Goal: Task Accomplishment & Management: Manage account settings

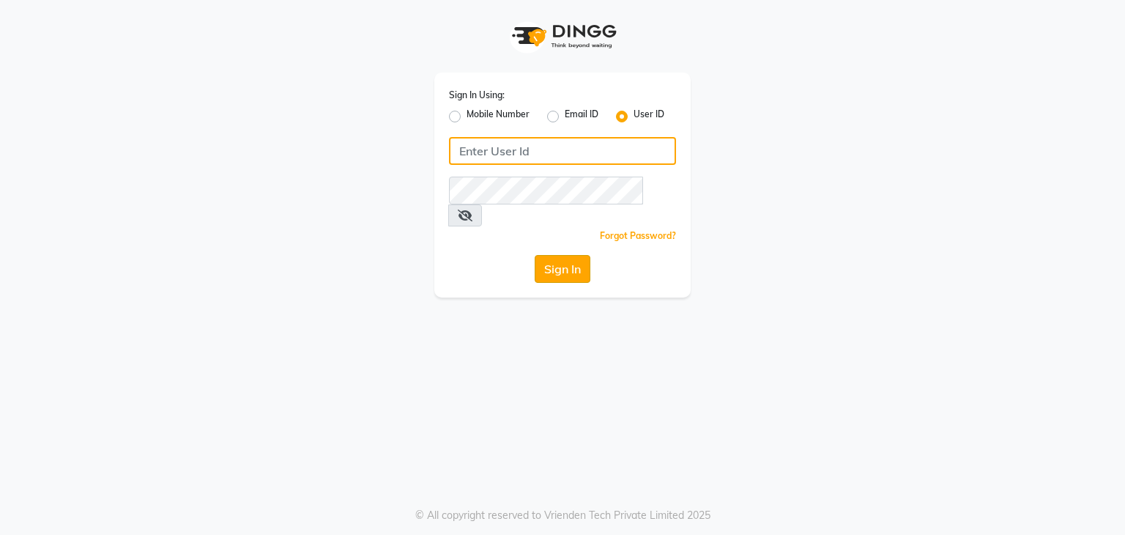
type input "sana"
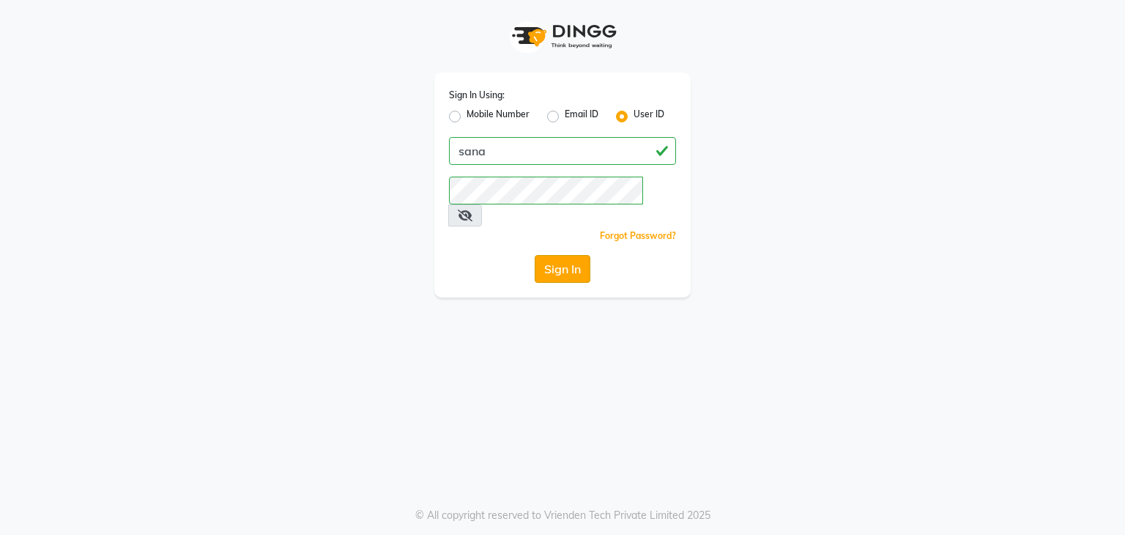
click at [560, 255] on button "Sign In" at bounding box center [563, 269] width 56 height 28
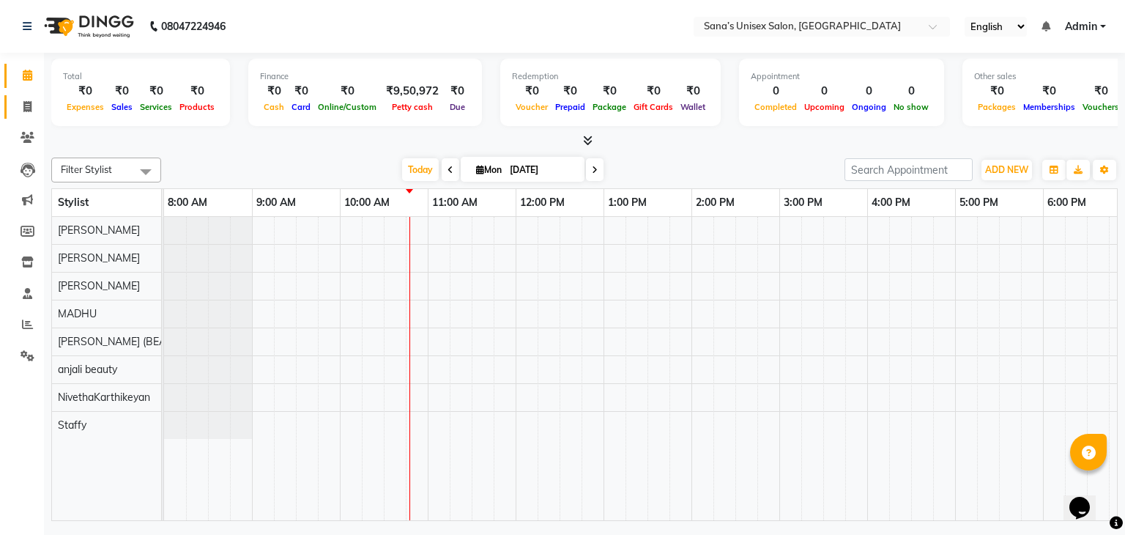
click at [26, 115] on link "Invoice" at bounding box center [21, 107] width 35 height 24
select select "service"
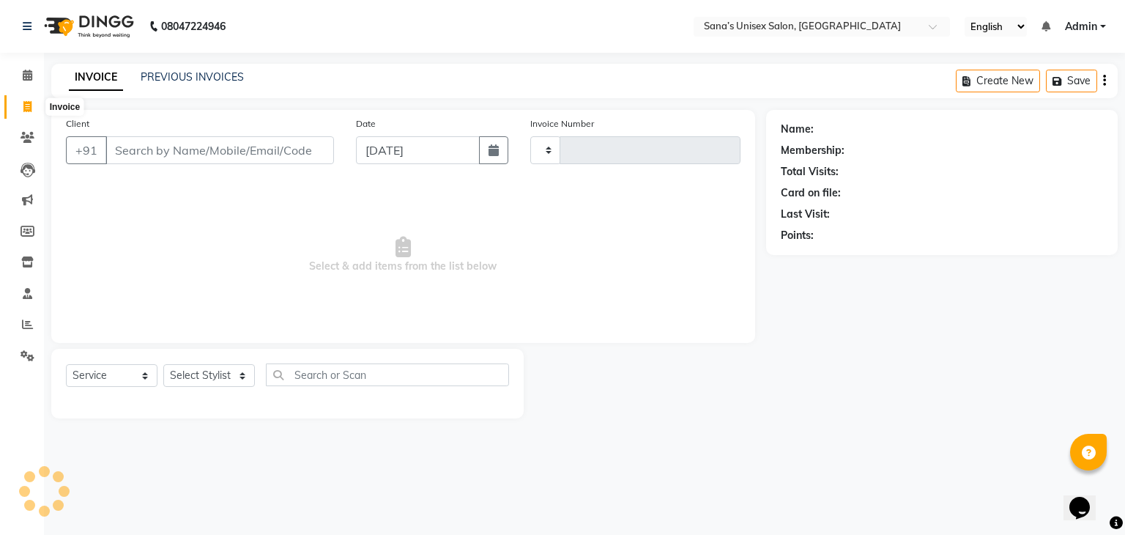
click at [26, 109] on icon at bounding box center [27, 106] width 8 height 11
select select "service"
click at [146, 79] on link "PREVIOUS INVOICES" at bounding box center [192, 76] width 103 height 13
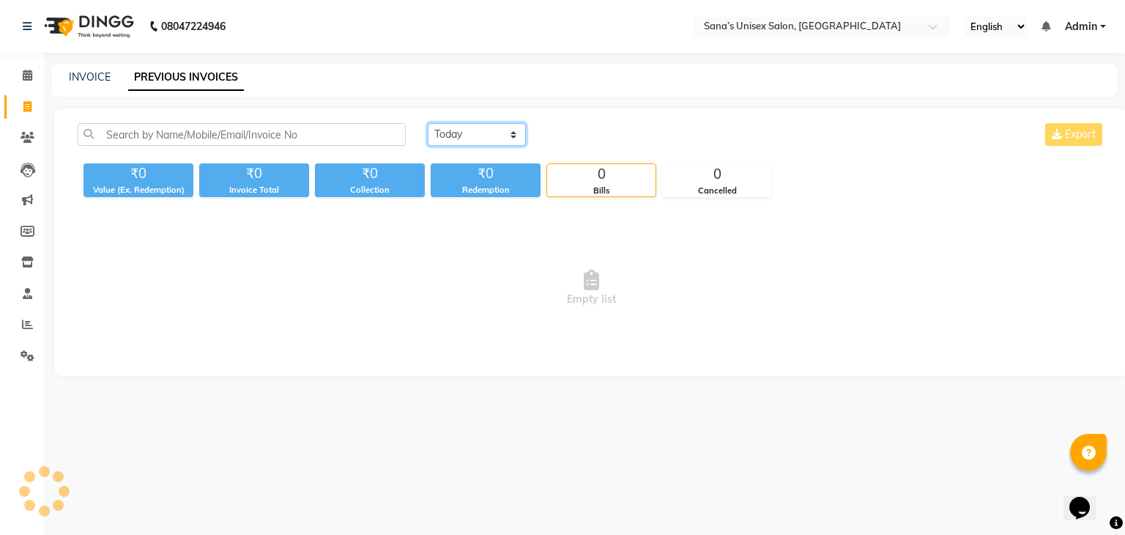
click at [441, 133] on select "[DATE] [DATE] Custom Range" at bounding box center [477, 134] width 98 height 23
select select "range"
click at [428, 123] on select "[DATE] [DATE] Custom Range" at bounding box center [477, 134] width 98 height 23
click at [571, 146] on div "01-09-2025 - 01-09-2025" at bounding box center [650, 134] width 215 height 23
click at [574, 141] on input "[DATE]" at bounding box center [596, 134] width 103 height 21
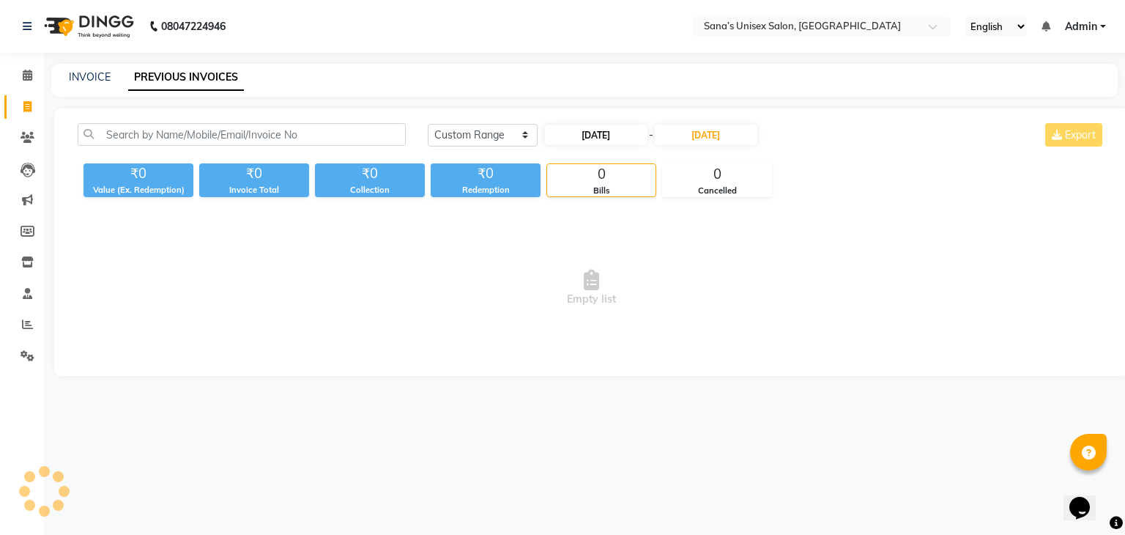
select select "9"
select select "2025"
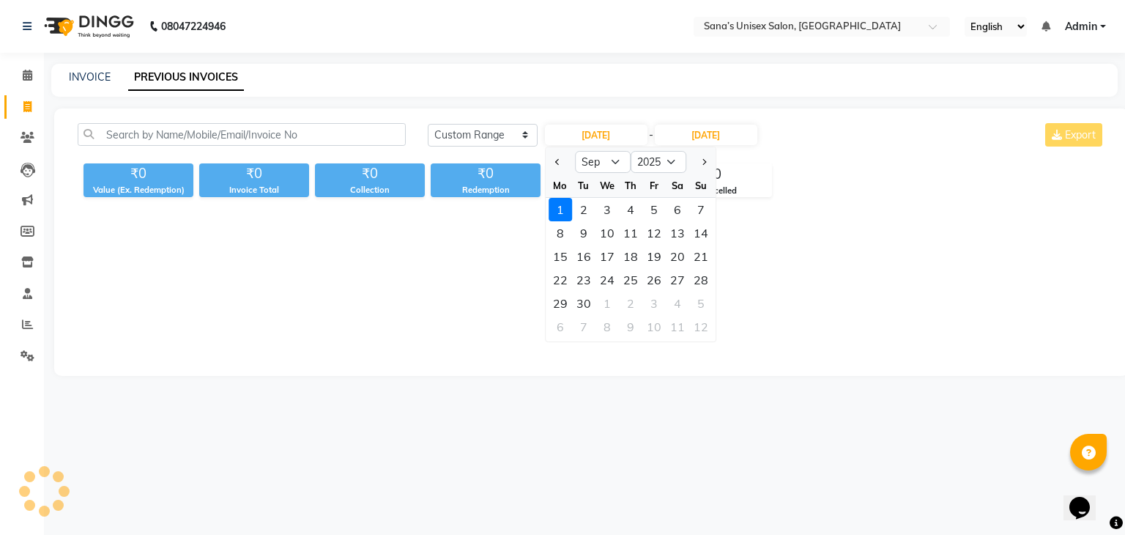
click at [557, 204] on div "1" at bounding box center [559, 209] width 23 height 23
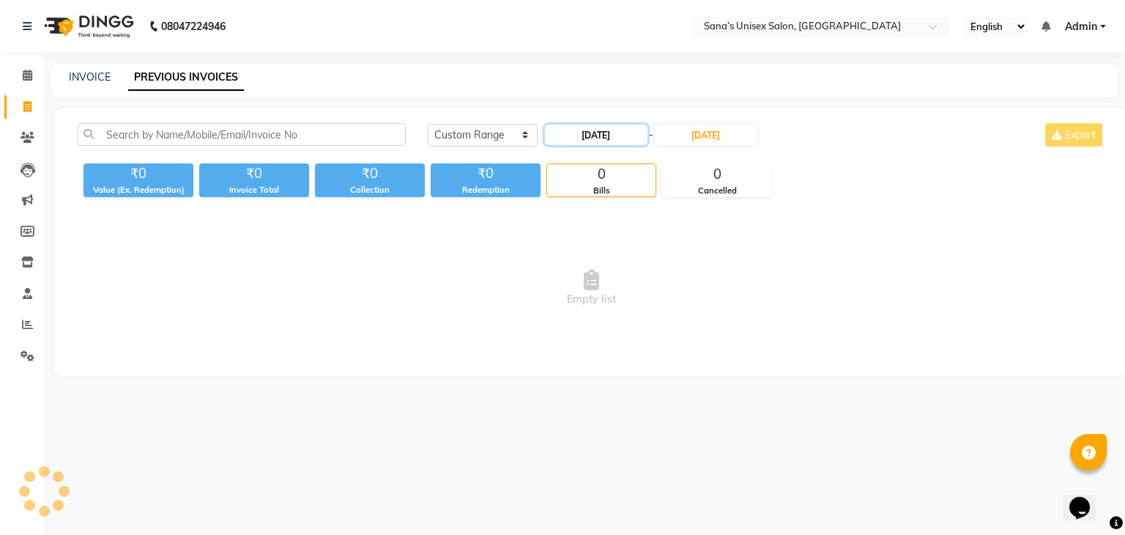
click at [605, 139] on input "[DATE]" at bounding box center [596, 134] width 103 height 21
select select "9"
select select "2025"
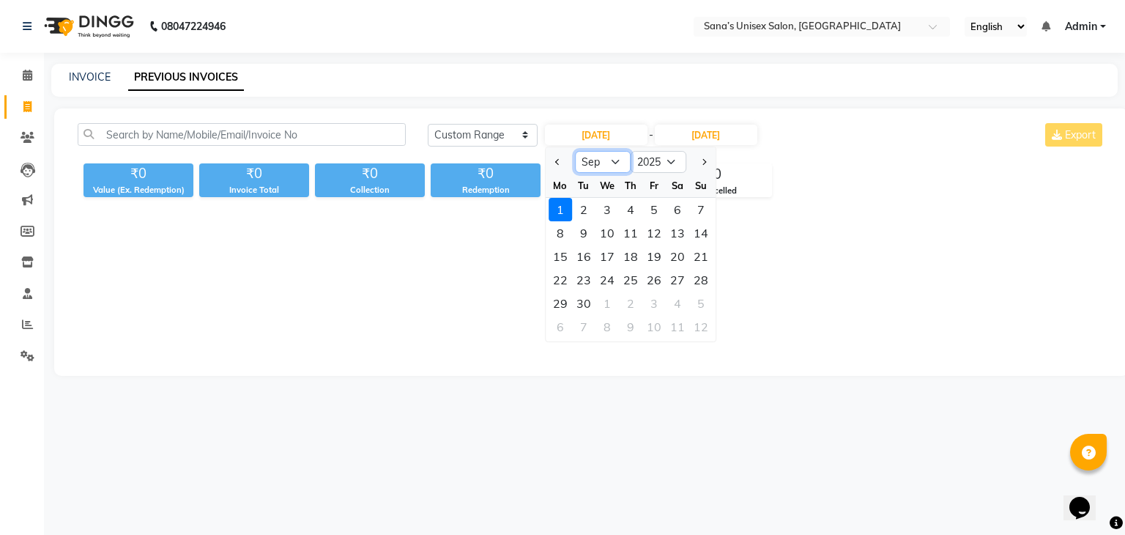
click at [605, 166] on select "Jan Feb Mar Apr May Jun Jul Aug Sep Oct Nov Dec" at bounding box center [603, 162] width 56 height 22
select select "8"
click at [575, 151] on select "Jan Feb Mar Apr May Jun Jul Aug Sep Oct Nov Dec" at bounding box center [603, 162] width 56 height 22
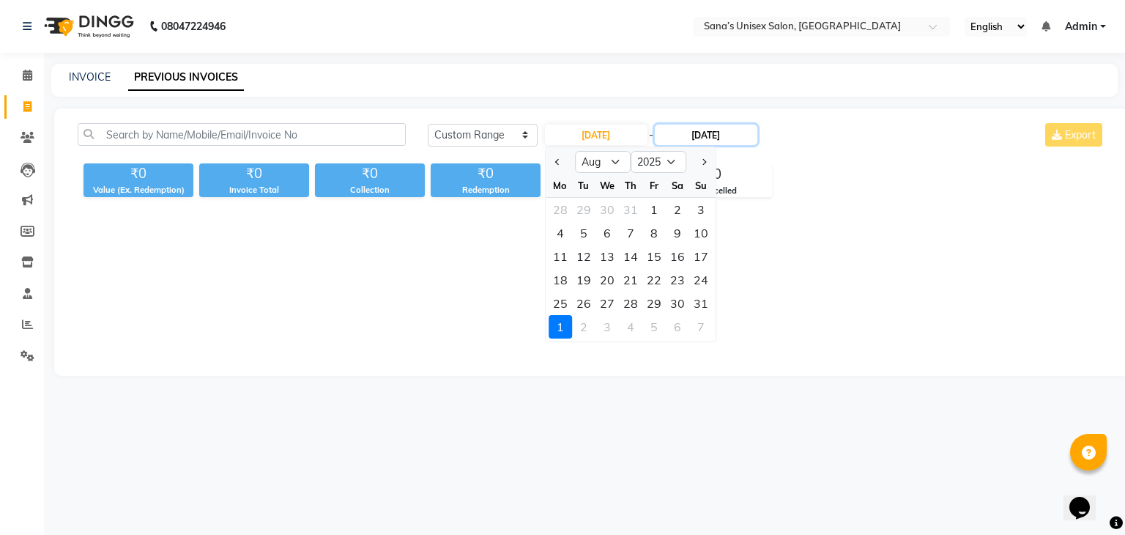
click at [705, 135] on input "[DATE]" at bounding box center [706, 134] width 103 height 21
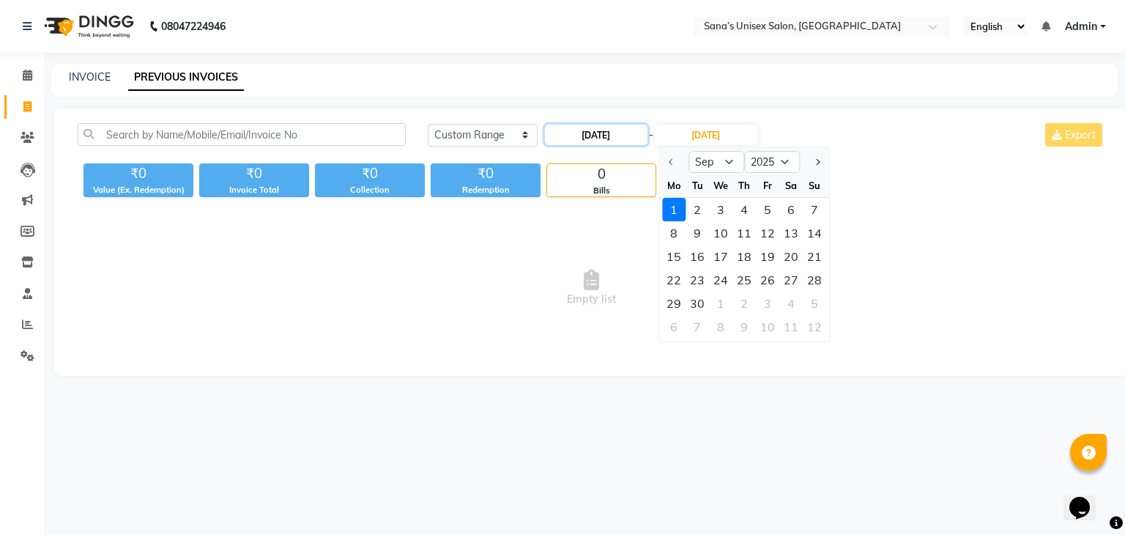
click at [630, 132] on input "[DATE]" at bounding box center [596, 134] width 103 height 21
select select "9"
select select "2025"
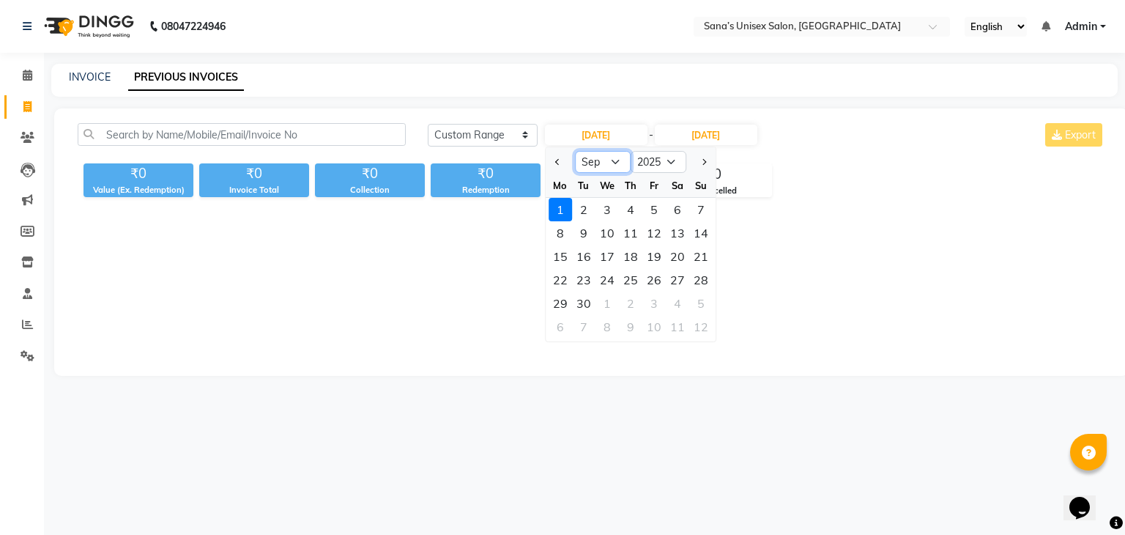
drag, startPoint x: 615, startPoint y: 163, endPoint x: 614, endPoint y: 170, distance: 7.5
click at [614, 163] on select "Jan Feb Mar Apr May Jun Jul Aug Sep Oct Nov Dec" at bounding box center [603, 162] width 56 height 22
select select "8"
click at [575, 151] on select "Jan Feb Mar Apr May Jun Jul Aug Sep Oct Nov Dec" at bounding box center [603, 162] width 56 height 22
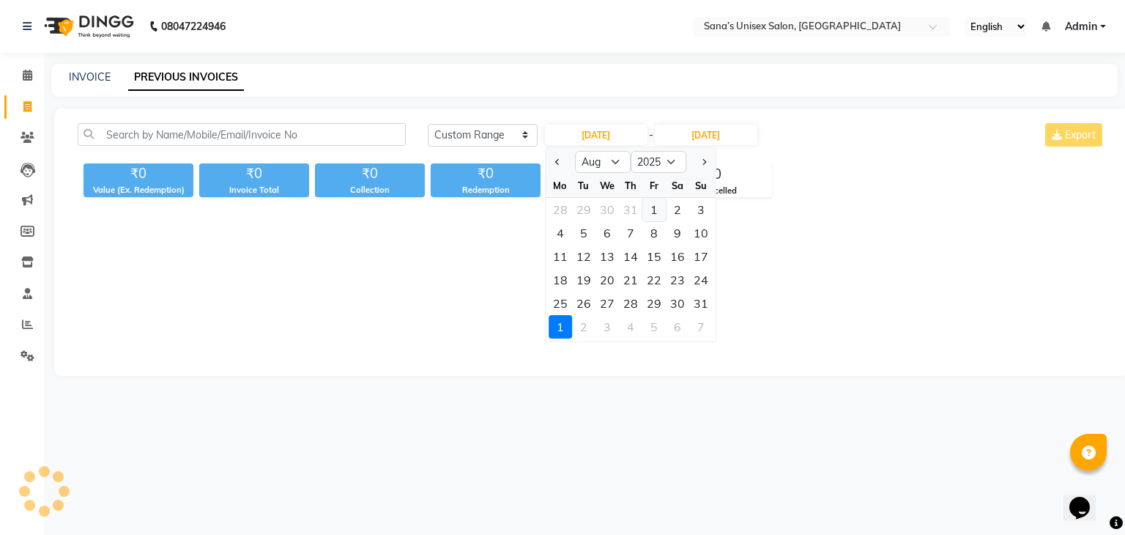
click at [651, 213] on div "1" at bounding box center [653, 209] width 23 height 23
type input "01-08-2025"
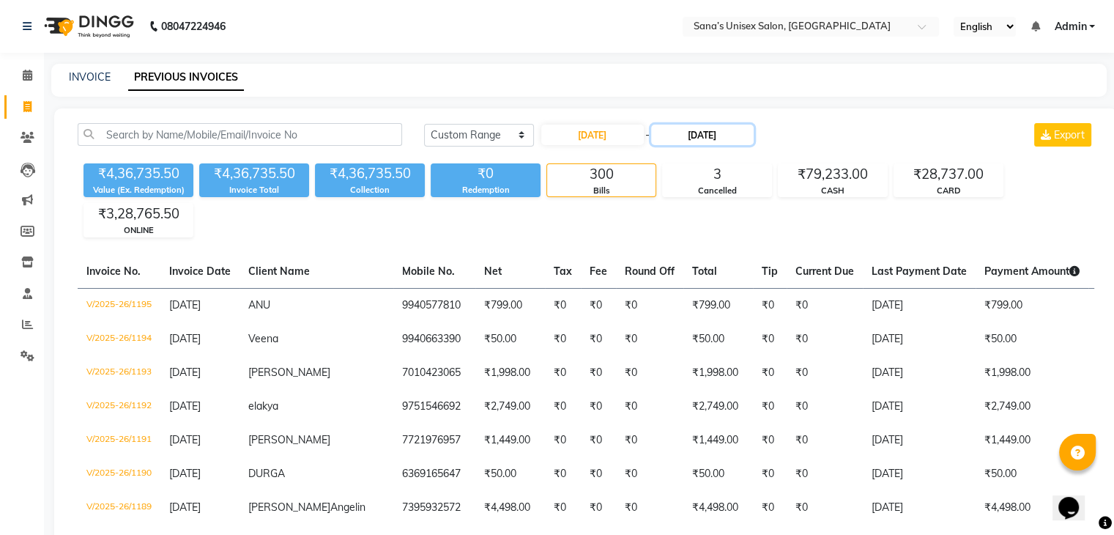
click at [709, 136] on input "[DATE]" at bounding box center [702, 134] width 103 height 21
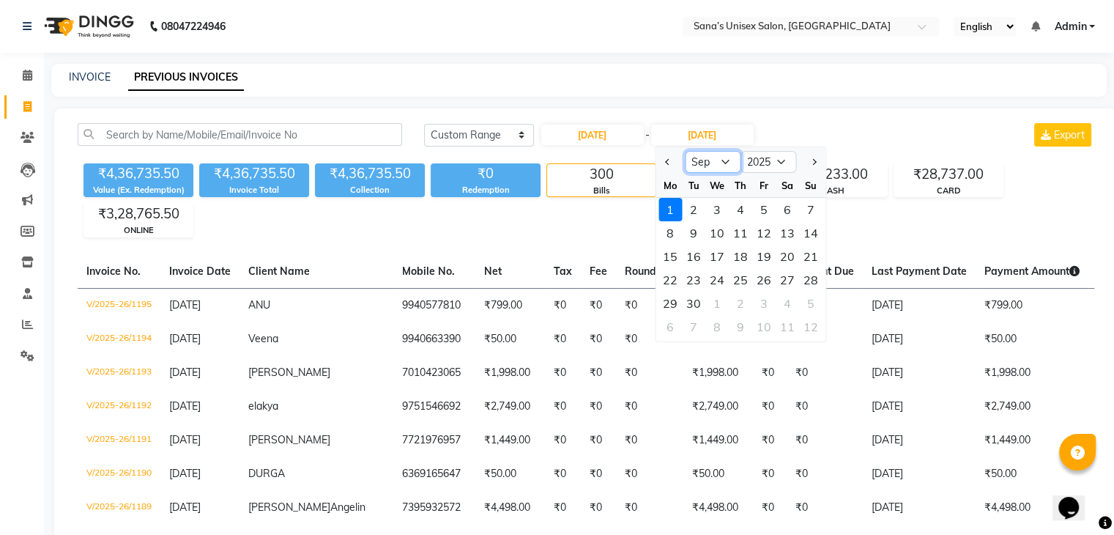
click at [729, 159] on select "Aug Sep Oct Nov Dec" at bounding box center [713, 162] width 56 height 22
select select "8"
click at [685, 151] on select "Aug Sep Oct Nov Dec" at bounding box center [713, 162] width 56 height 22
click at [808, 295] on div "31" at bounding box center [810, 302] width 23 height 23
type input "31-08-2025"
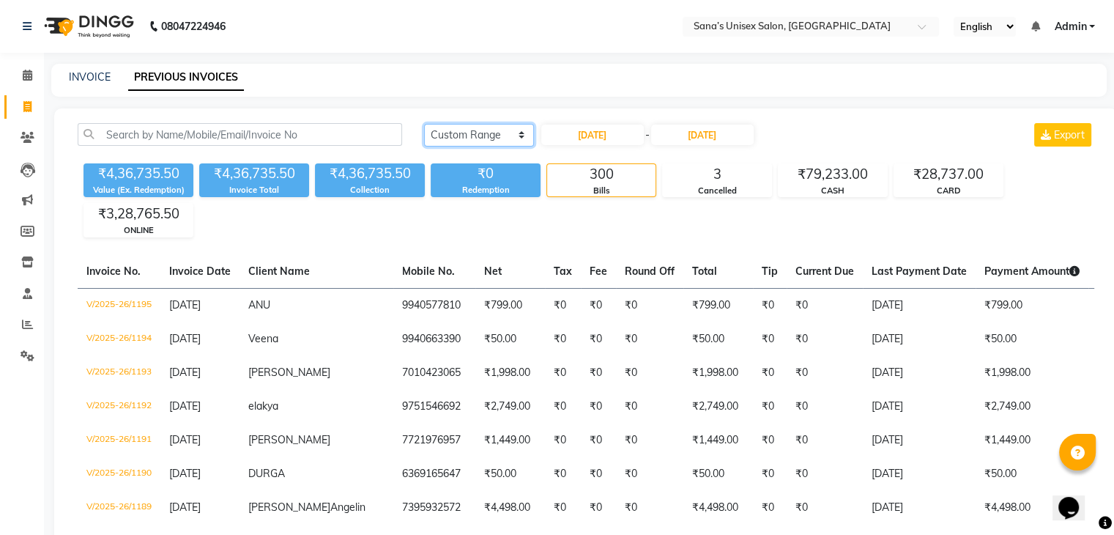
click at [511, 130] on select "Today Yesterday Custom Range" at bounding box center [479, 135] width 110 height 23
click at [424, 124] on select "Today Yesterday Custom Range" at bounding box center [479, 135] width 110 height 23
click at [620, 136] on input "01-08-2025" at bounding box center [592, 134] width 103 height 21
select select "8"
select select "2025"
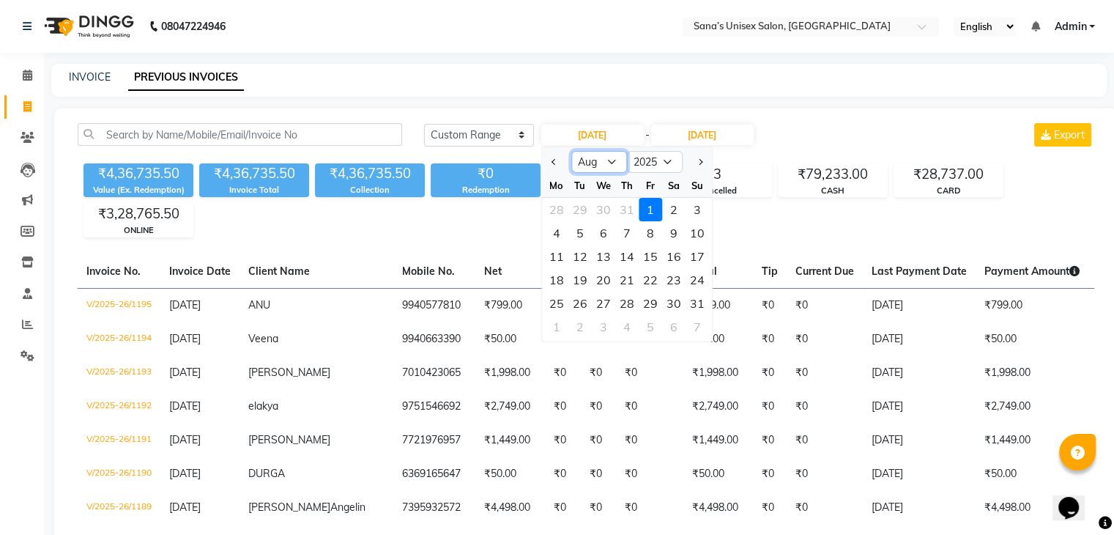
click at [608, 160] on select "Jan Feb Mar Apr May Jun Jul Aug Sep Oct Nov Dec" at bounding box center [599, 162] width 56 height 22
select select "7"
click at [571, 151] on select "Jan Feb Mar Apr May Jun Jul Aug Sep Oct Nov Dec" at bounding box center [599, 162] width 56 height 22
click at [585, 201] on div "1" at bounding box center [579, 209] width 23 height 23
type input "01-07-2025"
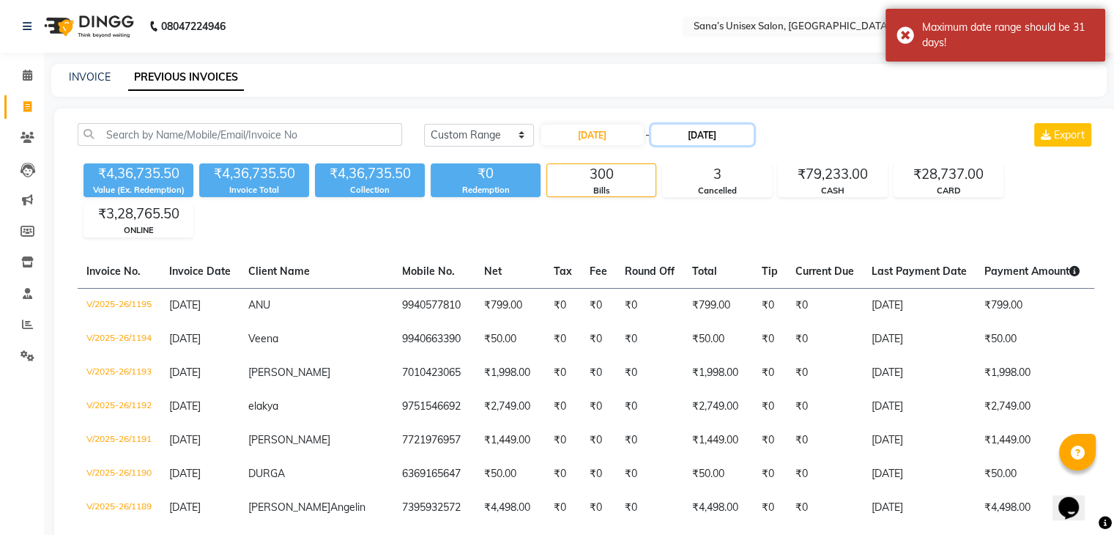
click at [701, 130] on input "31-08-2025" at bounding box center [702, 134] width 103 height 21
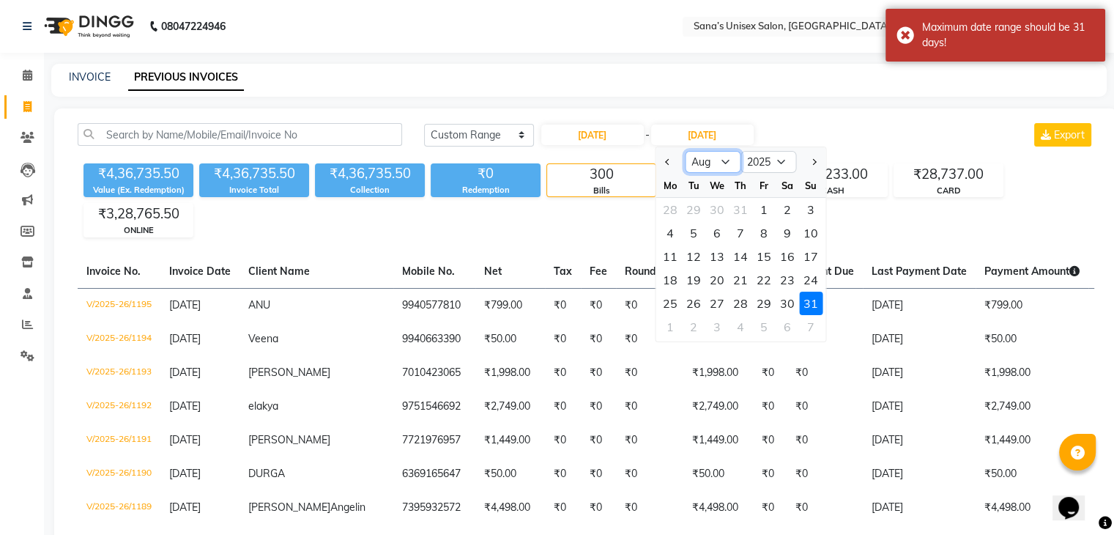
click at [729, 166] on select "Jul Aug Sep Oct Nov Dec" at bounding box center [713, 162] width 56 height 22
select select "7"
click at [685, 151] on select "Jul Aug Sep Oct Nov Dec" at bounding box center [713, 162] width 56 height 22
click at [734, 301] on div "31" at bounding box center [740, 302] width 23 height 23
type input "31-07-2025"
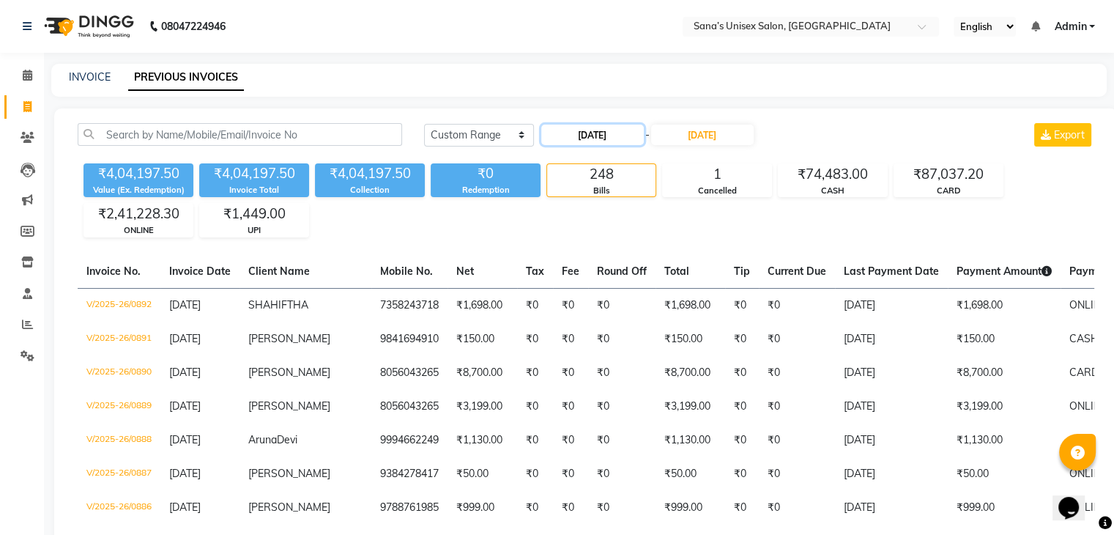
click at [610, 136] on input "01-07-2025" at bounding box center [592, 134] width 103 height 21
select select "7"
select select "2025"
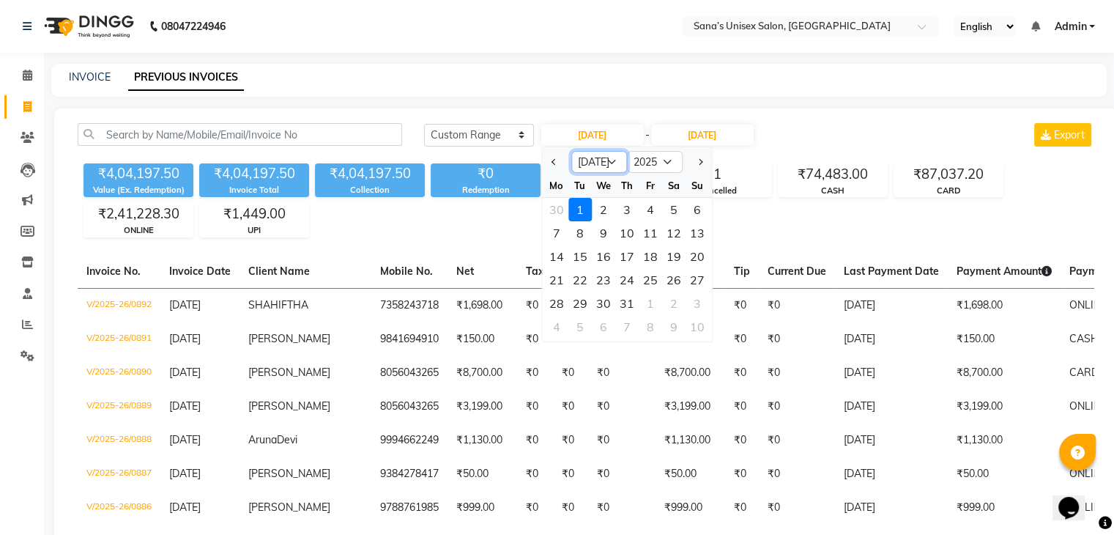
click at [608, 162] on select "Jan Feb Mar Apr May Jun Jul Aug Sep Oct Nov Dec" at bounding box center [599, 162] width 56 height 22
select select "8"
click at [571, 151] on select "Jan Feb Mar Apr May Jun Jul Aug Sep Oct Nov Dec" at bounding box center [599, 162] width 56 height 22
click at [636, 212] on div "31" at bounding box center [626, 209] width 23 height 23
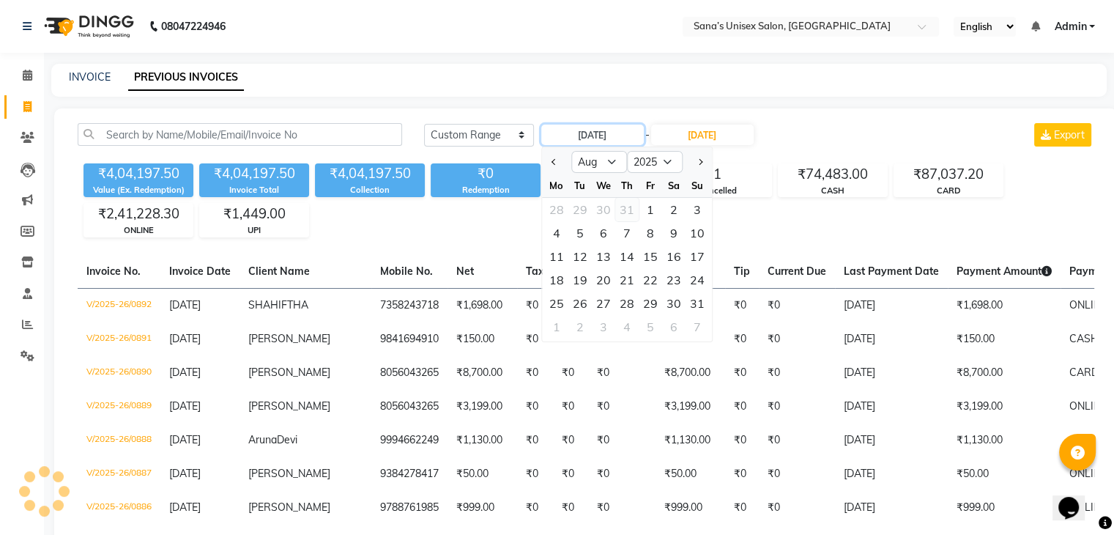
type input "31-07-2025"
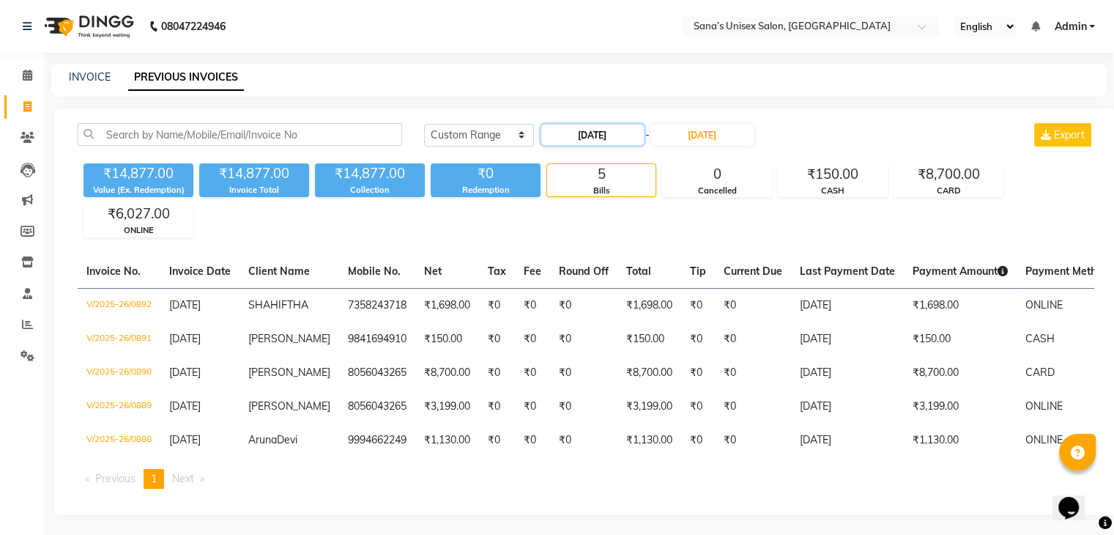
click at [629, 138] on input "31-07-2025" at bounding box center [592, 134] width 103 height 21
select select "7"
select select "2025"
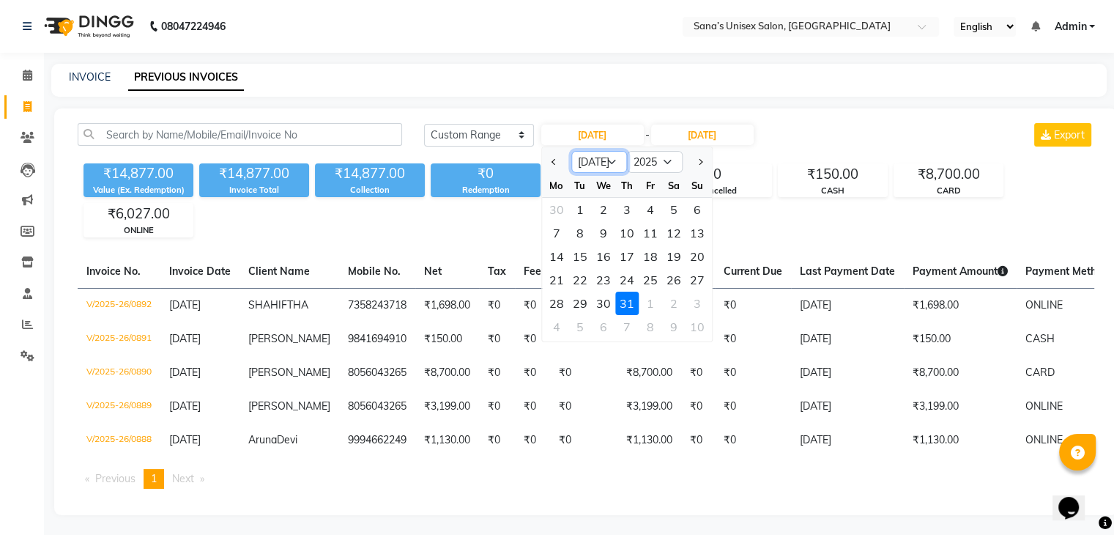
click at [605, 171] on select "Jan Feb Mar Apr May Jun Jul Aug Sep Oct Nov Dec" at bounding box center [599, 162] width 56 height 22
select select "8"
click at [571, 151] on select "Jan Feb Mar Apr May Jun Jul Aug Sep Oct Nov Dec" at bounding box center [599, 162] width 56 height 22
click at [647, 207] on div "1" at bounding box center [650, 209] width 23 height 23
type input "01-08-2025"
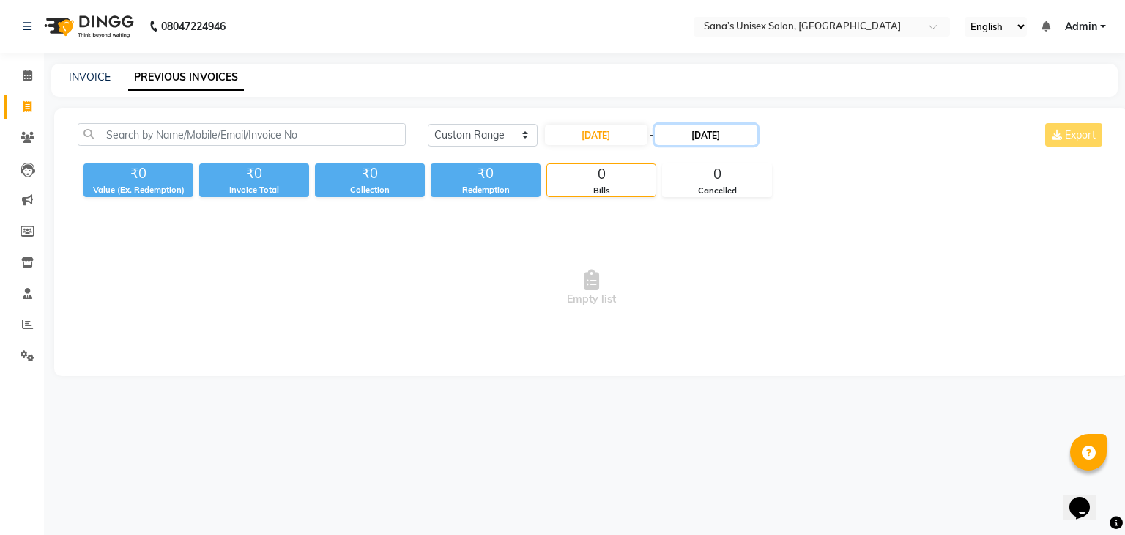
click at [699, 138] on input "31-07-2025" at bounding box center [706, 134] width 103 height 21
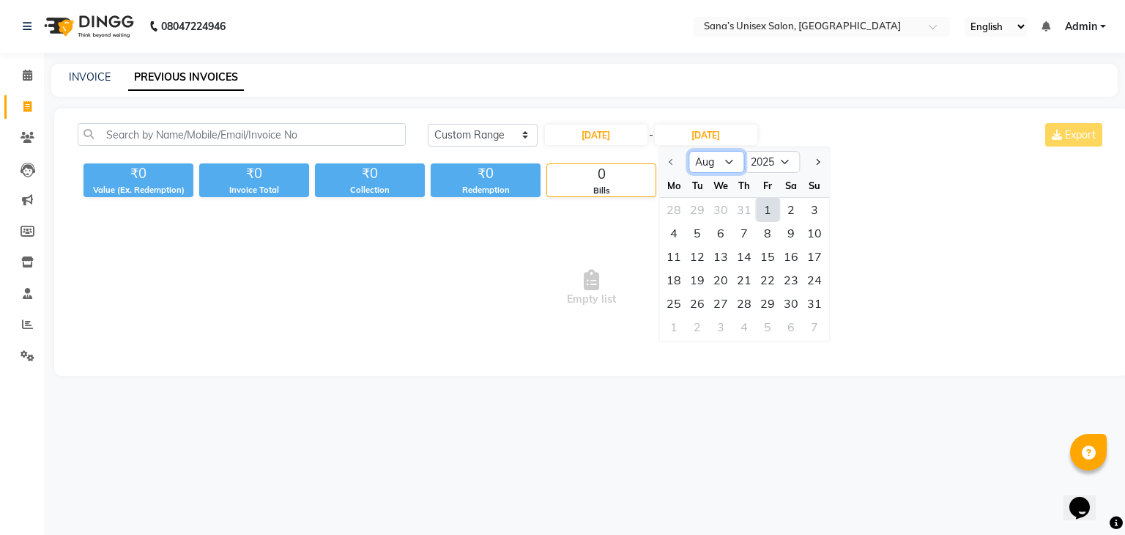
click at [727, 166] on select "Aug Sep Oct Nov Dec" at bounding box center [716, 162] width 56 height 22
click at [688, 151] on select "Aug Sep Oct Nov Dec" at bounding box center [716, 162] width 56 height 22
click at [812, 302] on div "31" at bounding box center [814, 302] width 23 height 23
type input "31-08-2025"
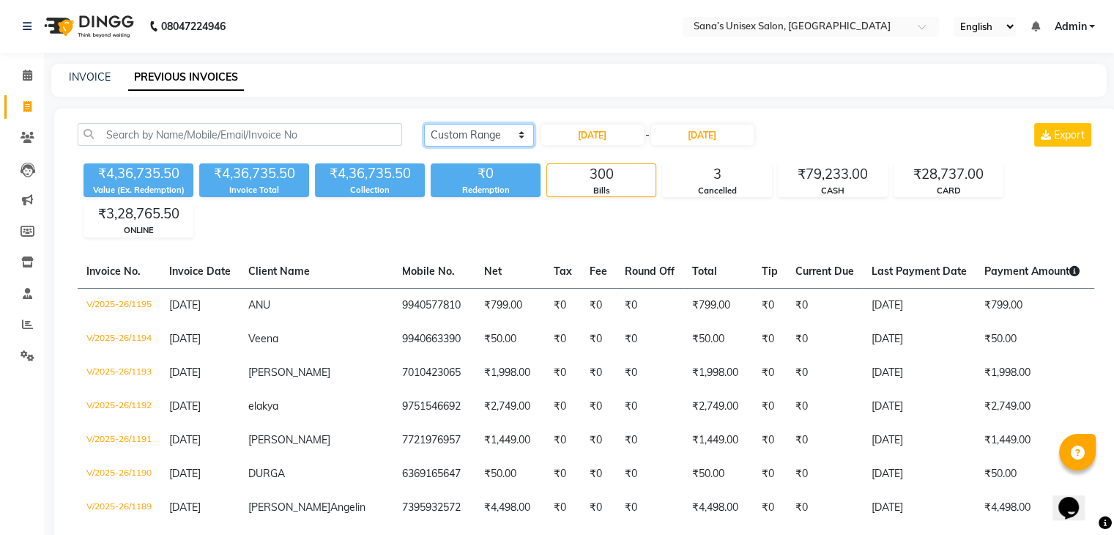
click at [466, 127] on select "Today Yesterday Custom Range" at bounding box center [479, 135] width 110 height 23
click at [424, 124] on select "Today Yesterday Custom Range" at bounding box center [479, 135] width 110 height 23
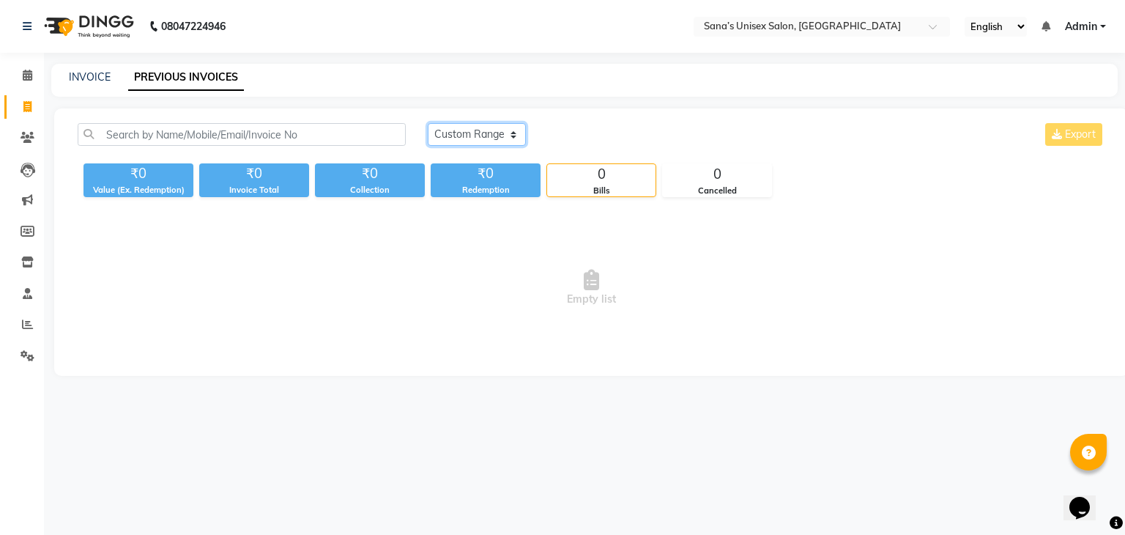
click at [491, 135] on select "Today Yesterday Custom Range" at bounding box center [477, 134] width 98 height 23
select select "range"
click at [428, 123] on select "Today Yesterday Custom Range" at bounding box center [477, 134] width 98 height 23
click at [630, 138] on input "[DATE]" at bounding box center [596, 134] width 103 height 21
select select "9"
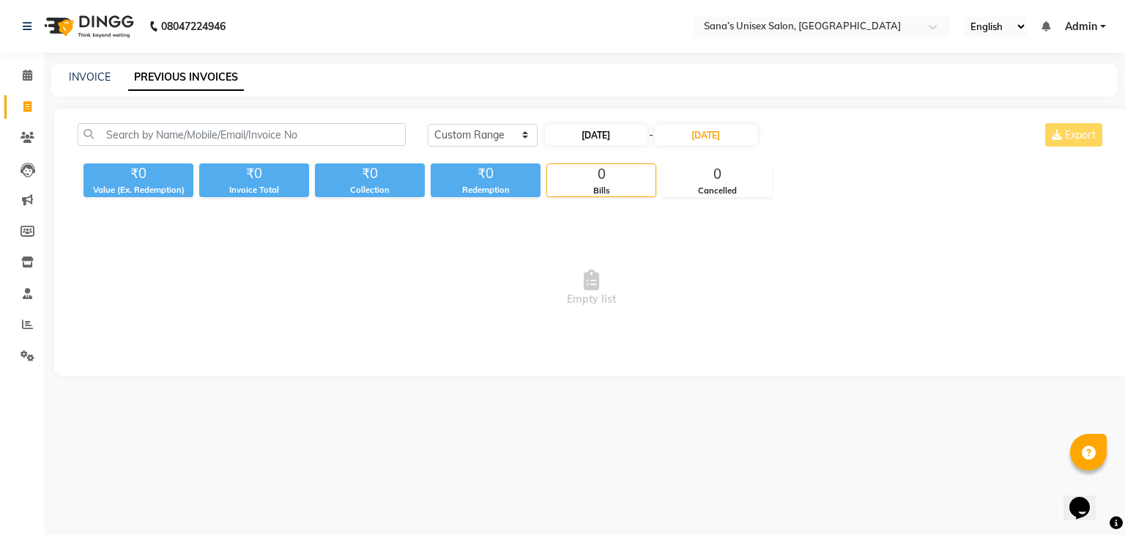
select select "2025"
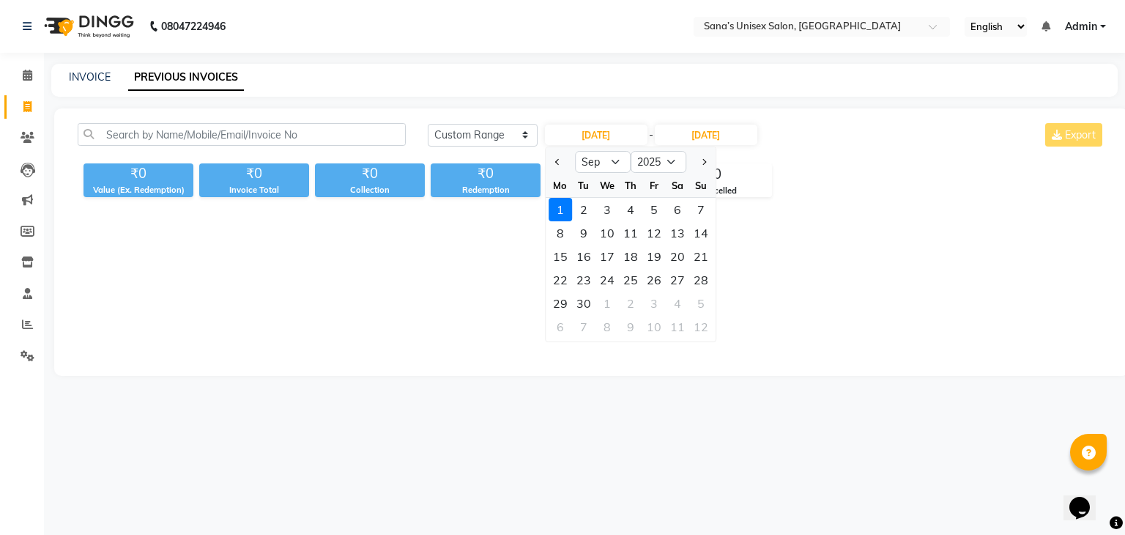
click at [566, 211] on div "1" at bounding box center [559, 209] width 23 height 23
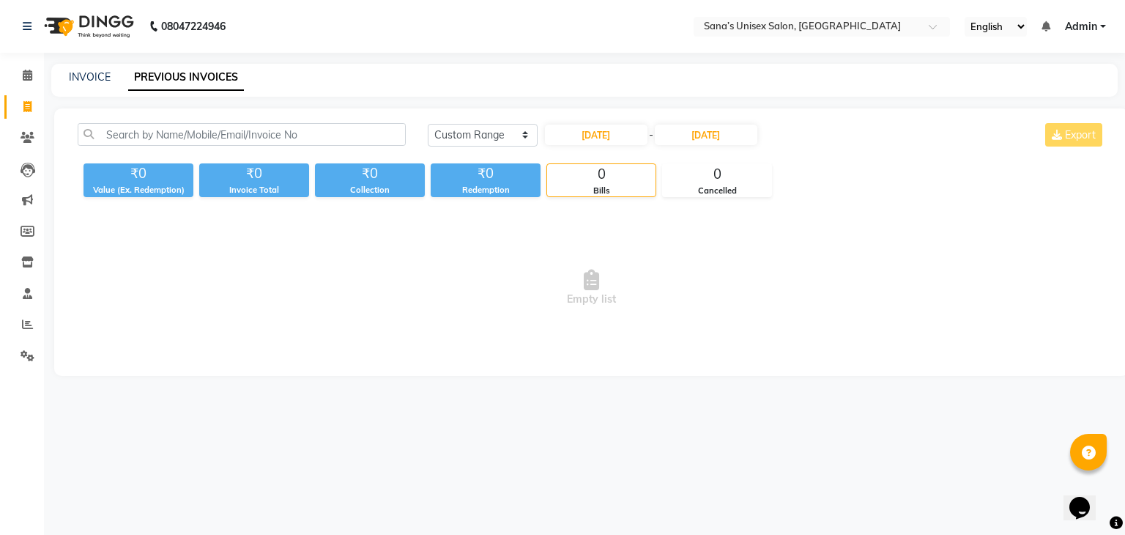
click at [467, 316] on span "Empty list" at bounding box center [591, 288] width 1027 height 146
click at [313, 128] on input "text" at bounding box center [242, 134] width 328 height 23
click at [221, 290] on span "Empty list" at bounding box center [591, 288] width 1027 height 146
drag, startPoint x: 94, startPoint y: 187, endPoint x: 688, endPoint y: 220, distance: 595.5
click at [688, 220] on div "Today Yesterday Custom Range 01-09-2025 - 01-09-2025 Export ₹0 Value (Ex. Redem…" at bounding box center [591, 241] width 1074 height 267
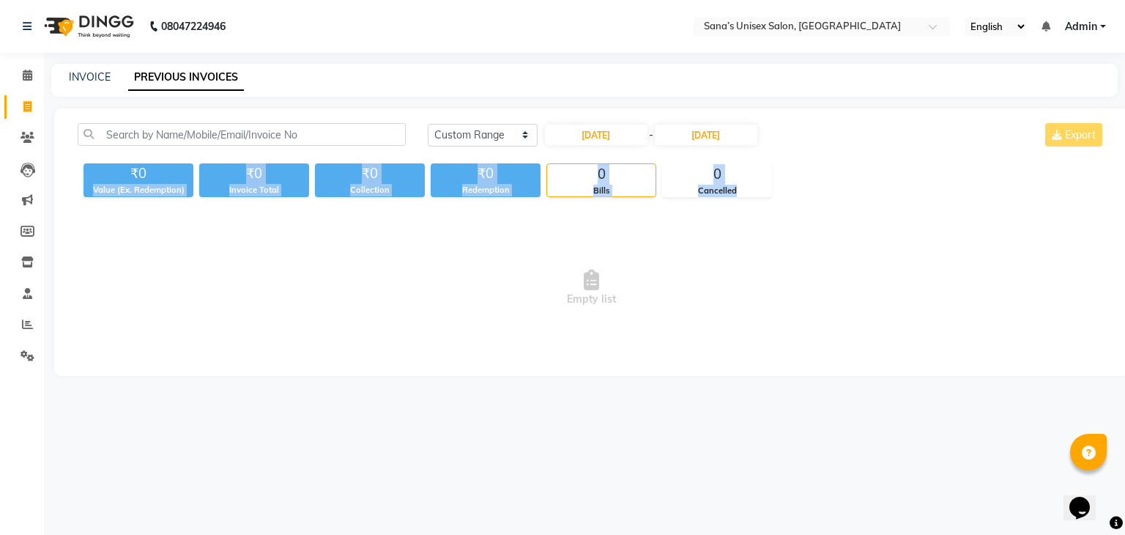
click at [688, 221] on span "Empty list" at bounding box center [591, 288] width 1027 height 146
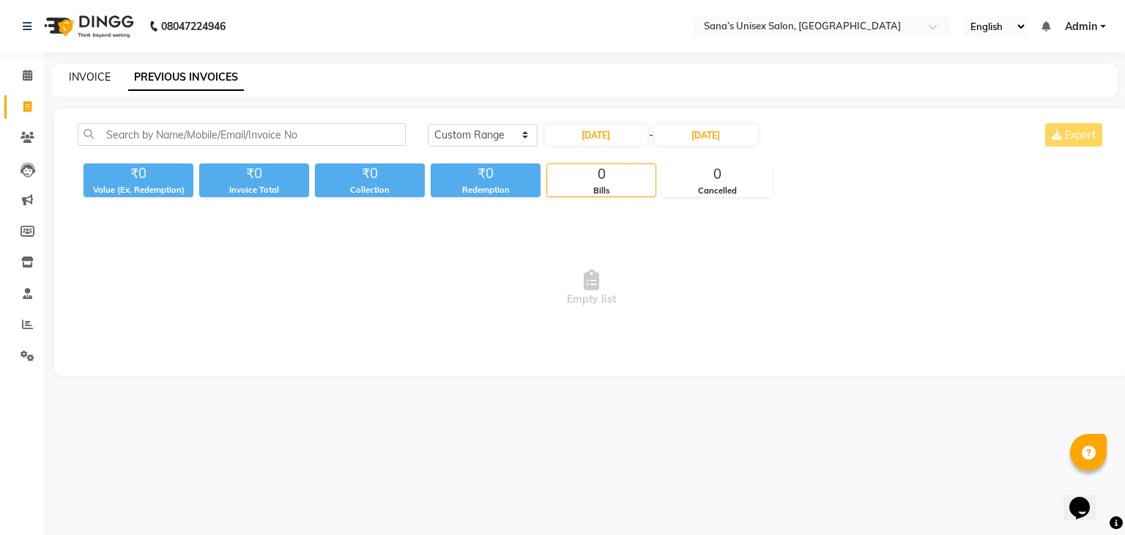
click at [84, 78] on link "INVOICE" at bounding box center [90, 76] width 42 height 13
select select "service"
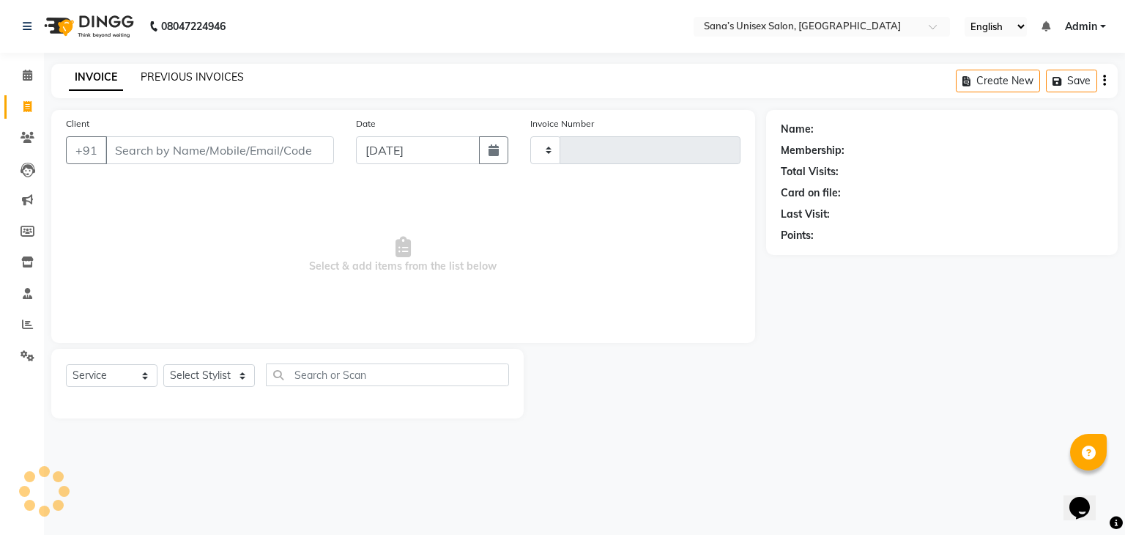
click at [198, 74] on link "PREVIOUS INVOICES" at bounding box center [192, 76] width 103 height 13
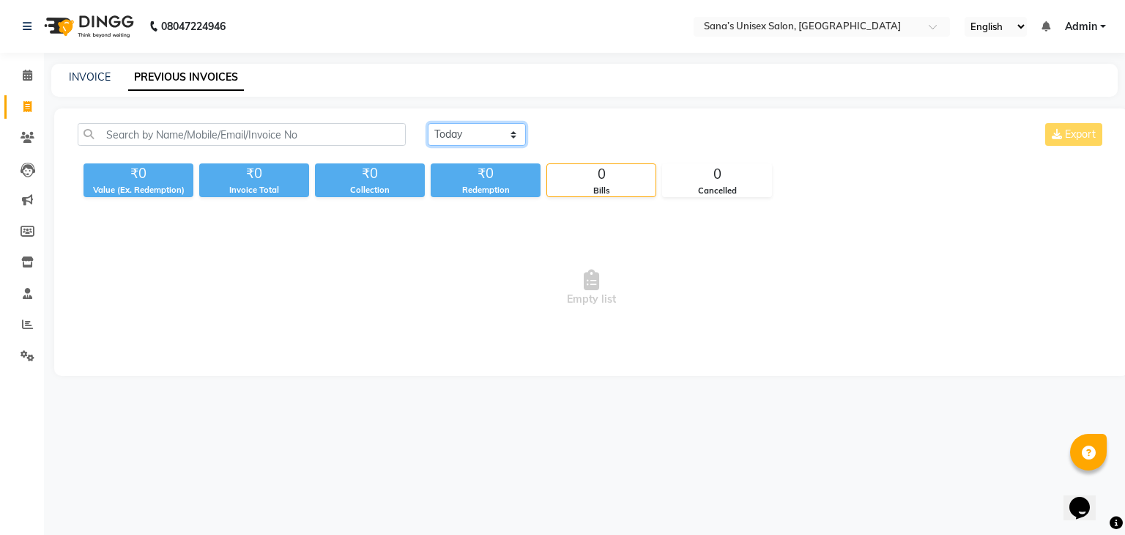
click at [476, 127] on select "[DATE] [DATE] Custom Range" at bounding box center [477, 134] width 98 height 23
click at [428, 123] on select "[DATE] [DATE] Custom Range" at bounding box center [477, 134] width 98 height 23
click at [466, 130] on select "[DATE] [DATE] Custom Range" at bounding box center [483, 135] width 110 height 23
select select "today"
click at [428, 124] on select "[DATE] [DATE] Custom Range" at bounding box center [483, 135] width 110 height 23
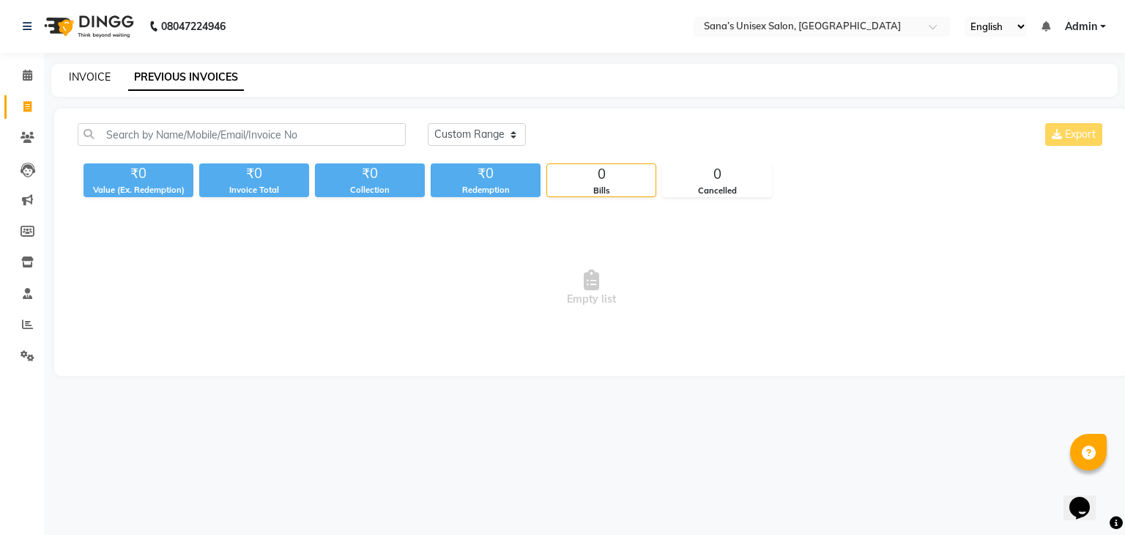
click at [80, 79] on link "INVOICE" at bounding box center [90, 76] width 42 height 13
select select "6091"
select select "service"
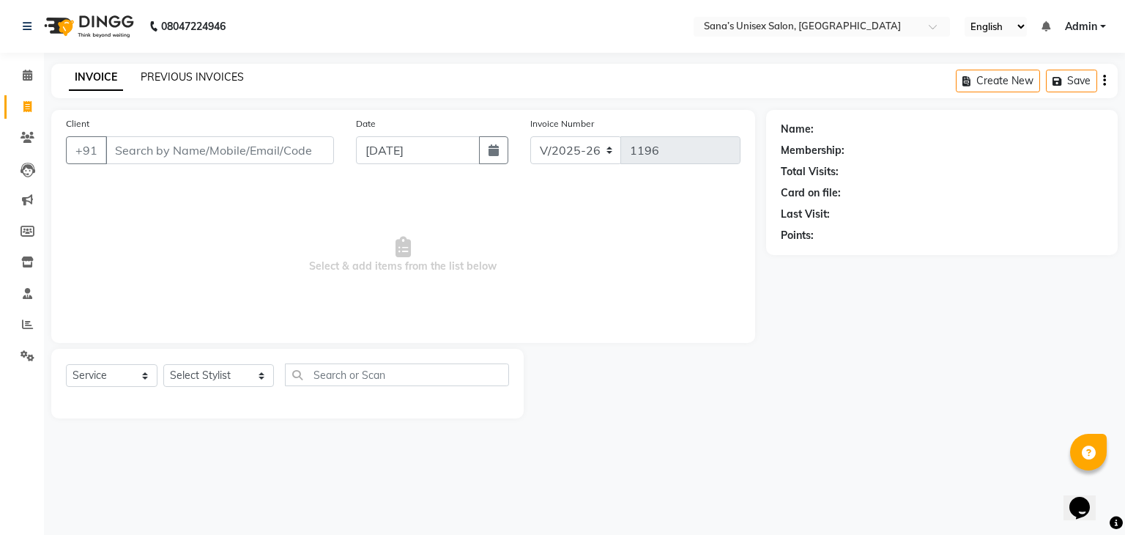
click at [190, 83] on link "PREVIOUS INVOICES" at bounding box center [192, 76] width 103 height 13
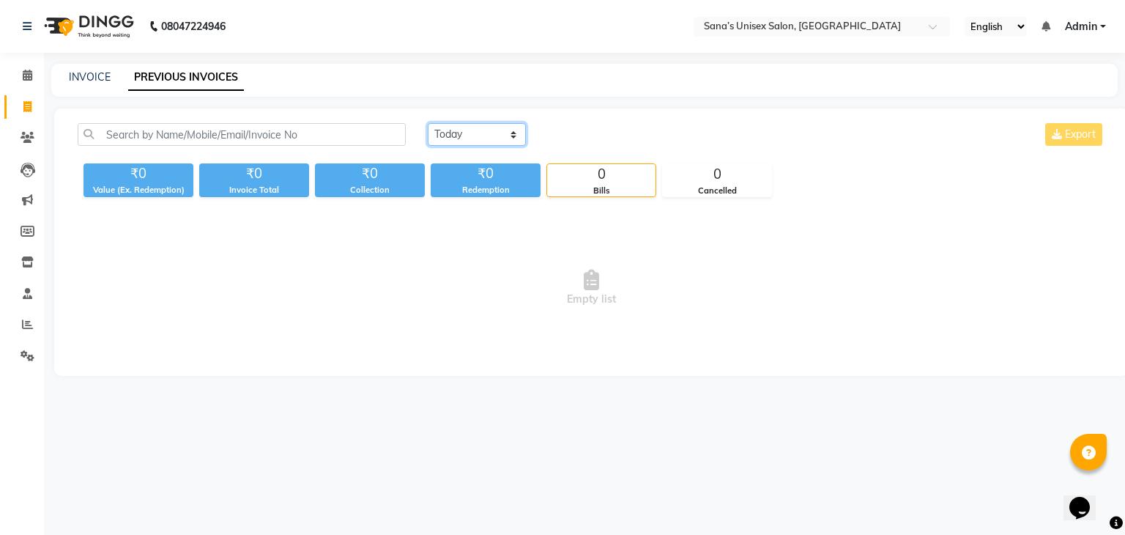
click at [457, 138] on select "[DATE] [DATE] Custom Range" at bounding box center [477, 134] width 98 height 23
select select "range"
click at [428, 123] on select "[DATE] [DATE] Custom Range" at bounding box center [477, 134] width 98 height 23
click at [602, 127] on input "[DATE]" at bounding box center [596, 134] width 103 height 21
select select "9"
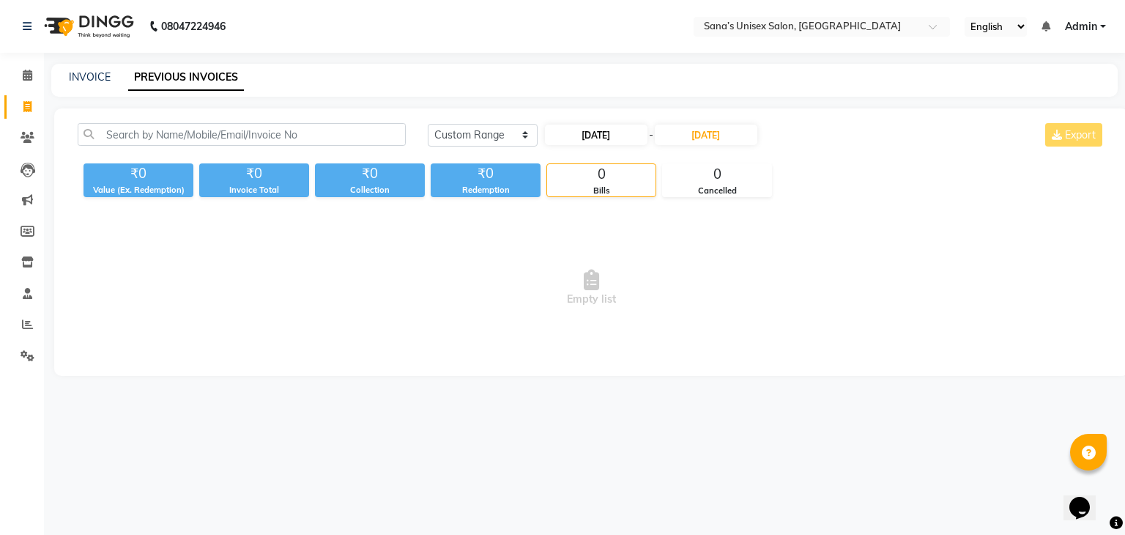
select select "2025"
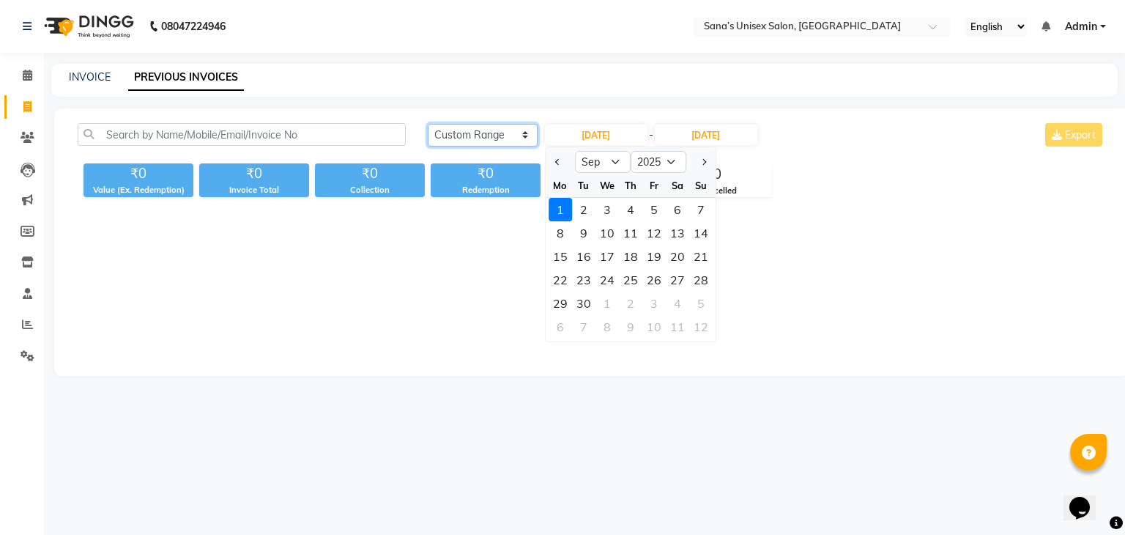
click at [476, 133] on select "[DATE] [DATE] Custom Range" at bounding box center [483, 135] width 110 height 23
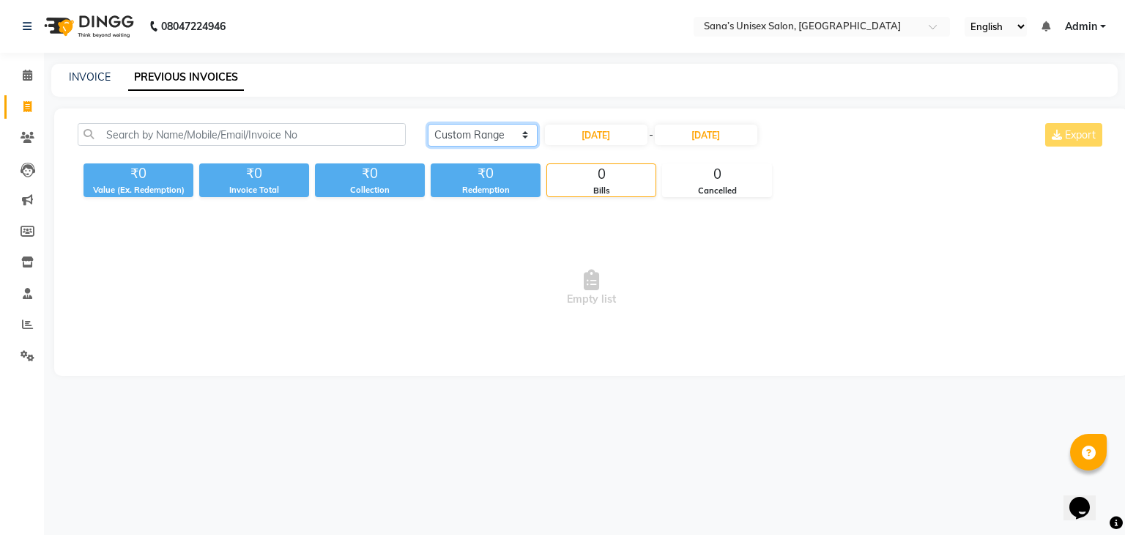
click at [463, 138] on select "[DATE] [DATE] Custom Range" at bounding box center [483, 135] width 110 height 23
select select "today"
click at [428, 124] on select "[DATE] [DATE] Custom Range" at bounding box center [483, 135] width 110 height 23
click at [89, 81] on link "INVOICE" at bounding box center [90, 76] width 42 height 13
select select "service"
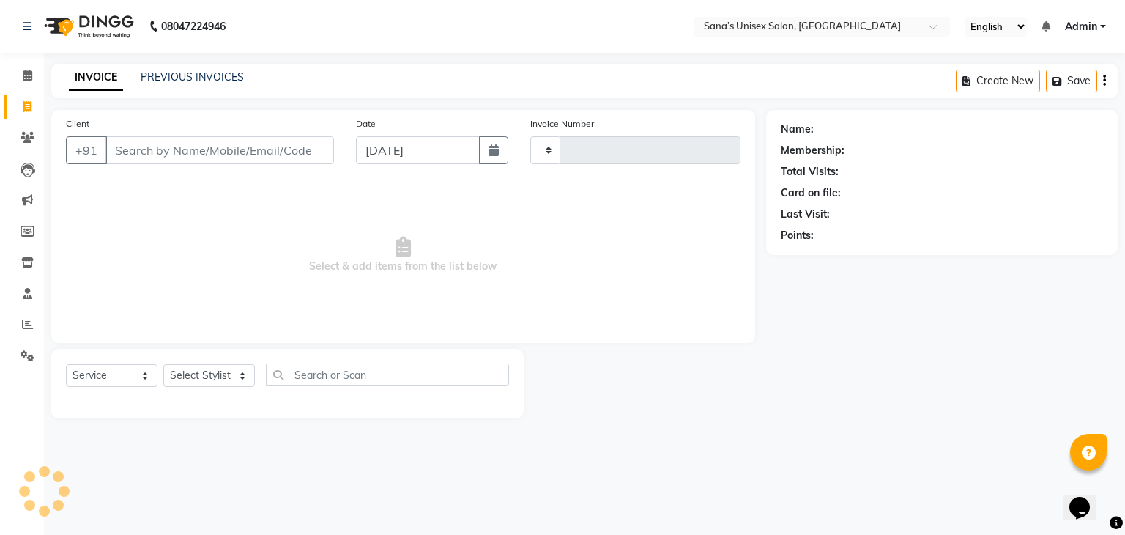
type input "1196"
select select "6091"
click at [176, 81] on link "PREVIOUS INVOICES" at bounding box center [192, 76] width 103 height 13
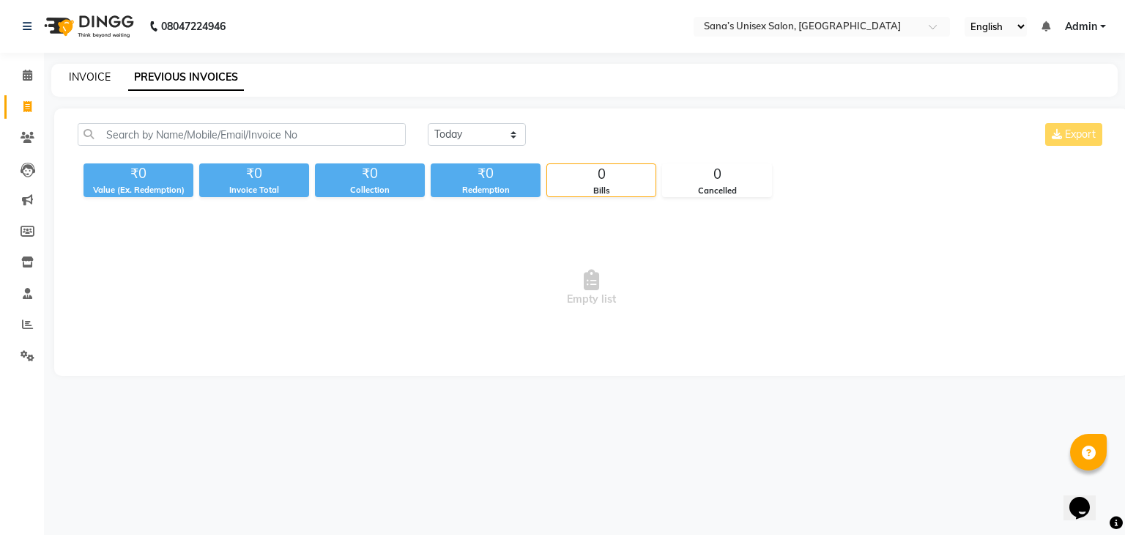
click at [102, 74] on link "INVOICE" at bounding box center [90, 76] width 42 height 13
select select "service"
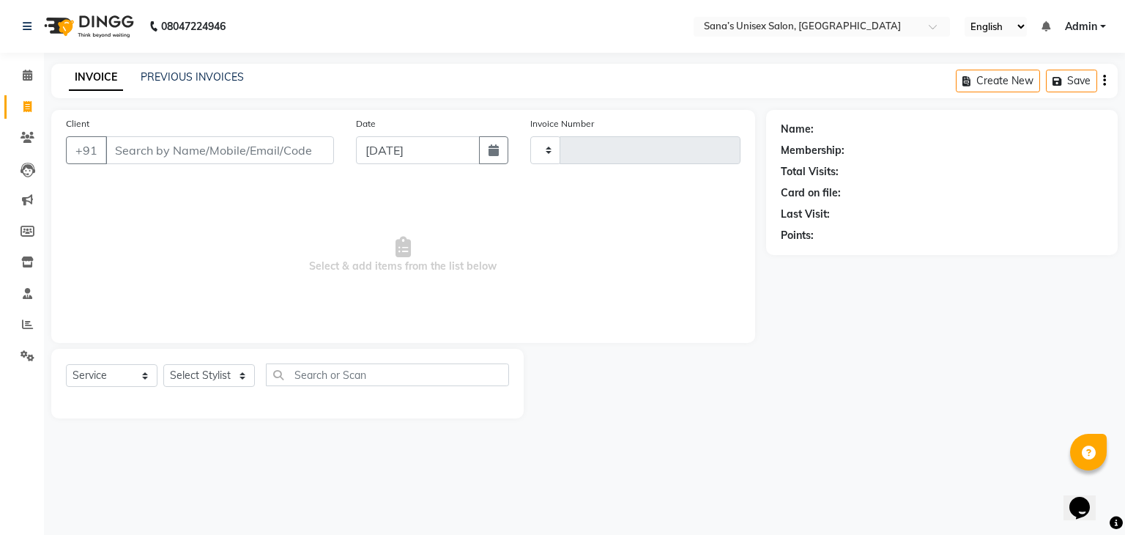
type input "1196"
select select "6091"
click at [193, 371] on select "Select Stylist anjali beauty MADHU MUTHU MARI (BEAUTY THERAPIST) NANDHINI Nivet…" at bounding box center [218, 375] width 111 height 23
click at [199, 77] on link "PREVIOUS INVOICES" at bounding box center [192, 76] width 103 height 13
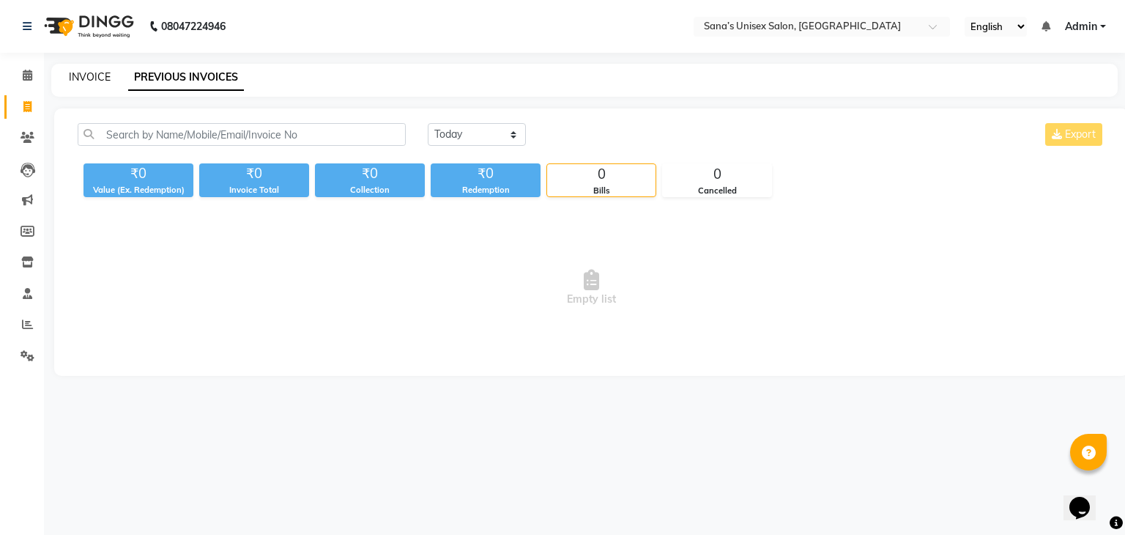
click at [86, 72] on link "INVOICE" at bounding box center [90, 76] width 42 height 13
select select "service"
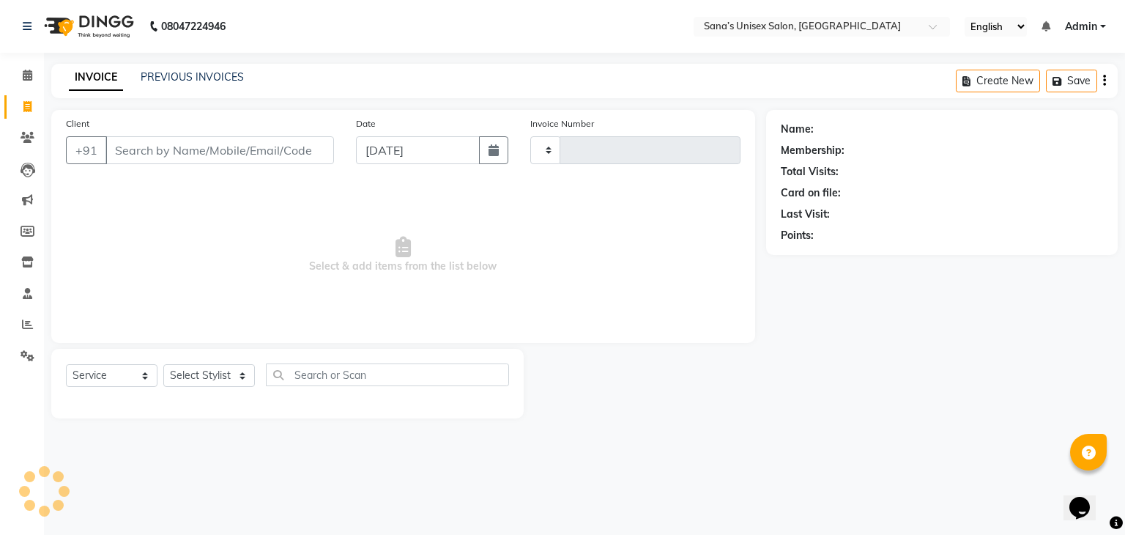
type input "1196"
select select "6091"
click at [216, 83] on link "PREVIOUS INVOICES" at bounding box center [192, 76] width 103 height 13
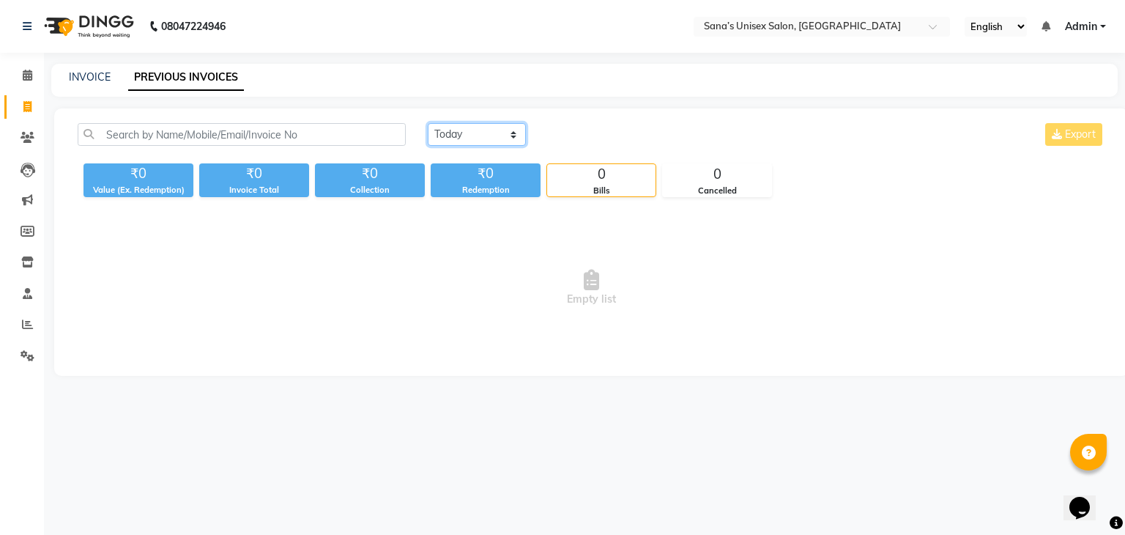
drag, startPoint x: 477, startPoint y: 133, endPoint x: 474, endPoint y: 154, distance: 20.7
click at [477, 133] on select "[DATE] [DATE] Custom Range" at bounding box center [477, 134] width 98 height 23
click at [472, 135] on select "[DATE] [DATE] Custom Range" at bounding box center [477, 134] width 98 height 23
select select "range"
click at [428, 123] on select "[DATE] [DATE] Custom Range" at bounding box center [477, 134] width 98 height 23
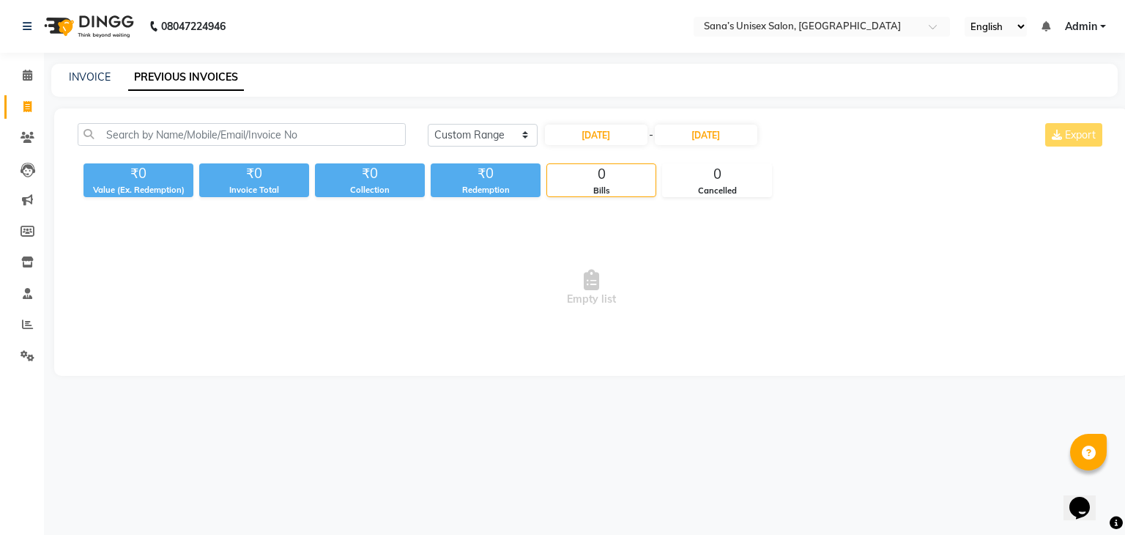
click at [592, 147] on div "Today Yesterday Custom Range 01-09-2025 - 01-09-2025 Export" at bounding box center [766, 140] width 699 height 34
click at [596, 137] on input "[DATE]" at bounding box center [596, 134] width 103 height 21
select select "9"
select select "2025"
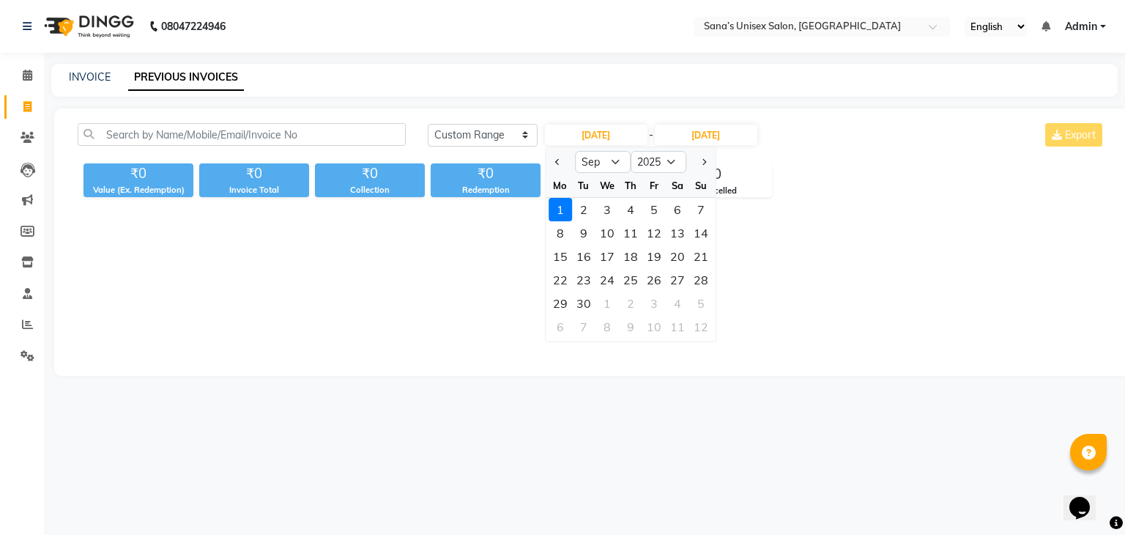
click at [448, 300] on span "Empty list" at bounding box center [591, 288] width 1027 height 146
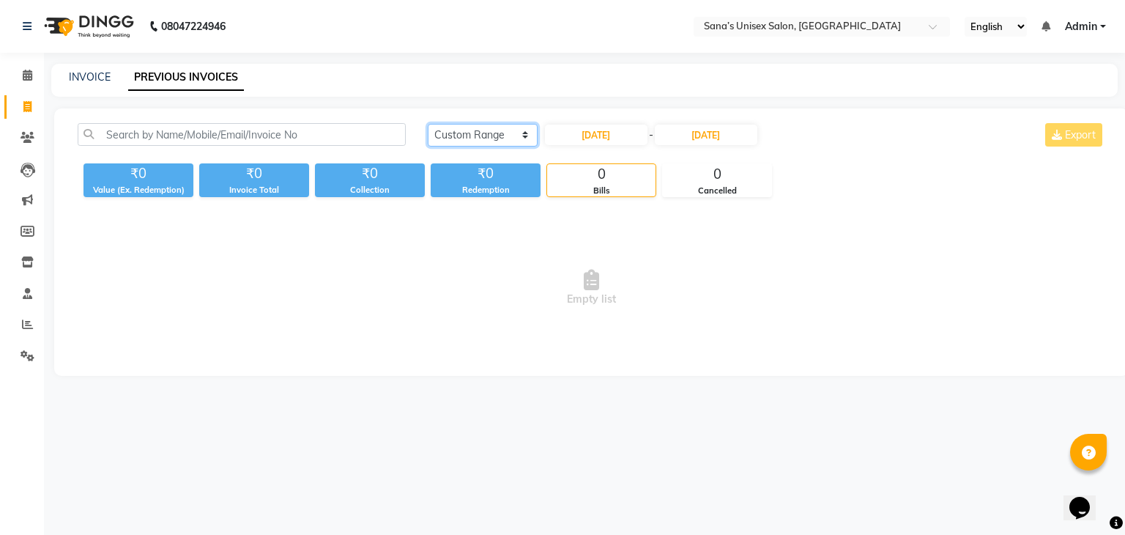
drag, startPoint x: 493, startPoint y: 134, endPoint x: 491, endPoint y: 143, distance: 8.9
click at [493, 134] on select "[DATE] [DATE] Custom Range" at bounding box center [483, 135] width 110 height 23
select select "[DATE]"
click at [428, 124] on select "[DATE] [DATE] Custom Range" at bounding box center [483, 135] width 110 height 23
drag, startPoint x: 132, startPoint y: 169, endPoint x: 614, endPoint y: 209, distance: 483.4
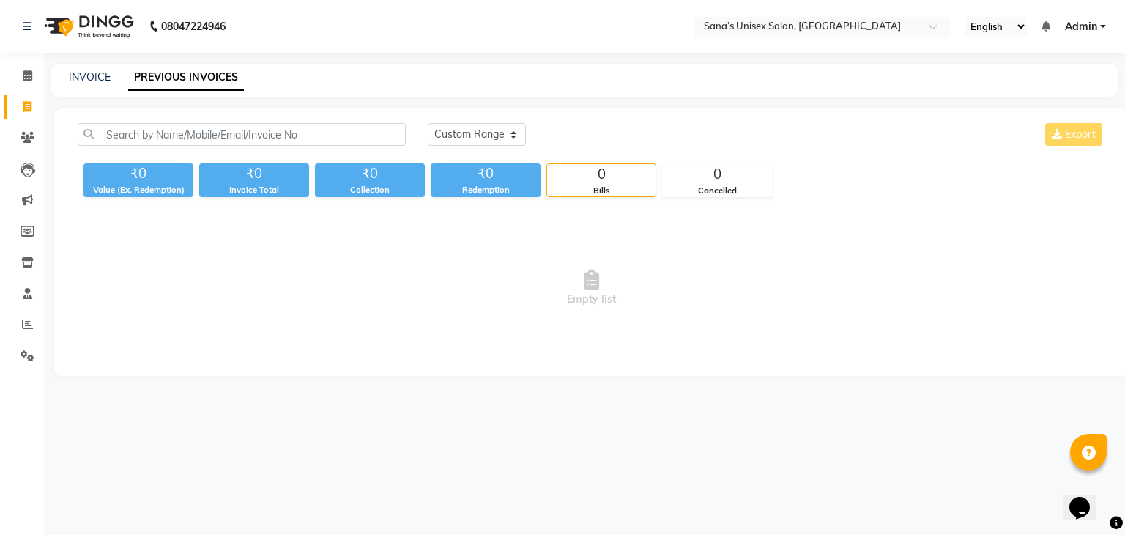
click at [614, 209] on div "Today Yesterday Custom Range Export ₹0 Value (Ex. Redemption) ₹0 Invoice Total …" at bounding box center [591, 241] width 1074 height 267
click at [641, 300] on span "Empty list" at bounding box center [591, 288] width 1027 height 146
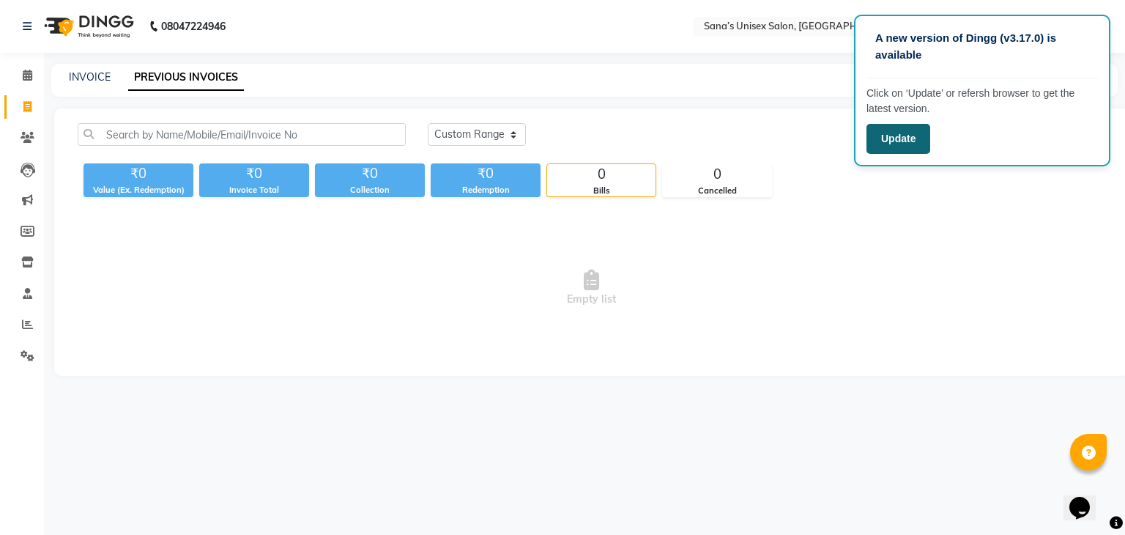
click at [909, 137] on button "Update" at bounding box center [898, 139] width 64 height 30
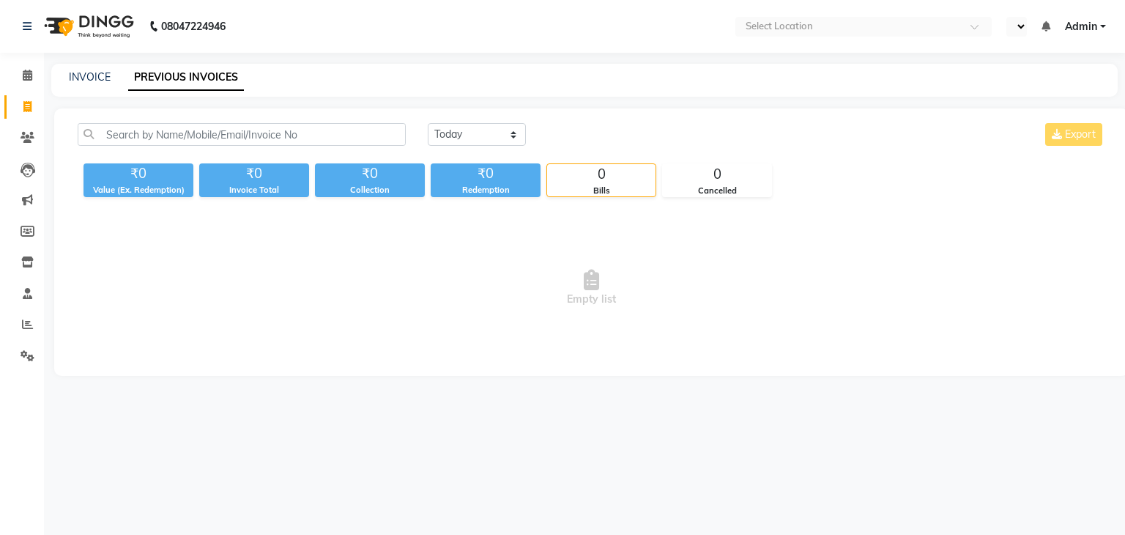
select select "en"
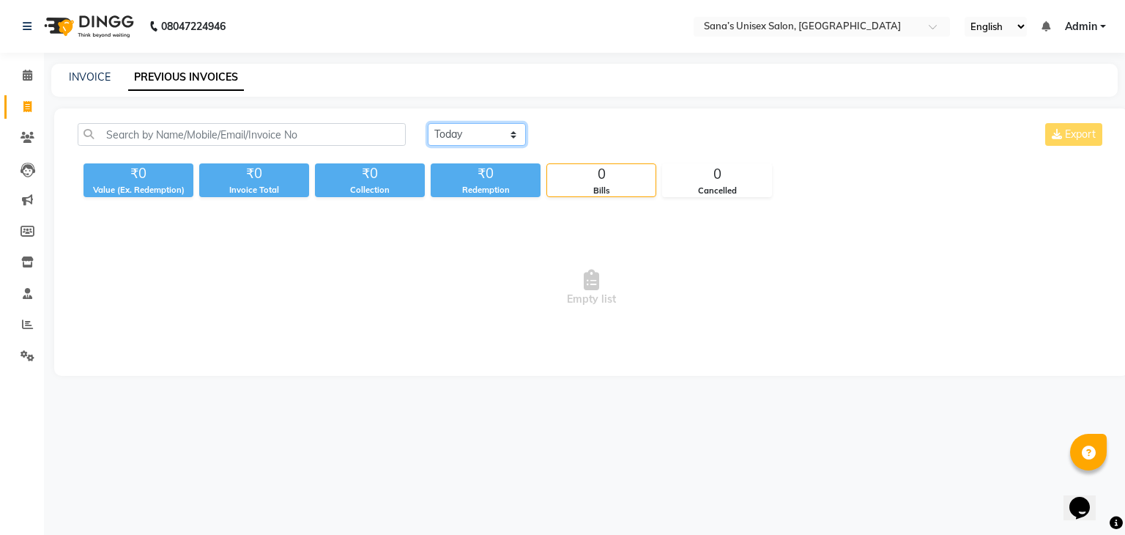
click at [480, 135] on select "[DATE] [DATE] Custom Range" at bounding box center [477, 134] width 98 height 23
select select "range"
click at [428, 123] on select "Today Yesterday Custom Range" at bounding box center [477, 134] width 98 height 23
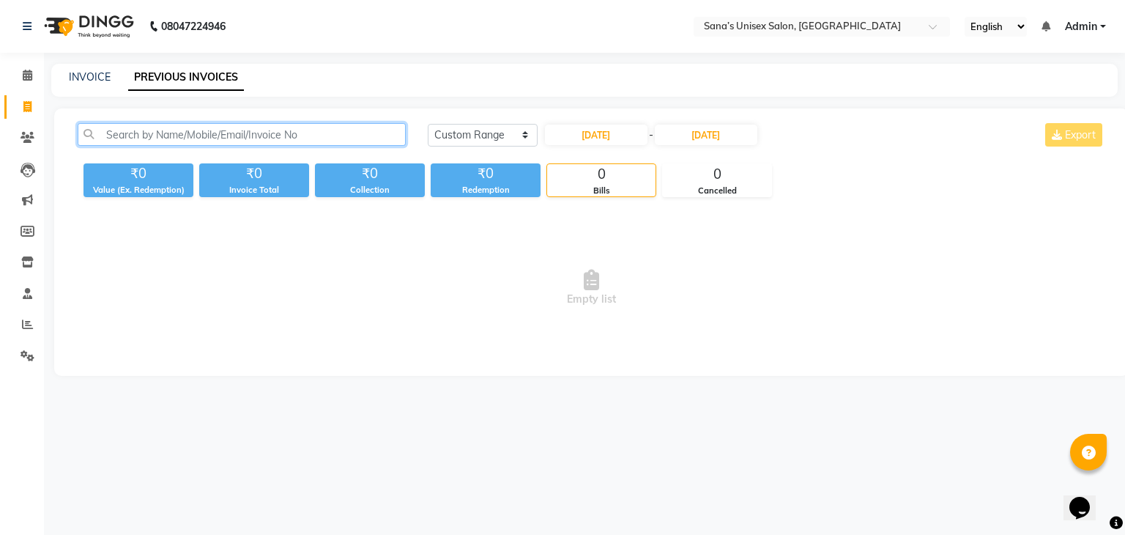
click at [354, 133] on input "text" at bounding box center [242, 134] width 328 height 23
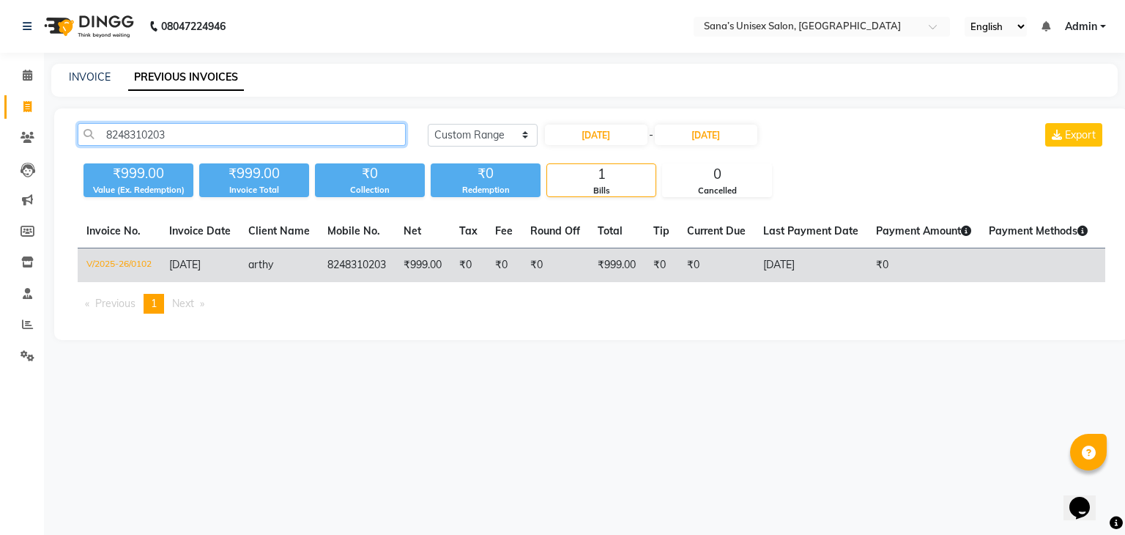
type input "8248310203"
click at [264, 266] on span "arthy" at bounding box center [260, 264] width 25 height 13
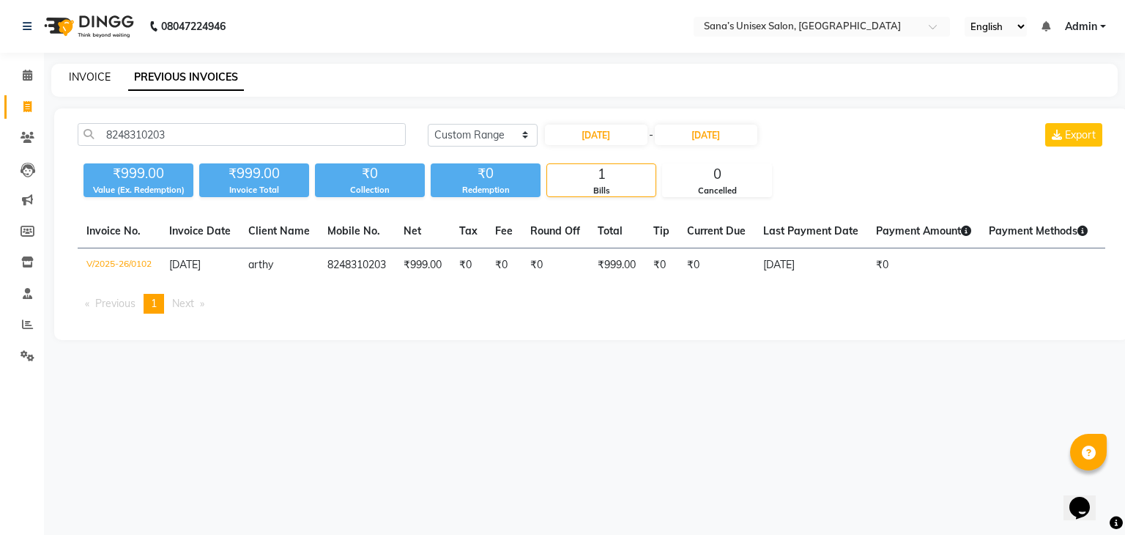
click at [74, 78] on link "INVOICE" at bounding box center [90, 76] width 42 height 13
select select "service"
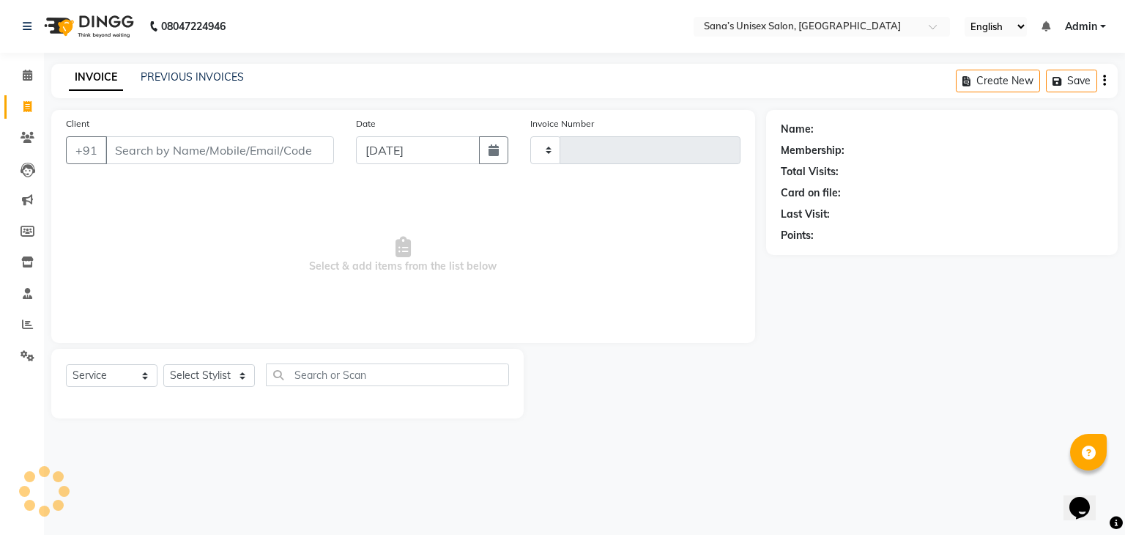
type input "1196"
select select "6091"
click at [226, 383] on select "Select Stylist anjali beauty MADHU MUTHU MARI (BEAUTY THERAPIST) NANDHINI Nivet…" at bounding box center [218, 375] width 111 height 23
select select "45605"
click at [163, 365] on select "Select Stylist anjali beauty MADHU MUTHU MARI (BEAUTY THERAPIST) NANDHINI Nivet…" at bounding box center [218, 375] width 111 height 23
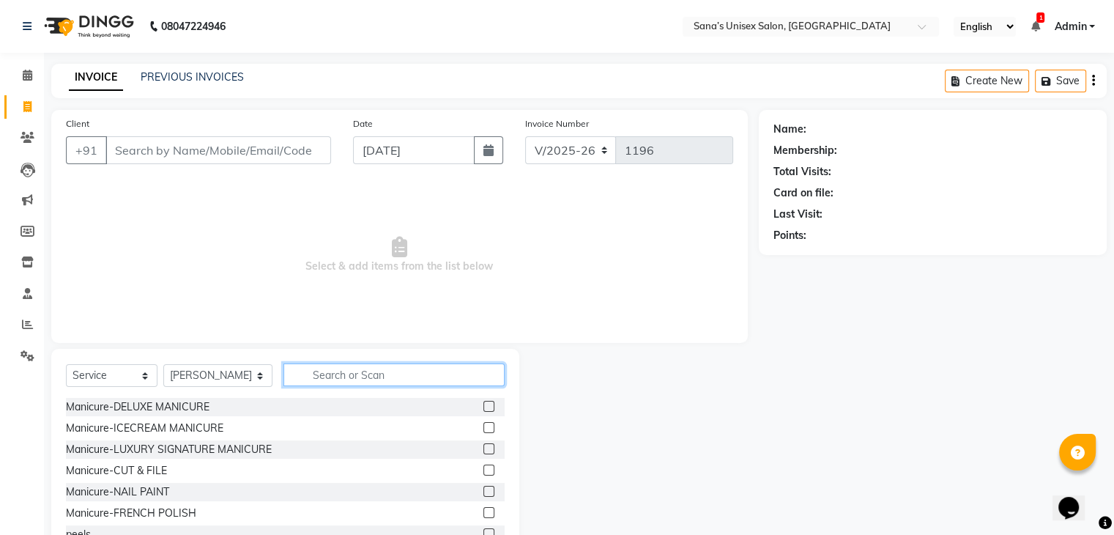
click at [342, 370] on input "text" at bounding box center [393, 374] width 220 height 23
click at [335, 377] on input "text" at bounding box center [393, 374] width 220 height 23
type input "D"
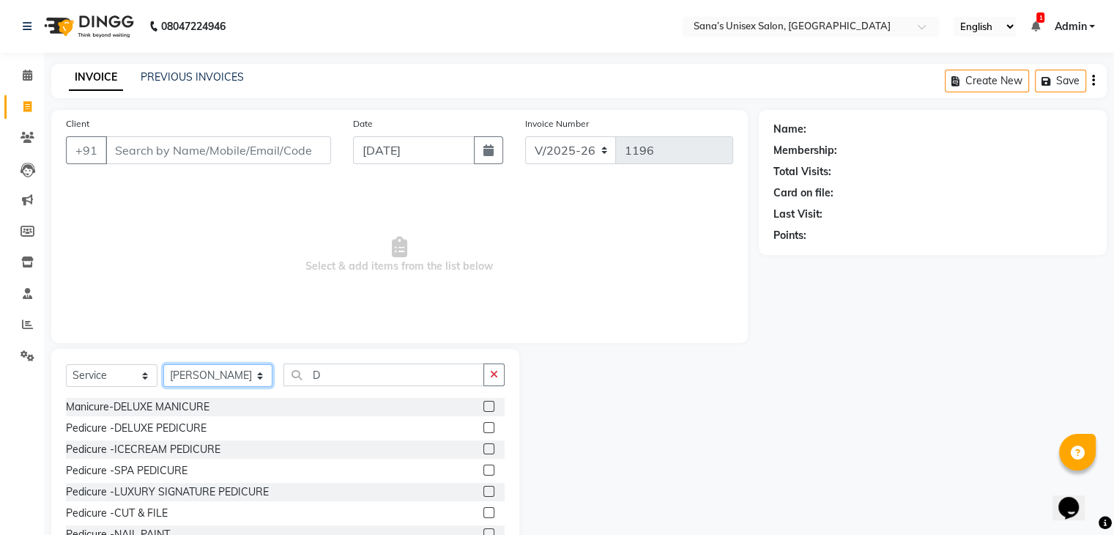
click at [234, 381] on select "Select Stylist anjali beauty MADHU MUTHU MARI (BEAUTY THERAPIST) NANDHINI Nivet…" at bounding box center [217, 375] width 109 height 23
select select "45708"
click at [163, 365] on select "Select Stylist anjali beauty MADHU MUTHU MARI (BEAUTY THERAPIST) NANDHINI Nivet…" at bounding box center [217, 375] width 109 height 23
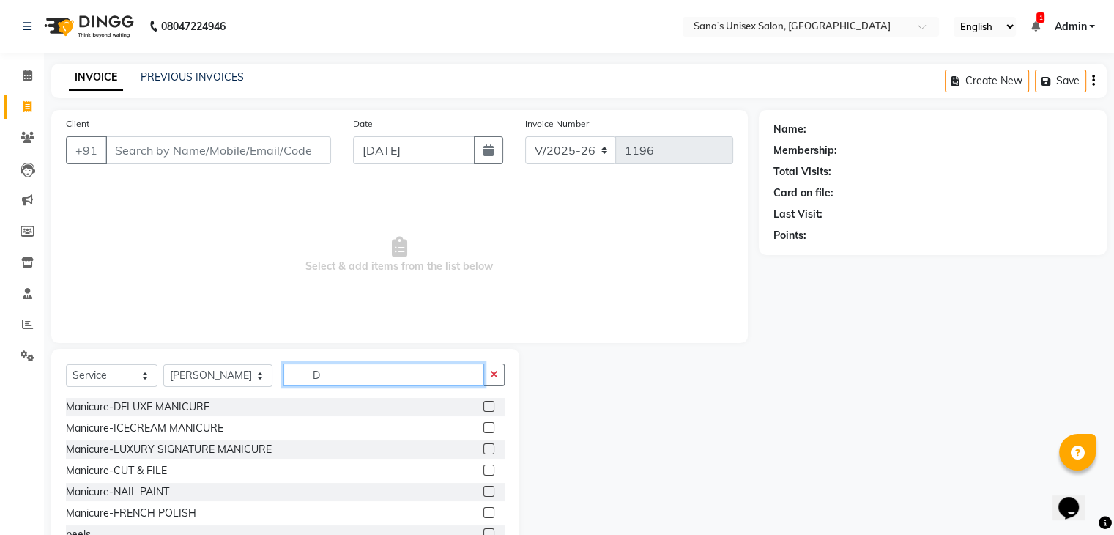
click at [321, 376] on input "D" at bounding box center [383, 374] width 200 height 23
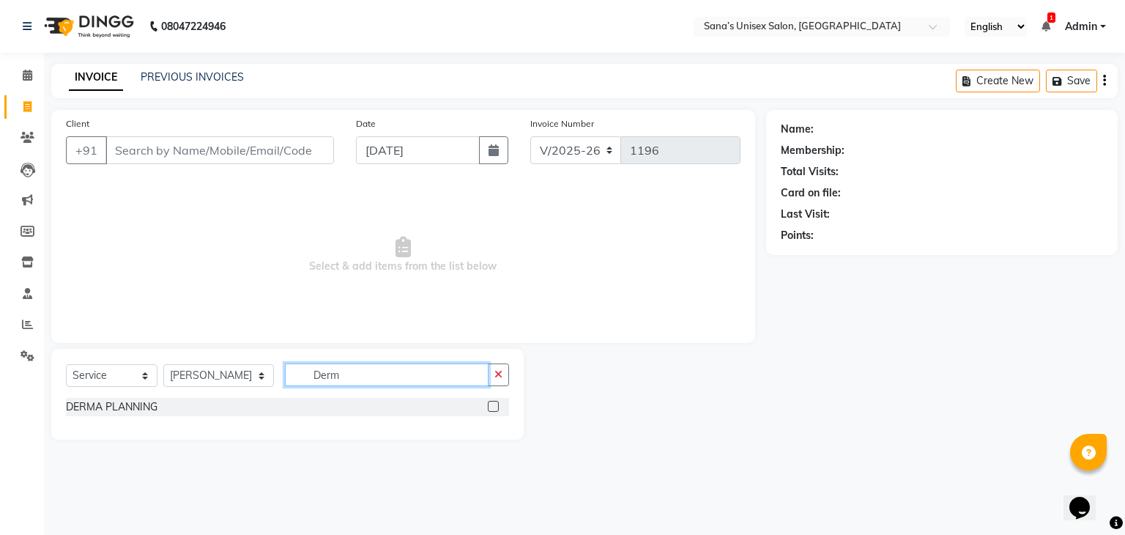
type input "Derm"
click at [489, 410] on label at bounding box center [493, 406] width 11 height 11
click at [489, 410] on input "checkbox" at bounding box center [493, 407] width 10 height 10
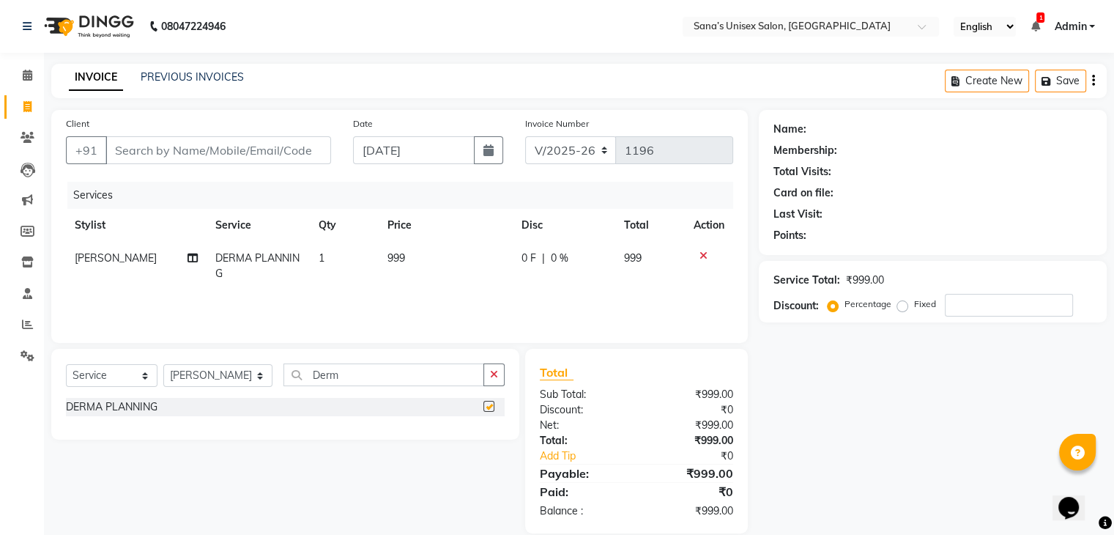
checkbox input "false"
click at [492, 384] on button "button" at bounding box center [493, 374] width 21 height 23
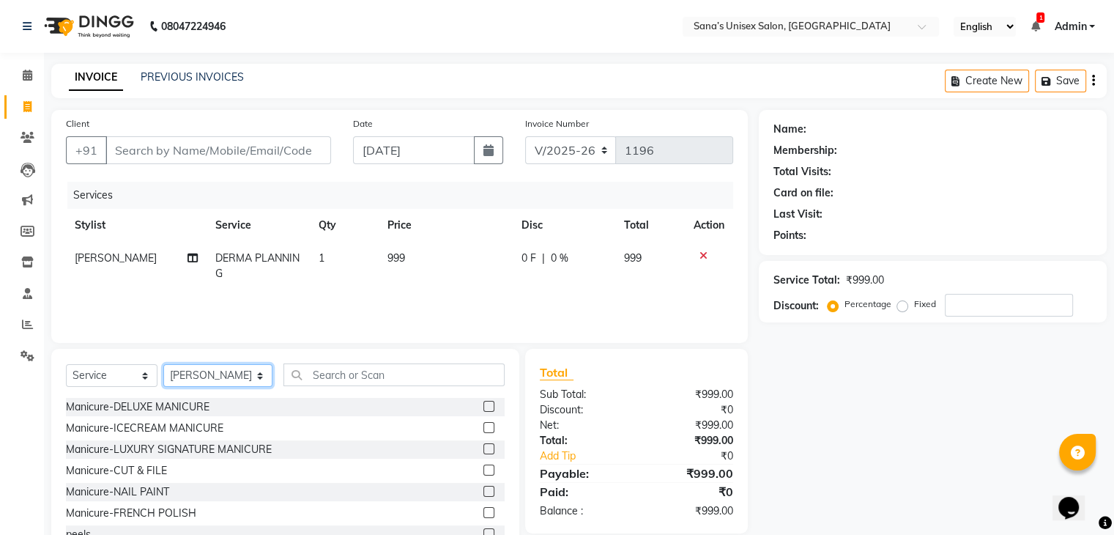
click at [242, 376] on select "Select Stylist anjali beauty MADHU MUTHU MARI (BEAUTY THERAPIST) NANDHINI Nivet…" at bounding box center [217, 375] width 109 height 23
select select "45605"
click at [163, 365] on select "Select Stylist anjali beauty MADHU MUTHU MARI (BEAUTY THERAPIST) NANDHINI Nivet…" at bounding box center [217, 375] width 109 height 23
click at [326, 377] on input "text" at bounding box center [393, 374] width 220 height 23
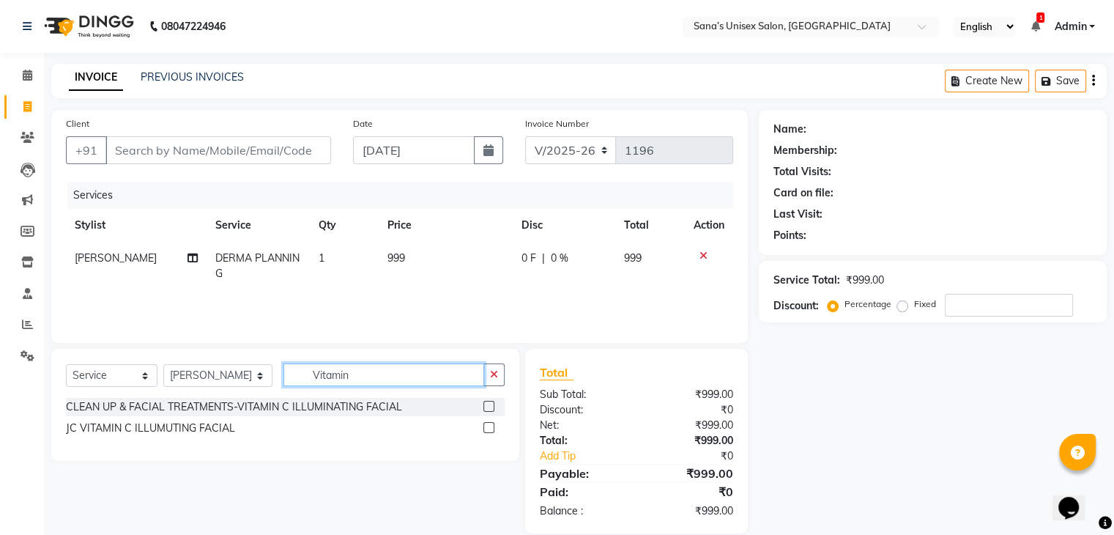
type input "Vitamin"
click at [485, 411] on label at bounding box center [488, 406] width 11 height 11
click at [485, 411] on input "checkbox" at bounding box center [488, 407] width 10 height 10
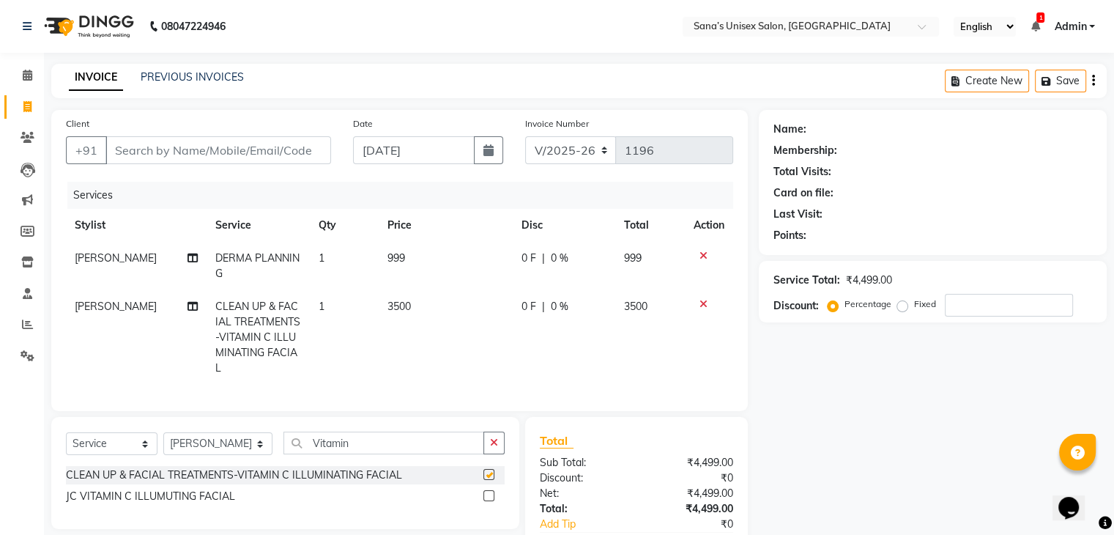
checkbox input "false"
click at [491, 447] on icon "button" at bounding box center [494, 442] width 8 height 10
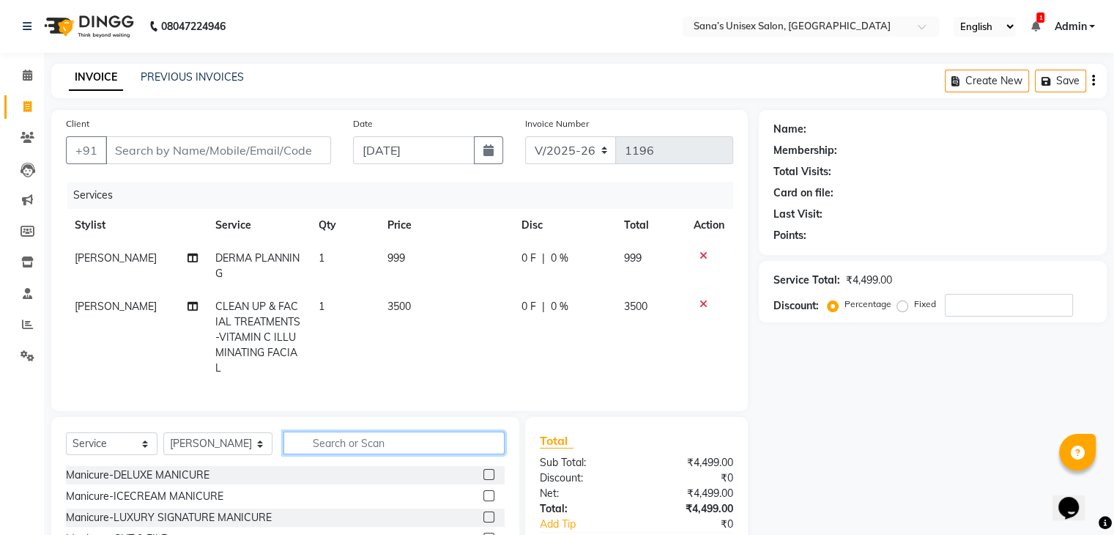
click at [431, 452] on input "text" at bounding box center [393, 442] width 220 height 23
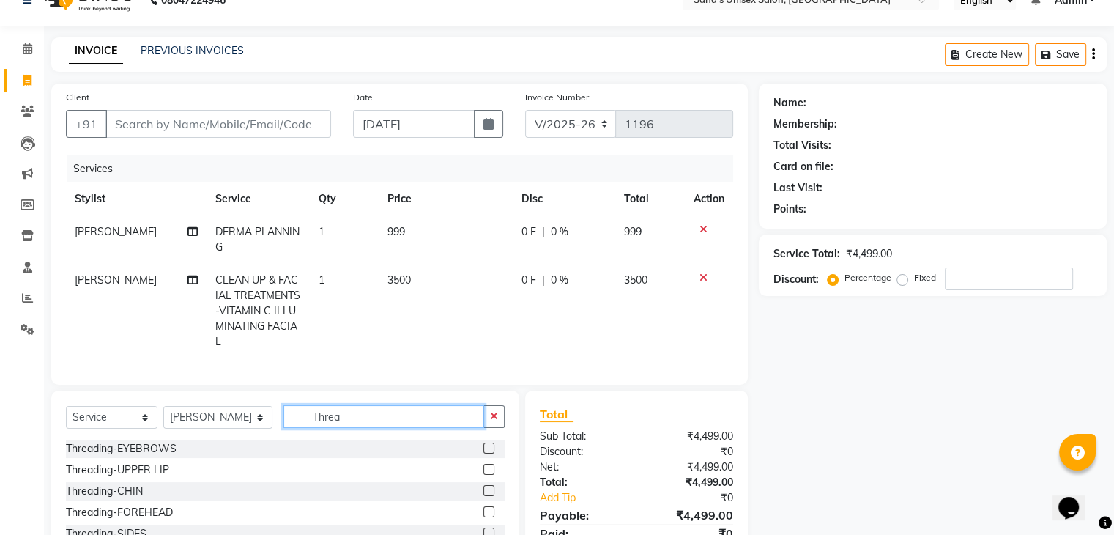
scroll to position [73, 0]
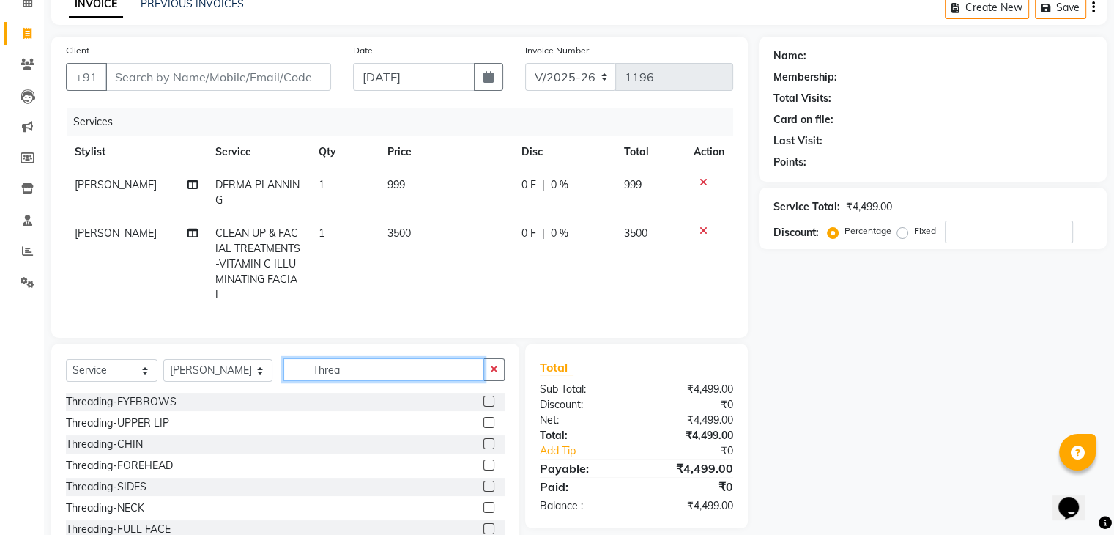
type input "Threa"
click at [483, 411] on div at bounding box center [488, 402] width 10 height 15
click at [483, 406] on label at bounding box center [488, 400] width 11 height 11
click at [483, 406] on input "checkbox" at bounding box center [488, 402] width 10 height 10
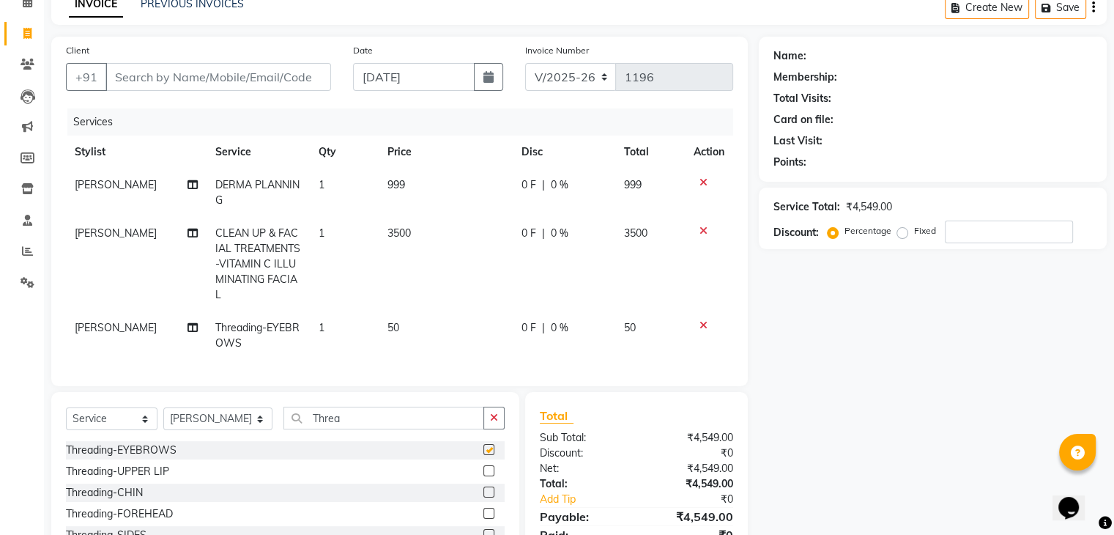
checkbox input "false"
click at [499, 429] on button "button" at bounding box center [493, 417] width 21 height 23
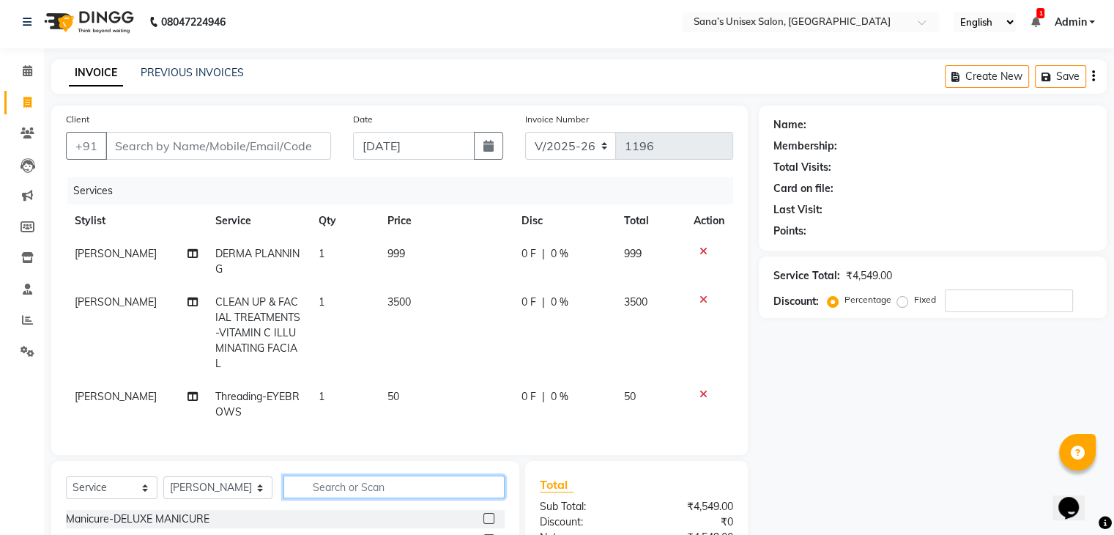
scroll to position [0, 0]
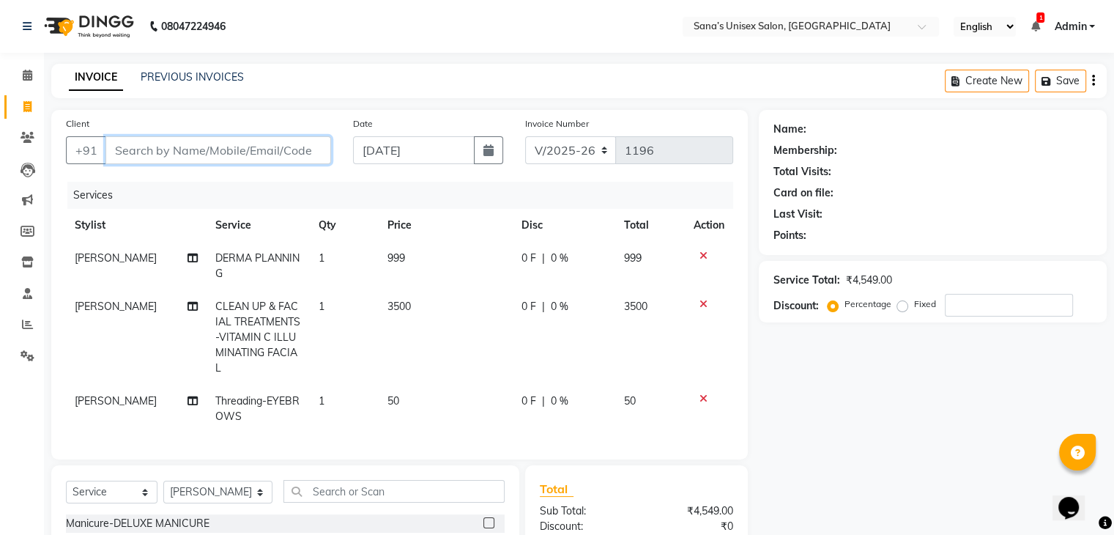
click at [278, 153] on input "Client" at bounding box center [218, 150] width 226 height 28
click at [296, 146] on input "Client" at bounding box center [218, 150] width 226 height 28
type input "9"
type input "0"
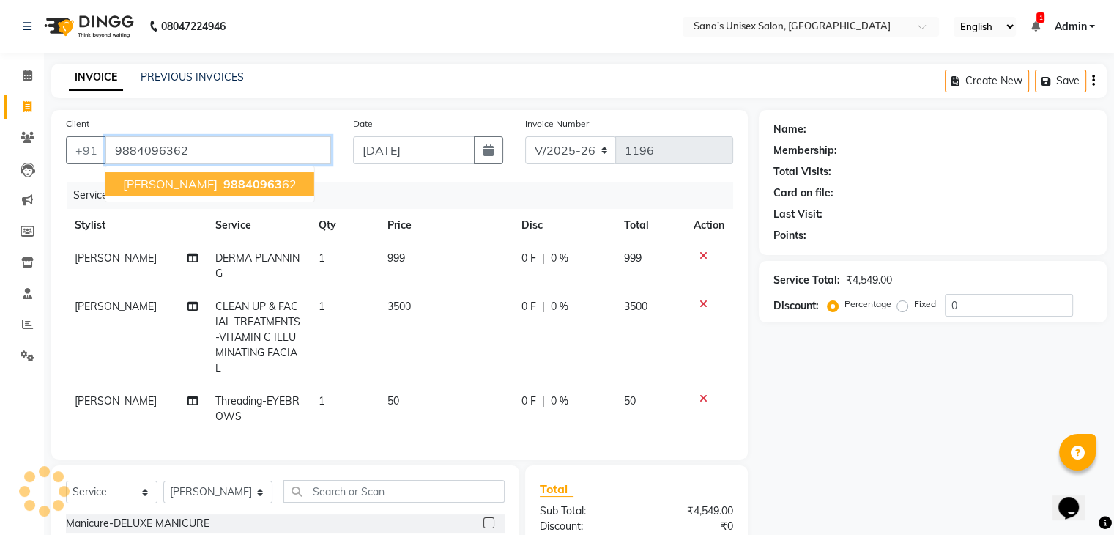
type input "9884096362"
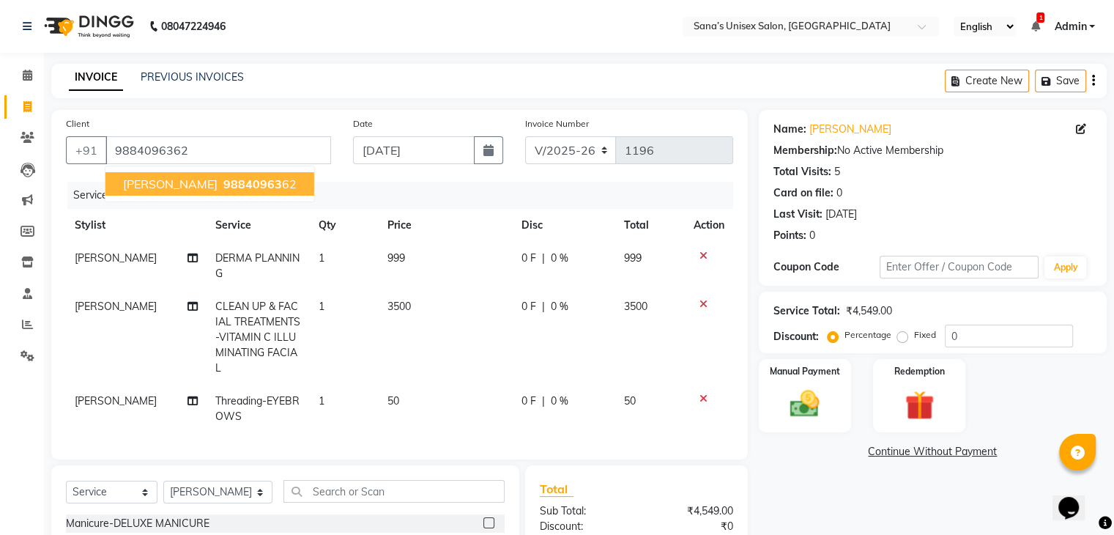
click at [244, 191] on button "PAVITHRA 98840963 62" at bounding box center [209, 183] width 209 height 23
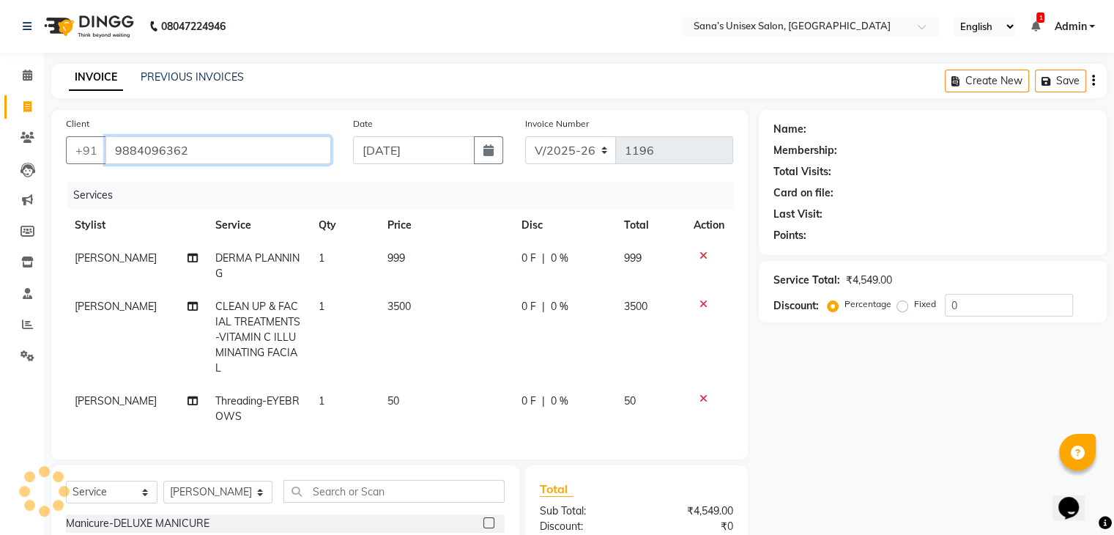
click at [280, 152] on input "9884096362" at bounding box center [218, 150] width 226 height 28
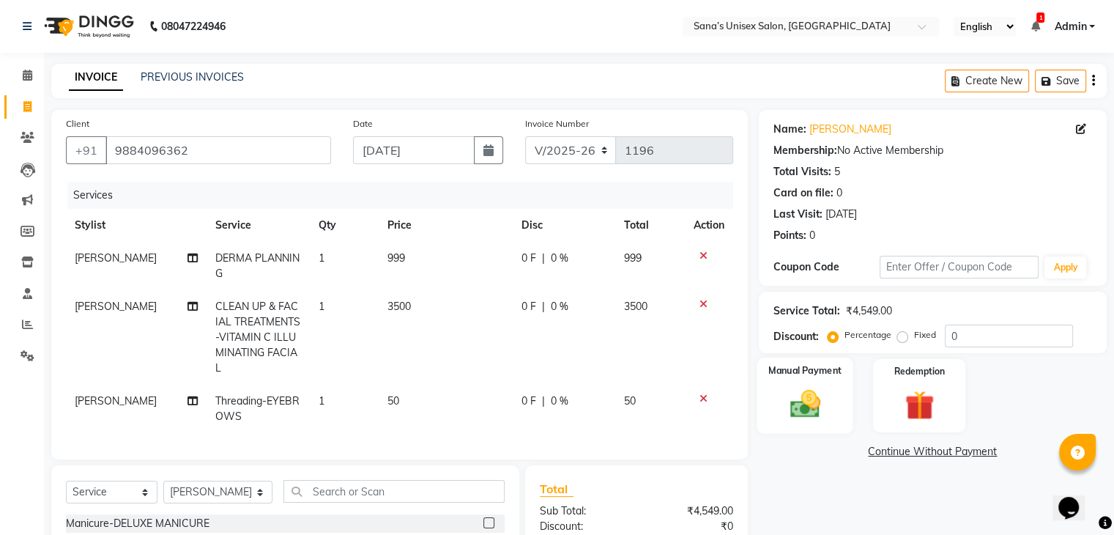
click at [837, 405] on div "Manual Payment" at bounding box center [804, 394] width 96 height 75
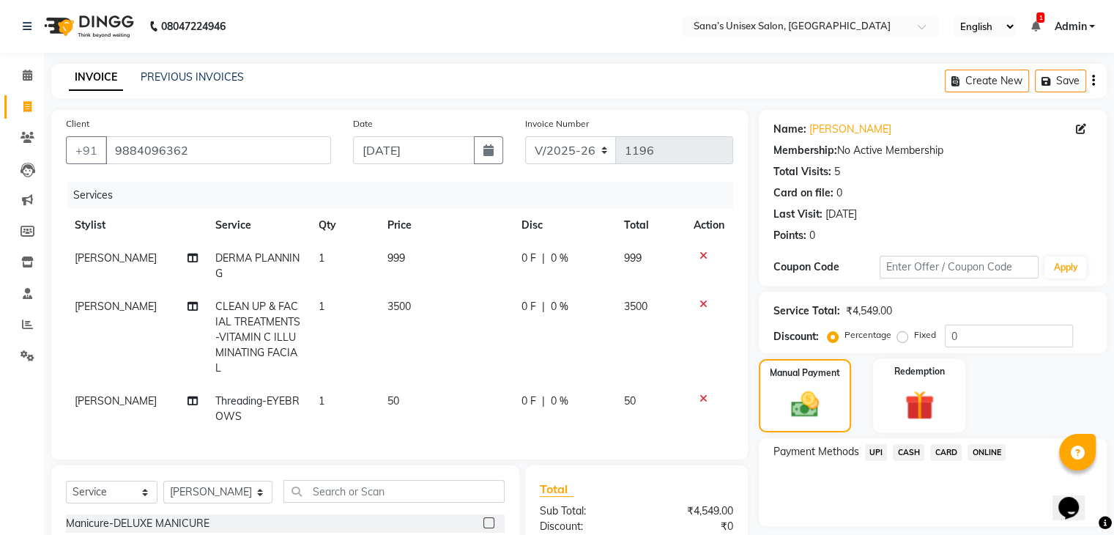
click at [978, 455] on span "ONLINE" at bounding box center [986, 452] width 38 height 17
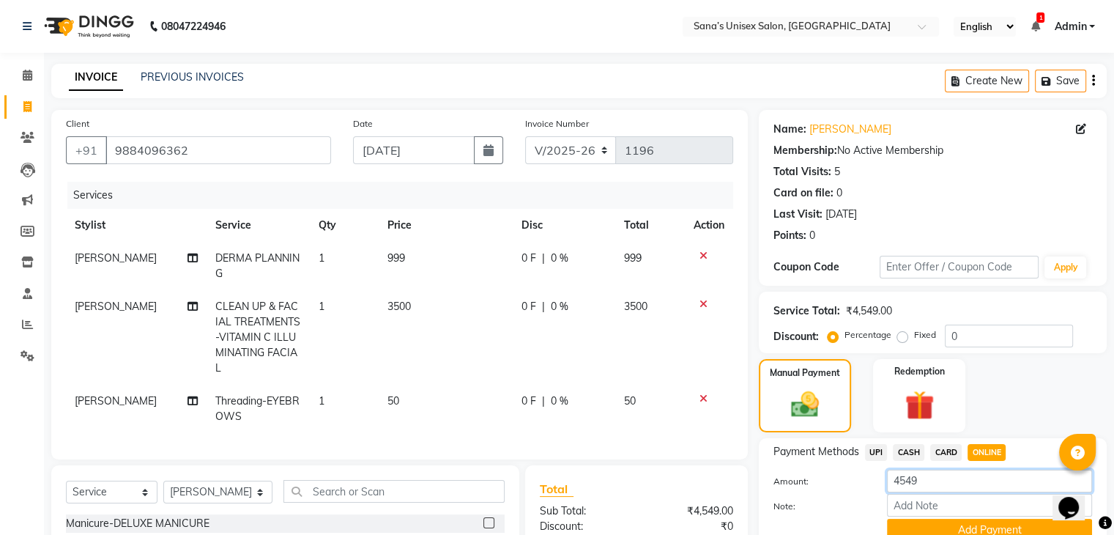
drag, startPoint x: 958, startPoint y: 477, endPoint x: 841, endPoint y: 483, distance: 116.6
click at [846, 487] on div "Amount: 4549" at bounding box center [932, 481] width 340 height 25
type input "3000"
click at [844, 483] on label "Amount:" at bounding box center [818, 480] width 113 height 13
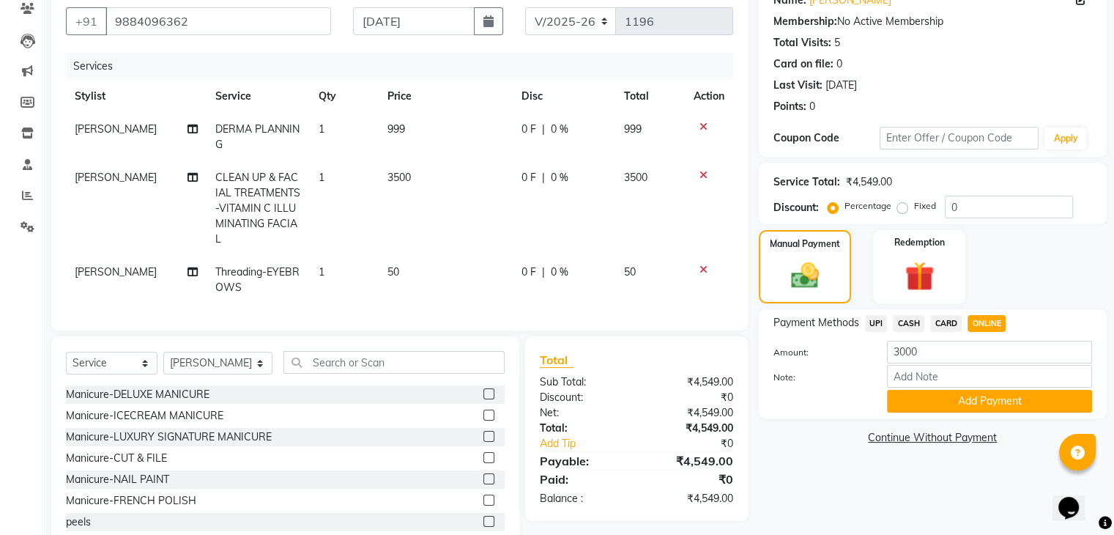
scroll to position [146, 0]
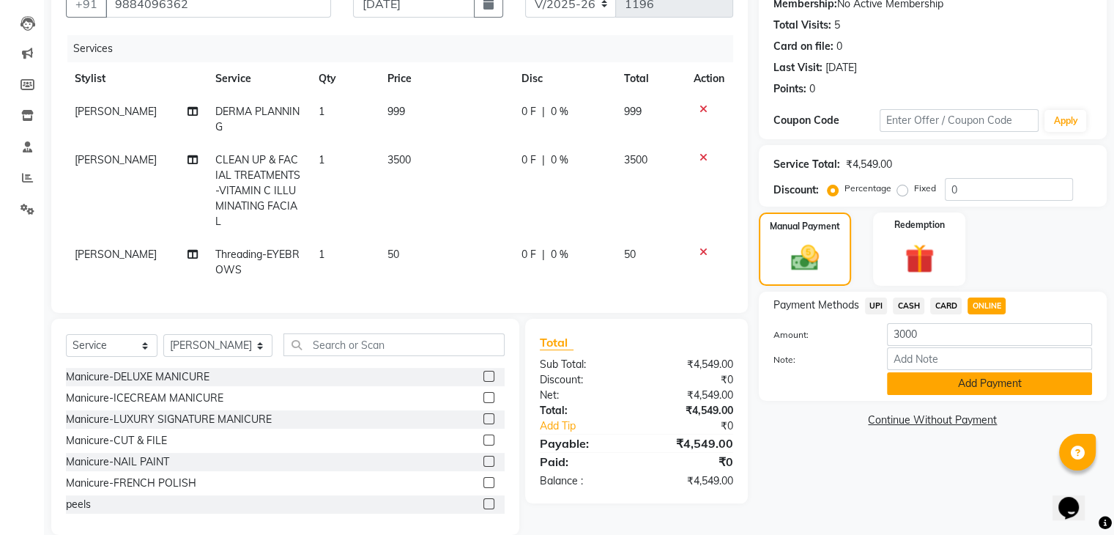
click at [966, 391] on button "Add Payment" at bounding box center [989, 383] width 205 height 23
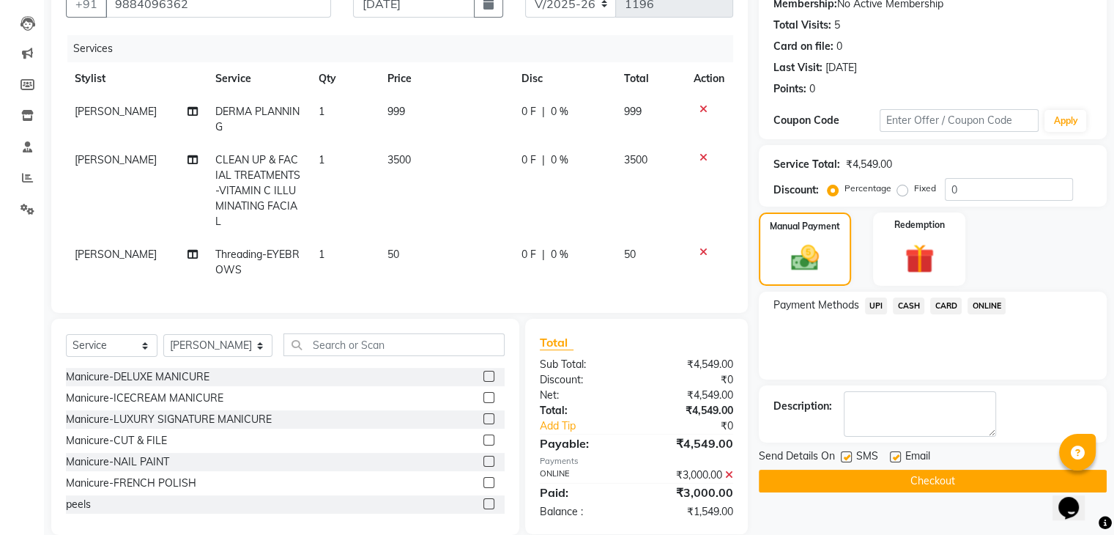
click at [948, 313] on span "CARD" at bounding box center [945, 305] width 31 height 17
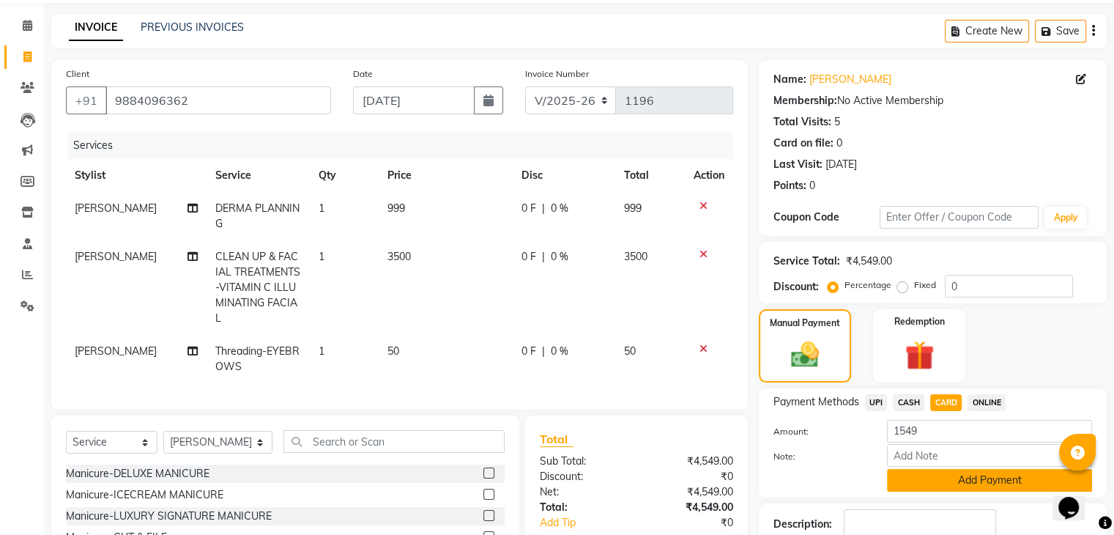
scroll to position [180, 0]
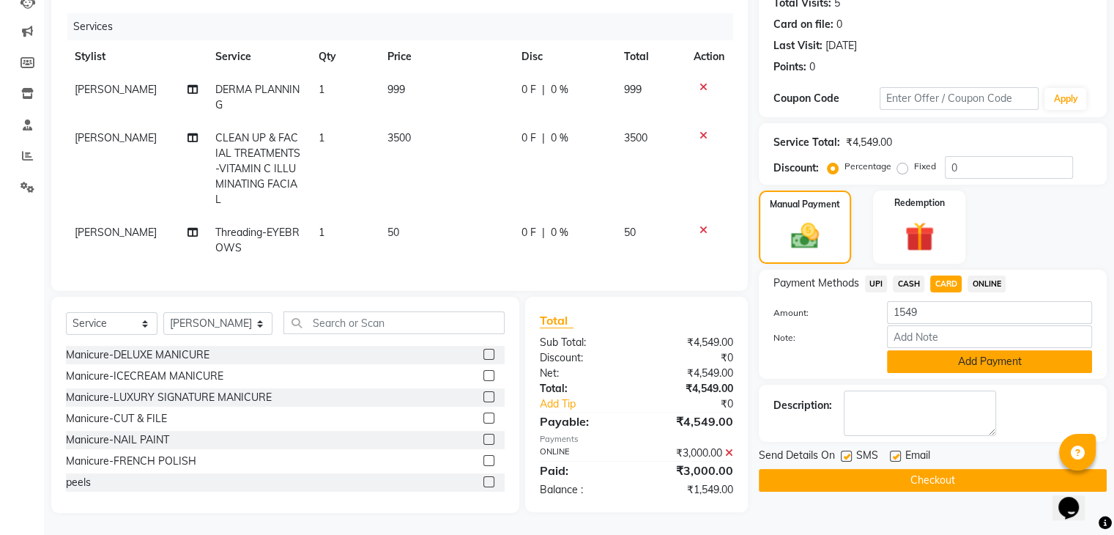
click at [961, 350] on button "Add Payment" at bounding box center [989, 361] width 205 height 23
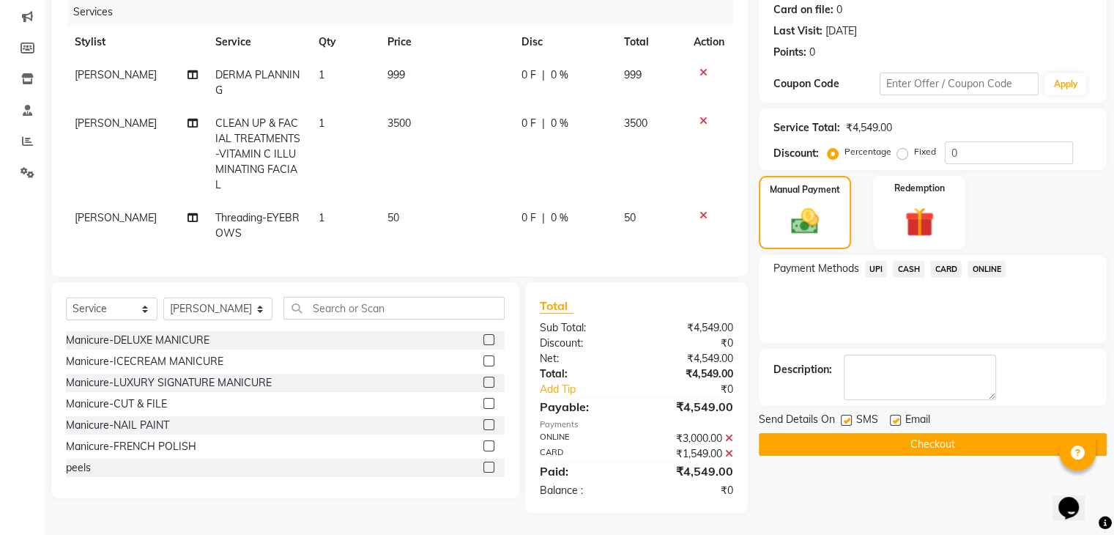
scroll to position [194, 0]
click at [956, 434] on button "Checkout" at bounding box center [933, 444] width 348 height 23
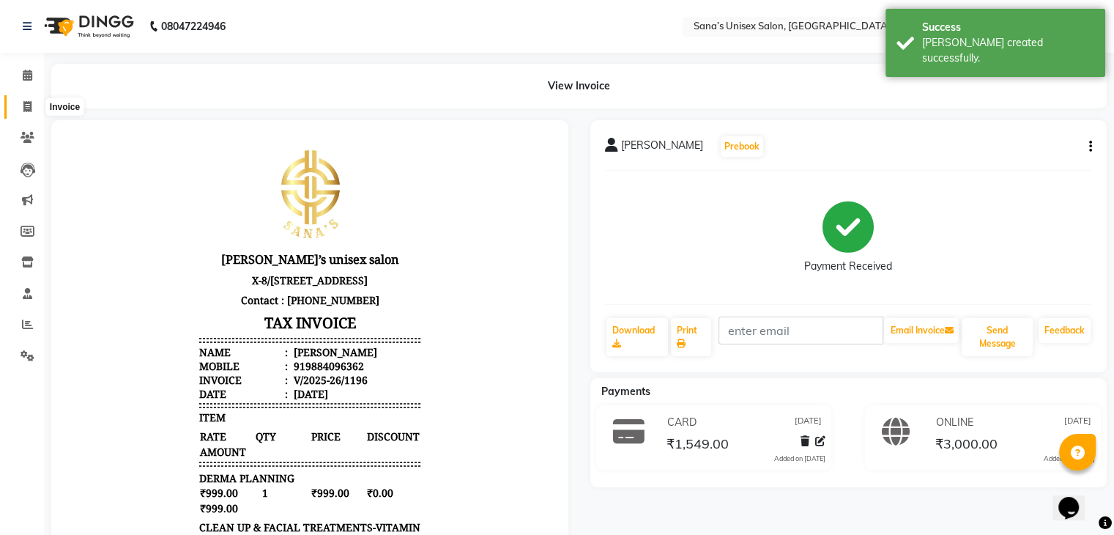
click at [25, 112] on icon at bounding box center [27, 106] width 8 height 11
select select "service"
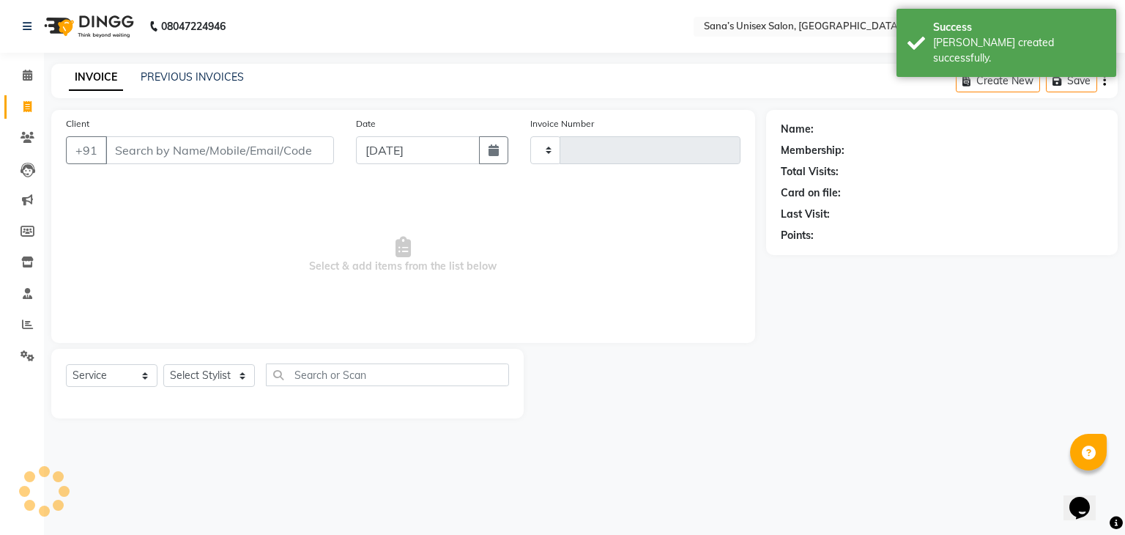
type input "1197"
select select "6091"
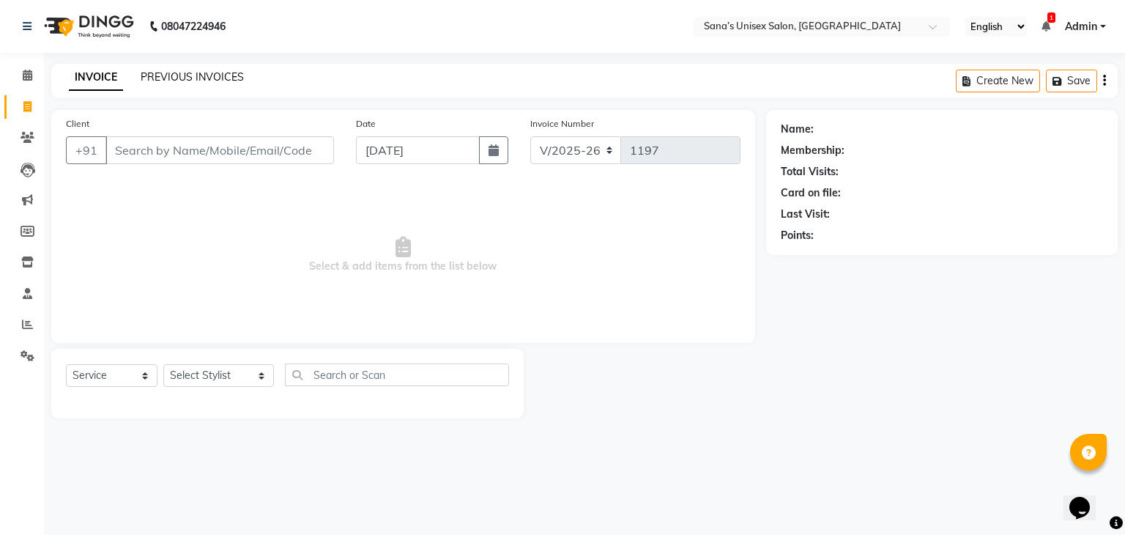
click at [179, 78] on link "PREVIOUS INVOICES" at bounding box center [192, 76] width 103 height 13
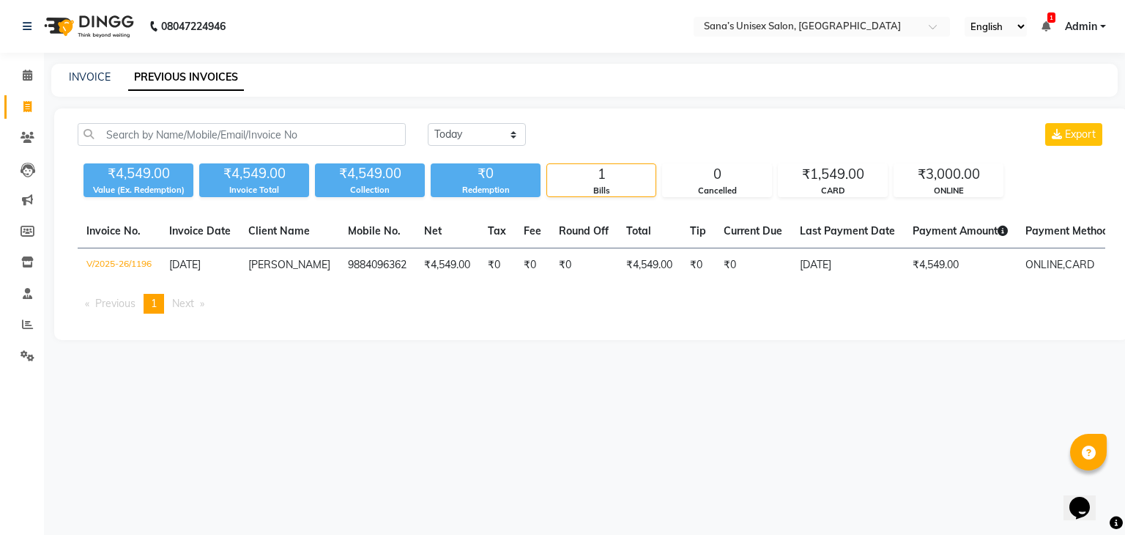
click at [29, 106] on icon at bounding box center [27, 106] width 8 height 11
select select "service"
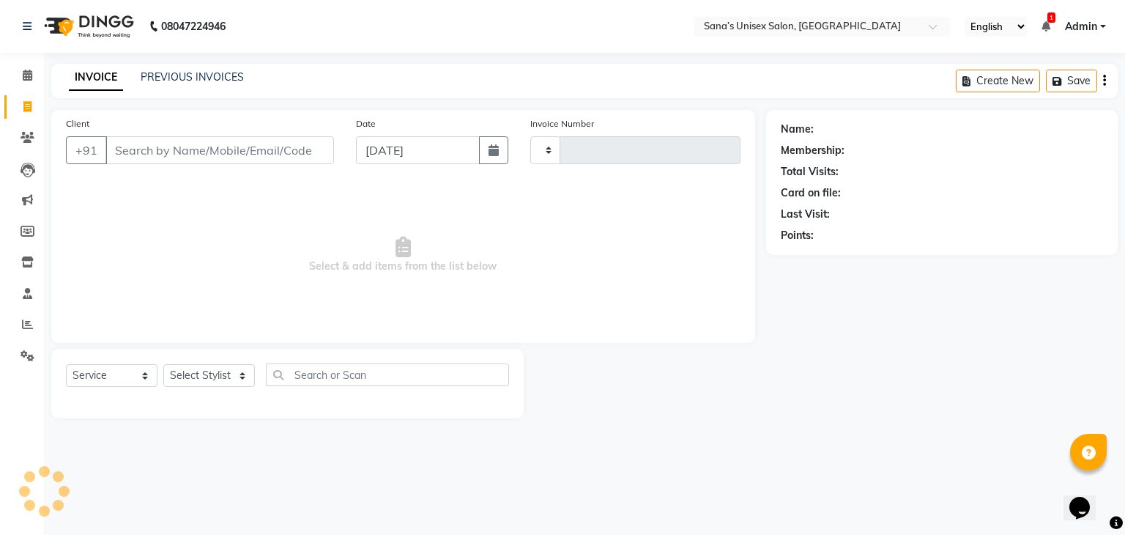
type input "1197"
select select "6091"
click at [228, 377] on select "Select Stylist anjali beauty MADHU [PERSON_NAME] (BEAUTY THERAPIST) [PERSON_NAM…" at bounding box center [218, 375] width 111 height 23
select select "45708"
click at [163, 365] on select "Select Stylist anjali beauty MADHU [PERSON_NAME] (BEAUTY THERAPIST) [PERSON_NAM…" at bounding box center [218, 375] width 111 height 23
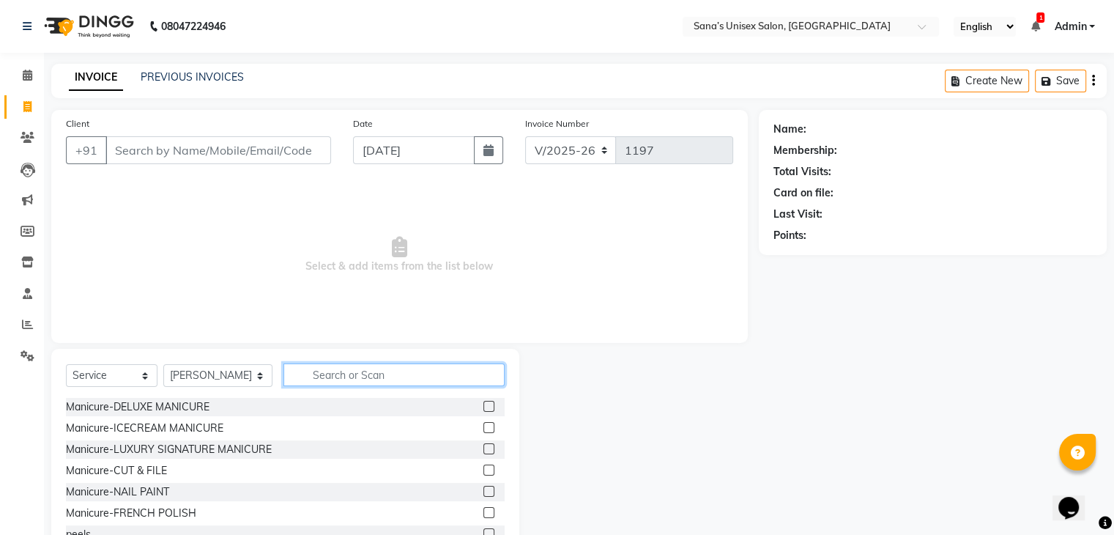
click at [331, 370] on input "text" at bounding box center [393, 374] width 220 height 23
type input "Threading"
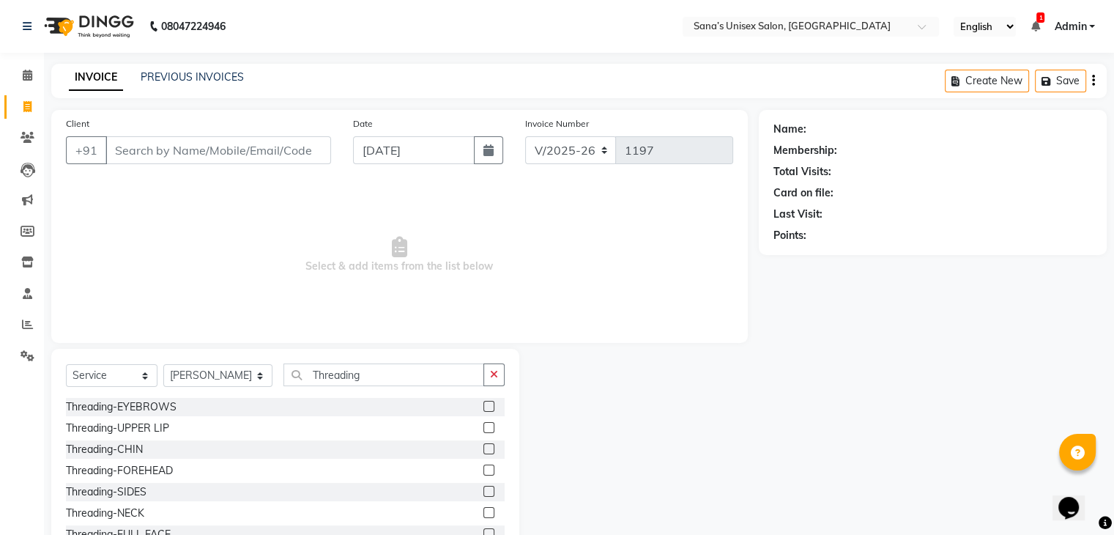
click at [483, 407] on label at bounding box center [488, 406] width 11 height 11
click at [483, 407] on input "checkbox" at bounding box center [488, 407] width 10 height 10
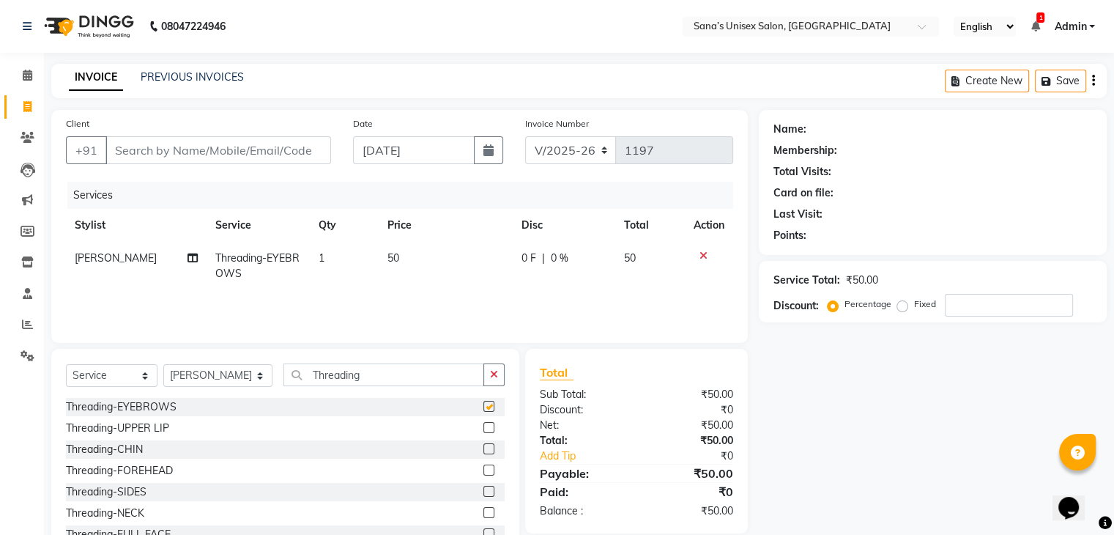
checkbox input "false"
click at [492, 382] on button "button" at bounding box center [493, 374] width 21 height 23
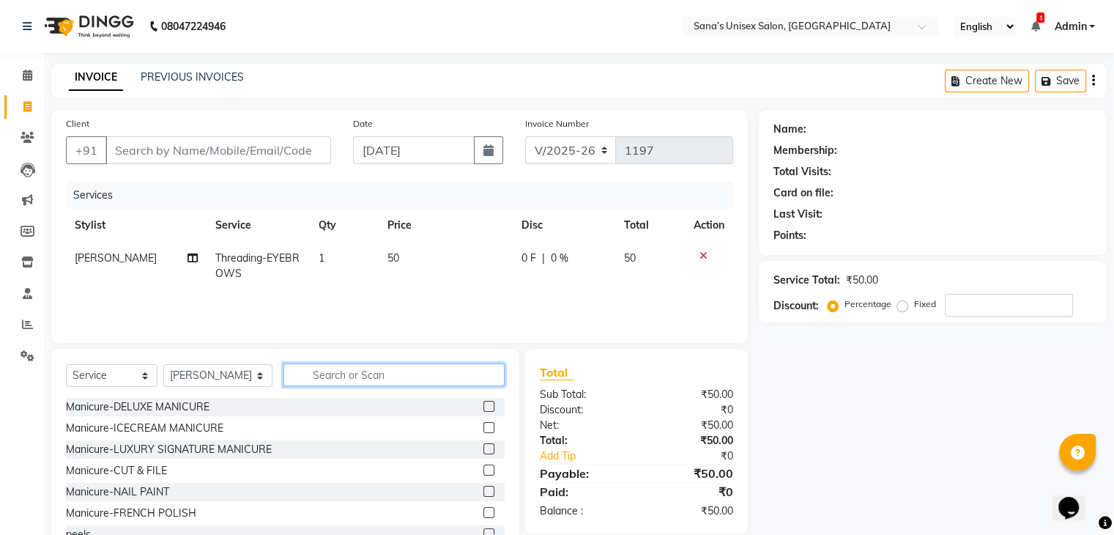
click at [463, 379] on input "text" at bounding box center [393, 374] width 220 height 23
click at [223, 375] on select "Select Stylist anjali beauty MADHU [PERSON_NAME] (BEAUTY THERAPIST) [PERSON_NAM…" at bounding box center [217, 375] width 109 height 23
select select "45605"
click at [163, 365] on select "Select Stylist anjali beauty MADHU [PERSON_NAME] (BEAUTY THERAPIST) [PERSON_NAM…" at bounding box center [217, 375] width 109 height 23
click at [349, 374] on input "text" at bounding box center [393, 374] width 220 height 23
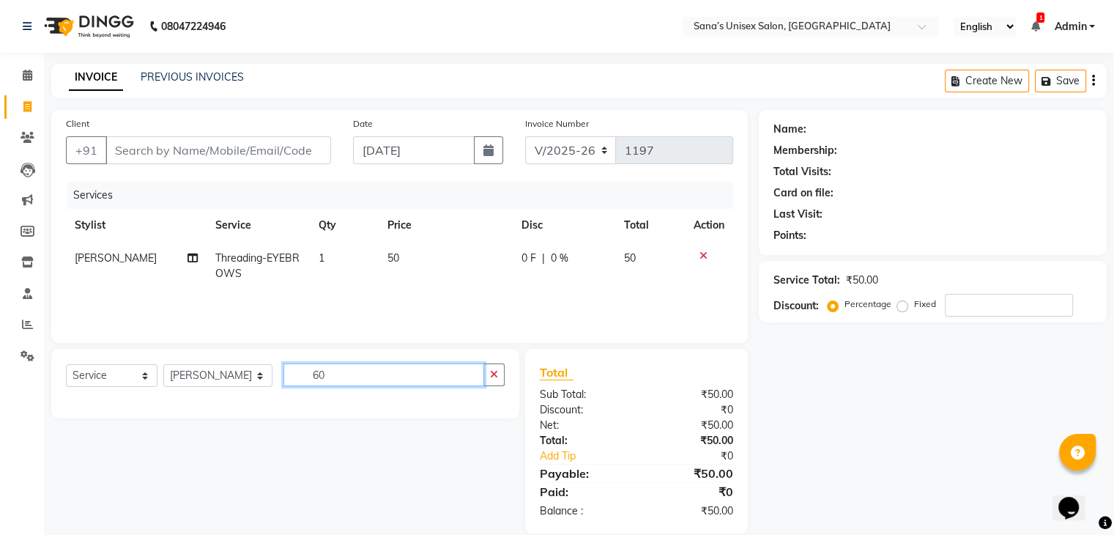
type input "6"
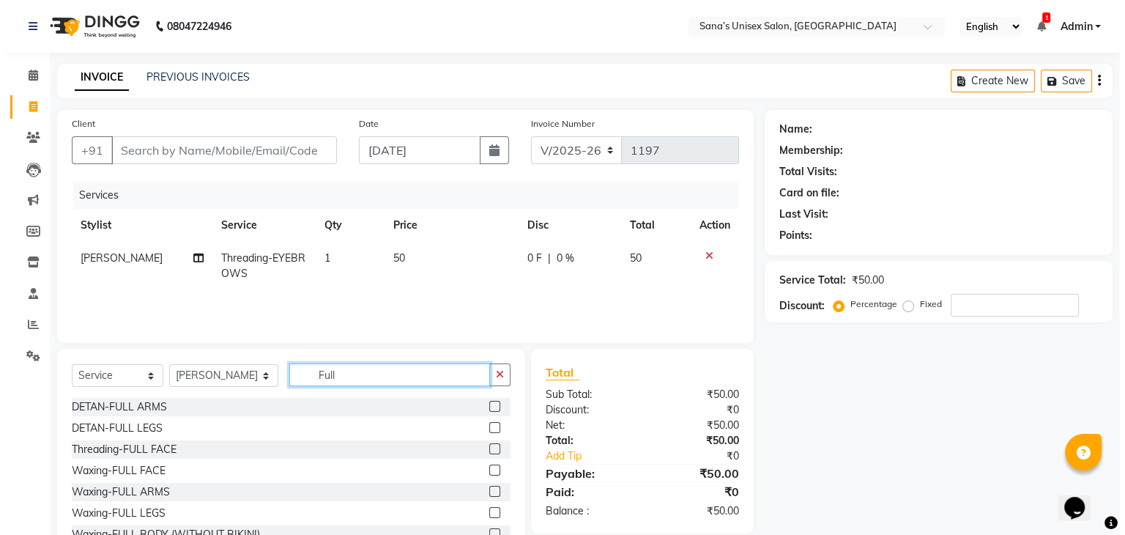
scroll to position [2, 0]
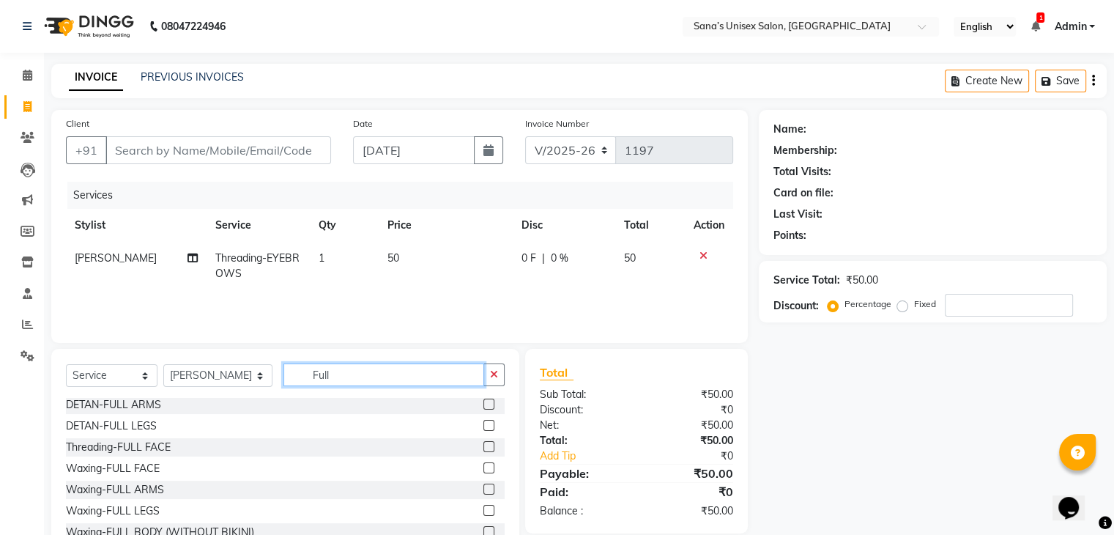
type input "Full"
click at [483, 488] on div at bounding box center [493, 489] width 21 height 18
click at [483, 490] on label at bounding box center [488, 488] width 11 height 11
click at [483, 490] on input "checkbox" at bounding box center [488, 490] width 10 height 10
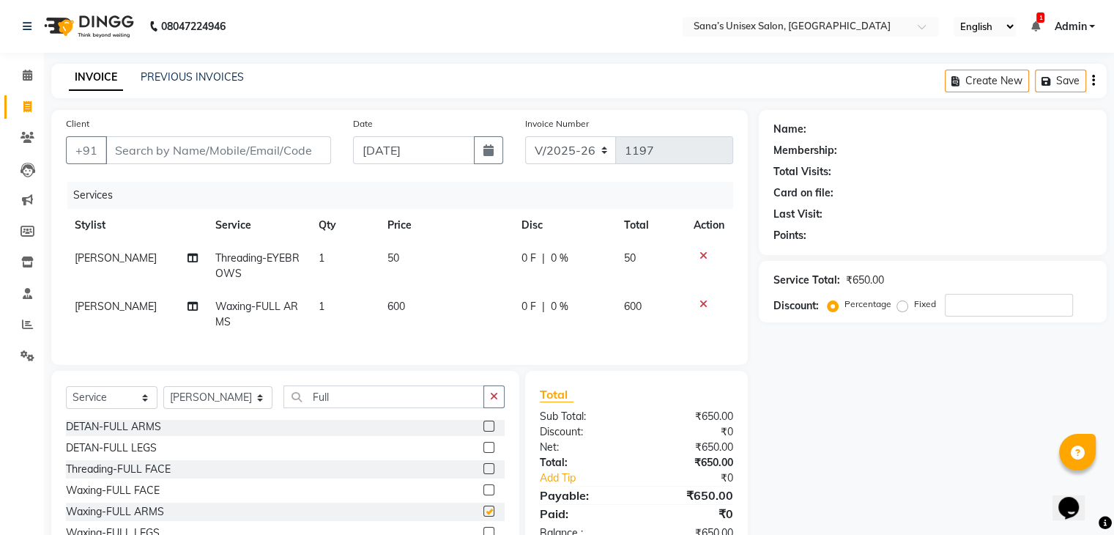
checkbox input "false"
click at [279, 142] on input "Client" at bounding box center [218, 150] width 226 height 28
click at [141, 139] on input "Client" at bounding box center [218, 150] width 226 height 28
type input "9"
type input "0"
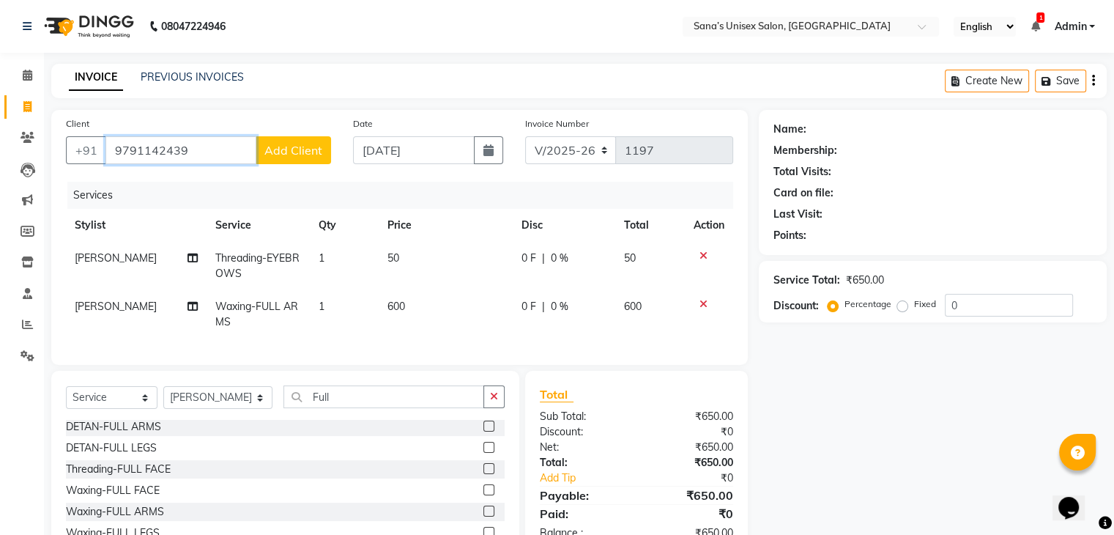
type input "9791142439"
click at [273, 153] on span "Add Client" at bounding box center [293, 150] width 58 height 15
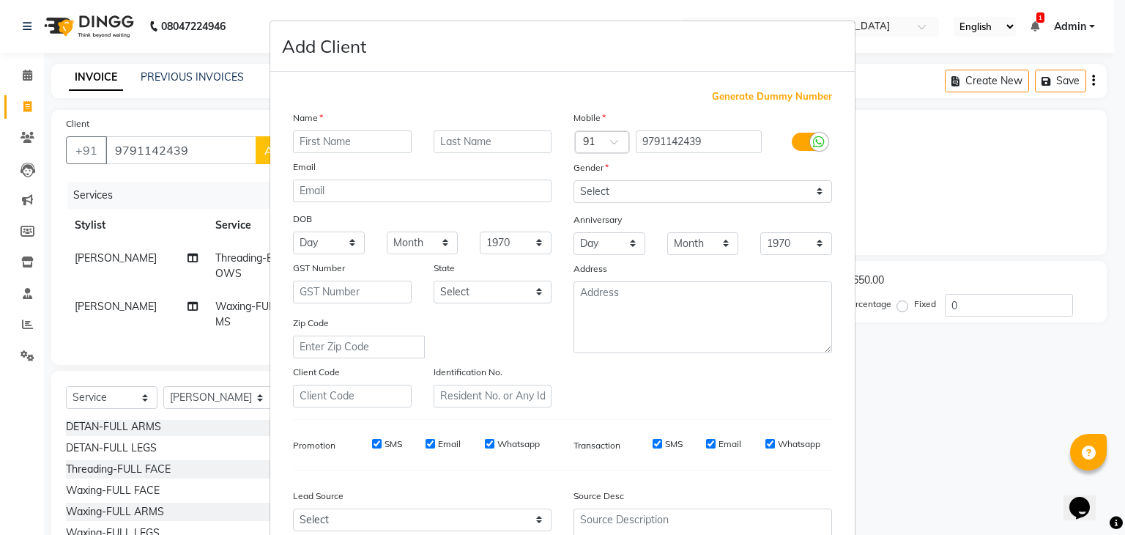
click at [360, 144] on input "text" at bounding box center [352, 141] width 119 height 23
type input "Priya"
click at [581, 194] on select "Select Male Female Other Prefer Not To Say" at bounding box center [702, 191] width 258 height 23
select select "female"
click at [573, 181] on select "Select Male Female Other Prefer Not To Say" at bounding box center [702, 191] width 258 height 23
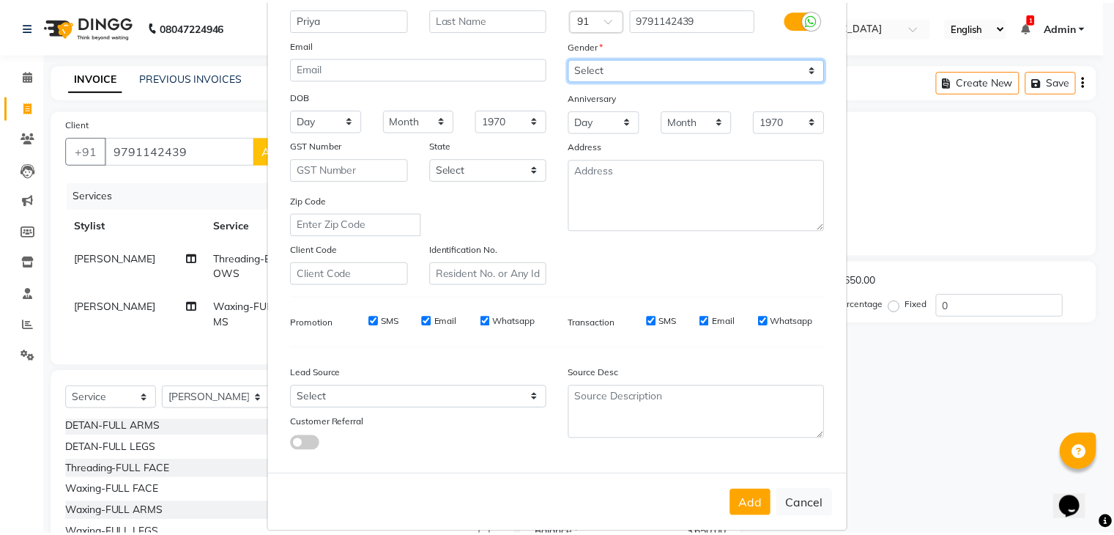
scroll to position [149, 0]
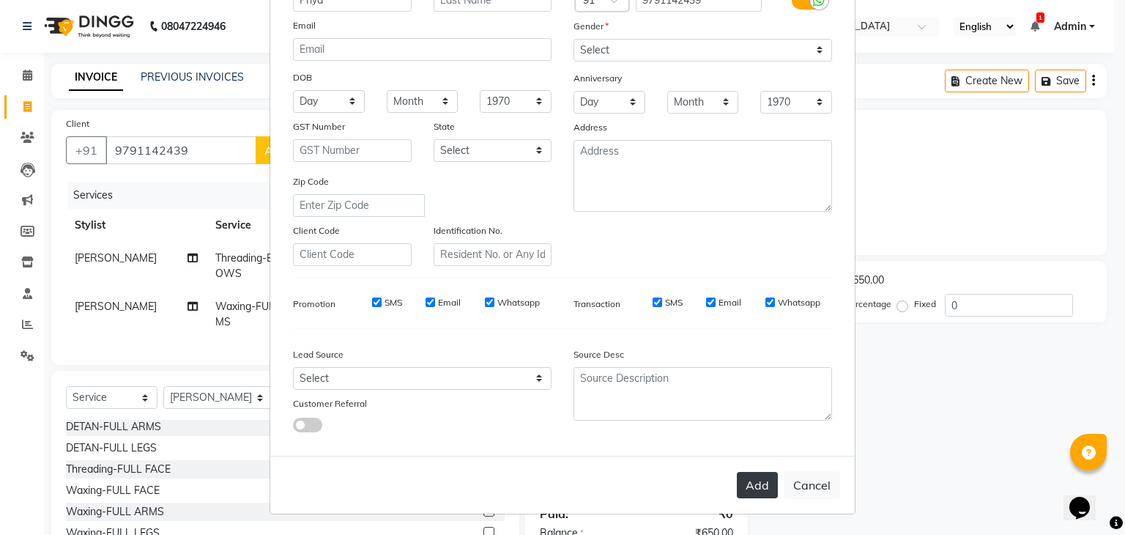
click at [755, 487] on button "Add" at bounding box center [757, 485] width 41 height 26
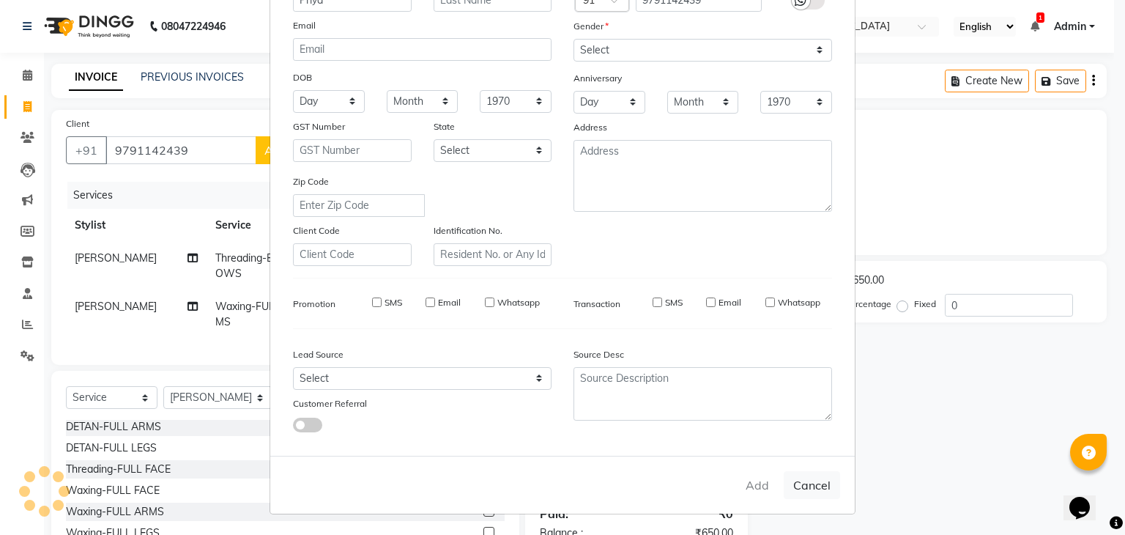
select select
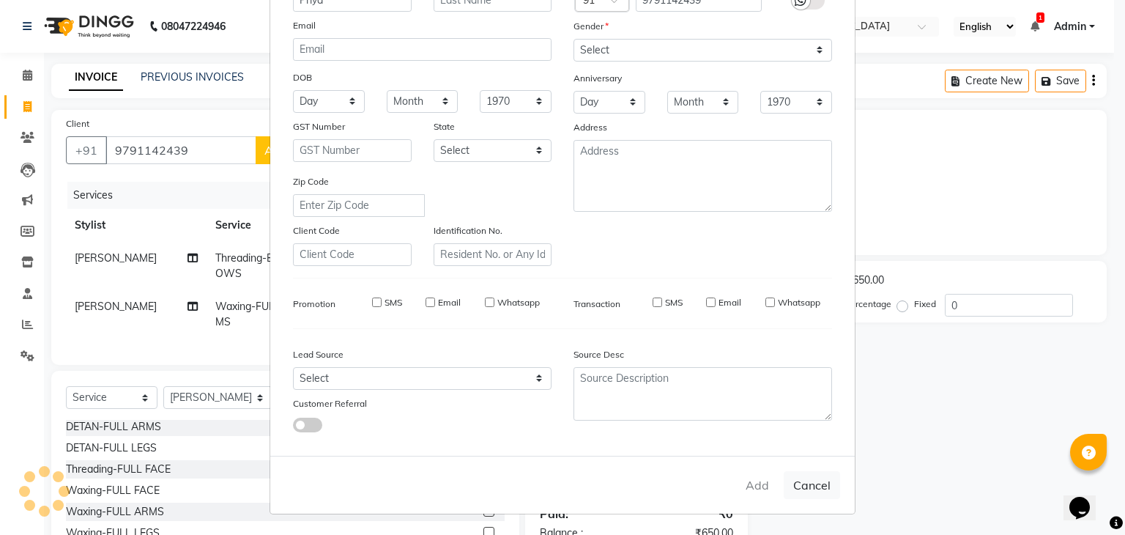
select select
checkbox input "false"
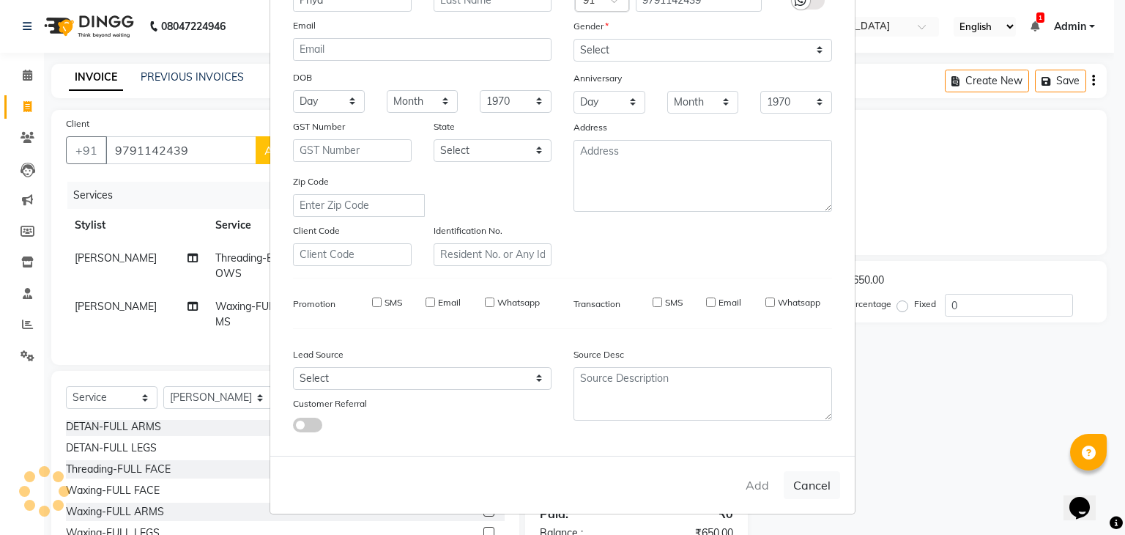
checkbox input "false"
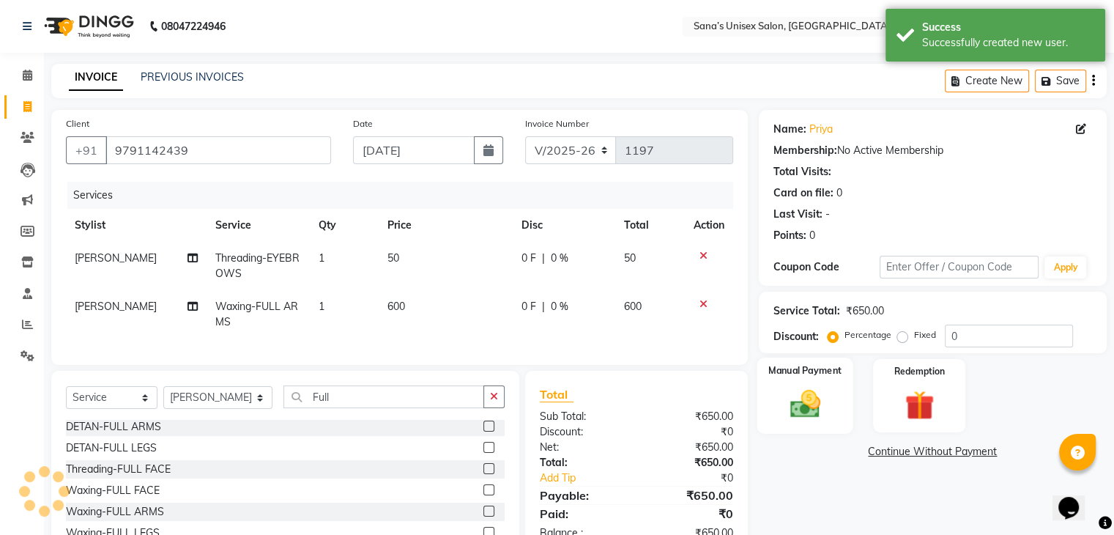
click at [811, 403] on img at bounding box center [804, 404] width 49 height 35
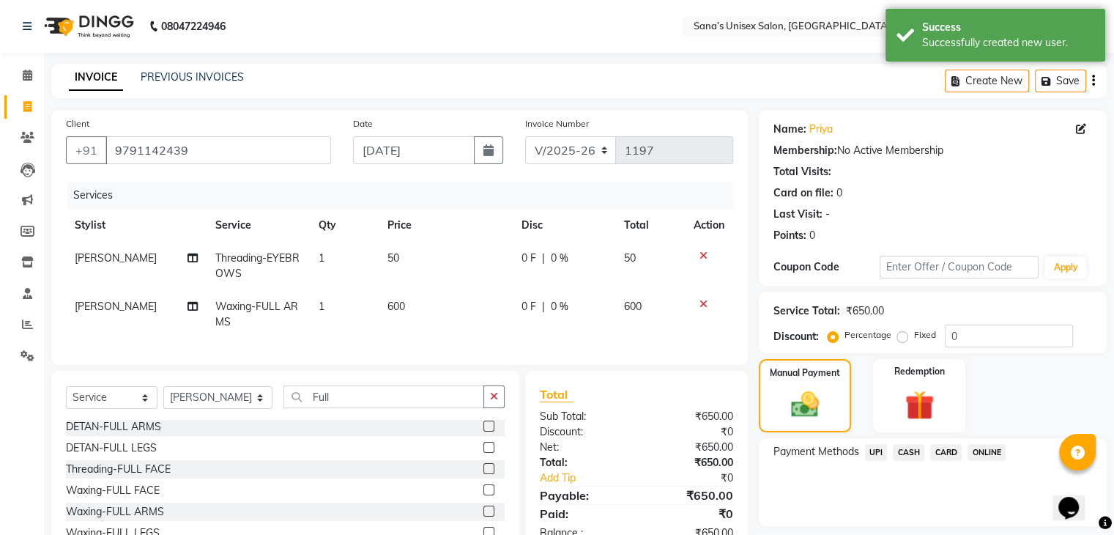
click at [980, 452] on span "ONLINE" at bounding box center [986, 452] width 38 height 17
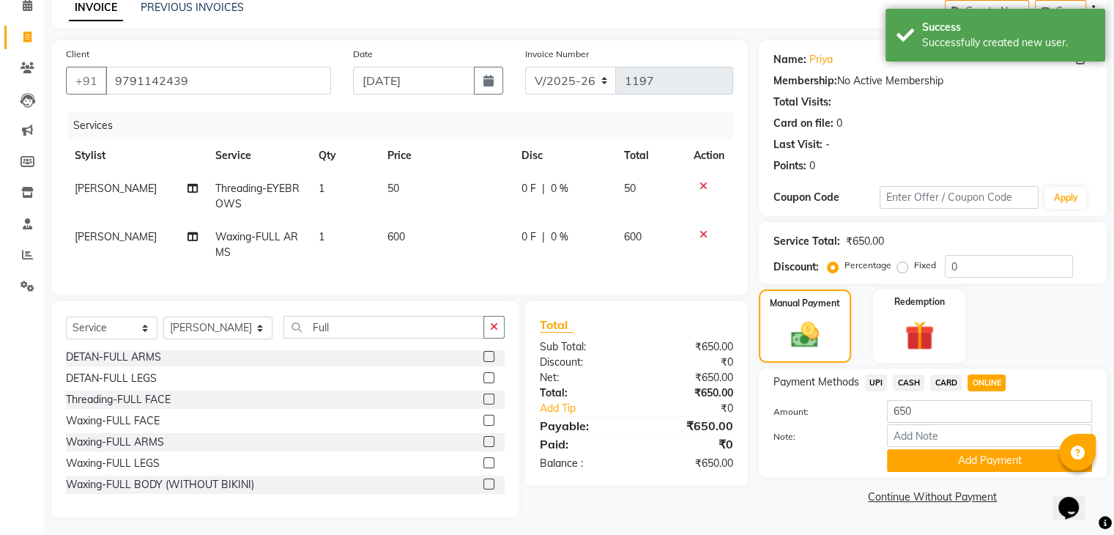
scroll to position [86, 0]
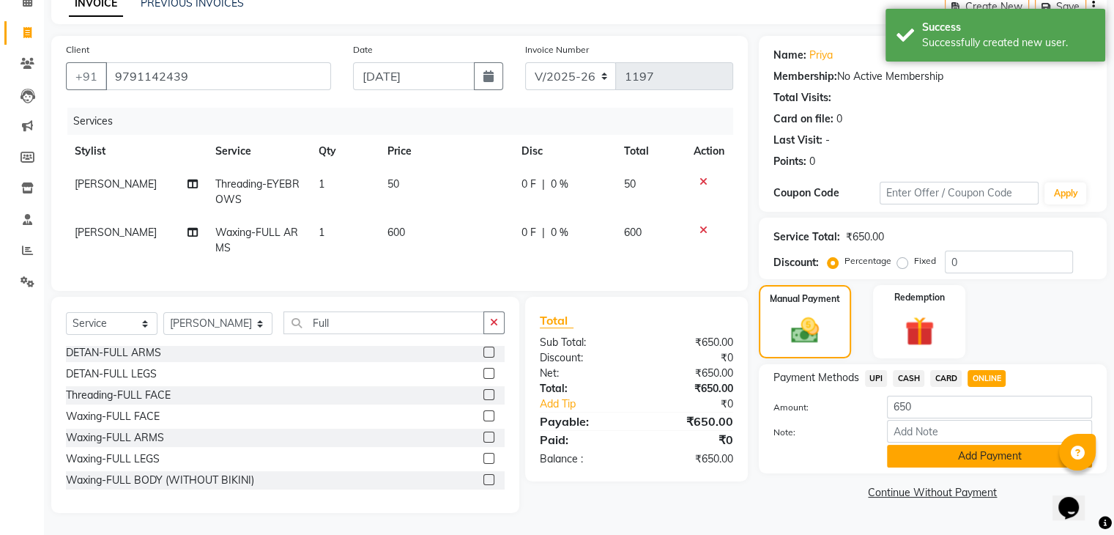
click at [978, 444] on button "Add Payment" at bounding box center [989, 455] width 205 height 23
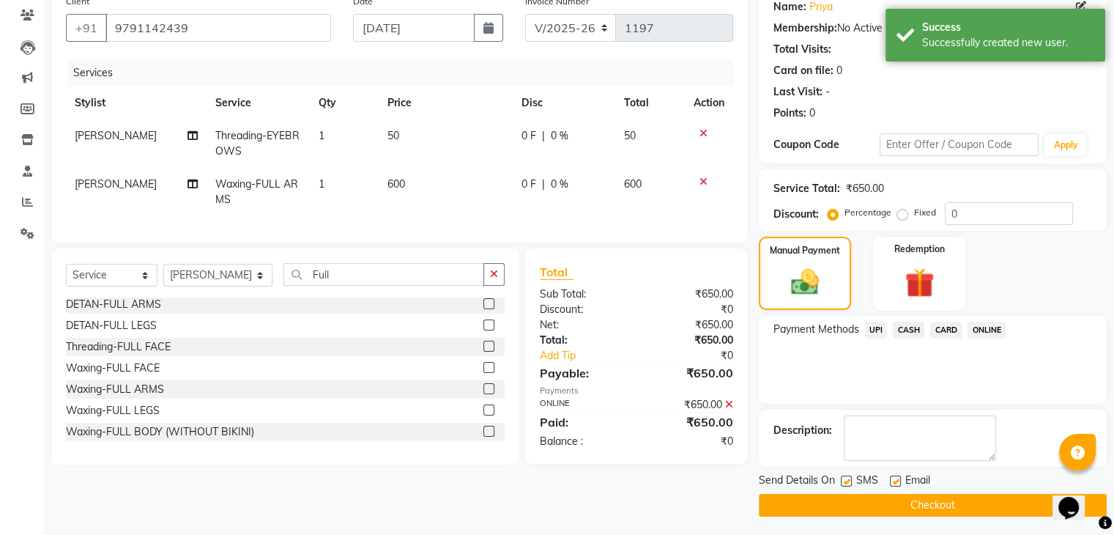
scroll to position [125, 0]
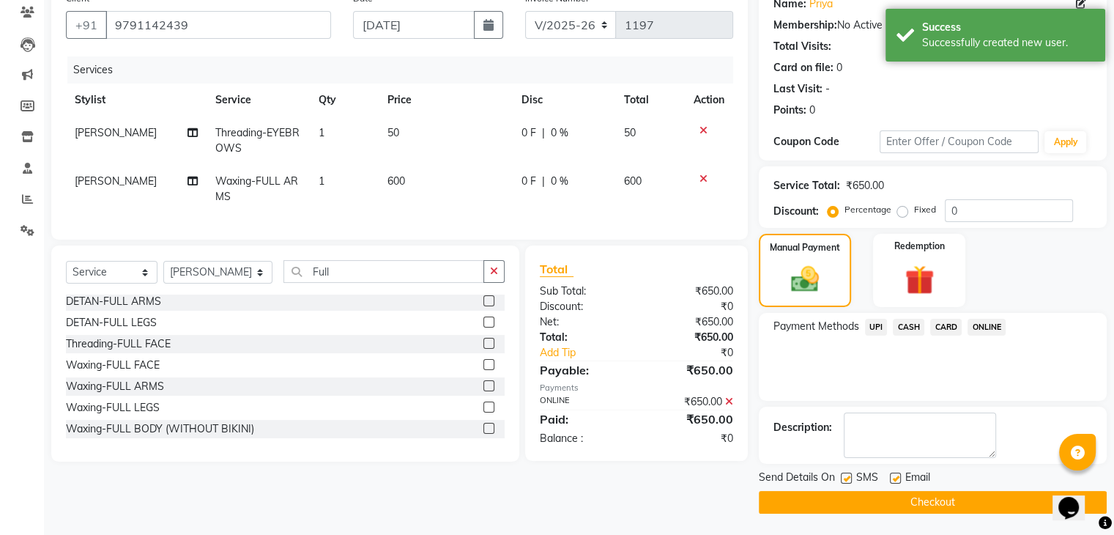
click at [986, 491] on button "Checkout" at bounding box center [933, 502] width 348 height 23
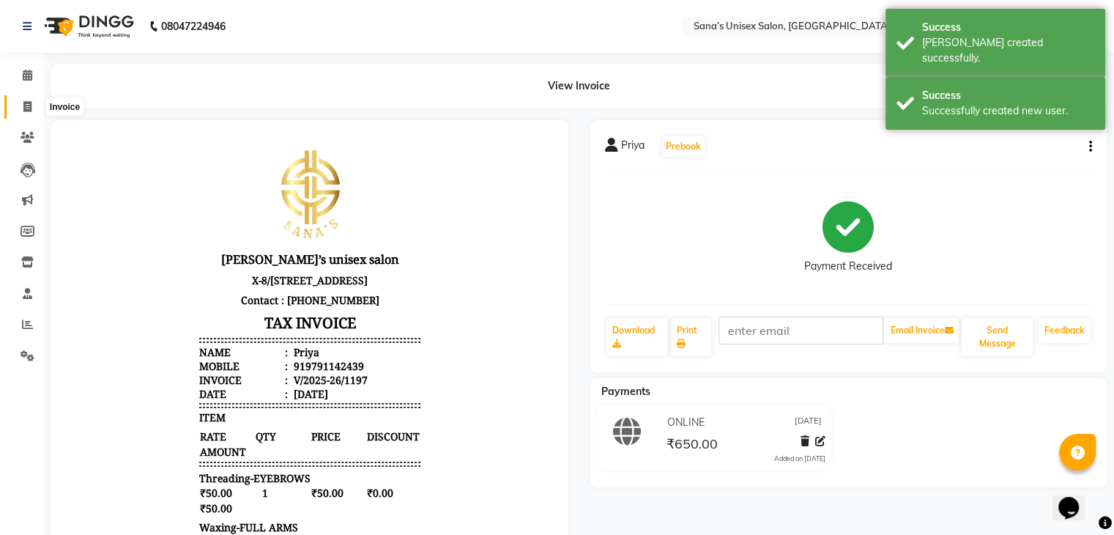
click at [23, 108] on icon at bounding box center [27, 106] width 8 height 11
select select "service"
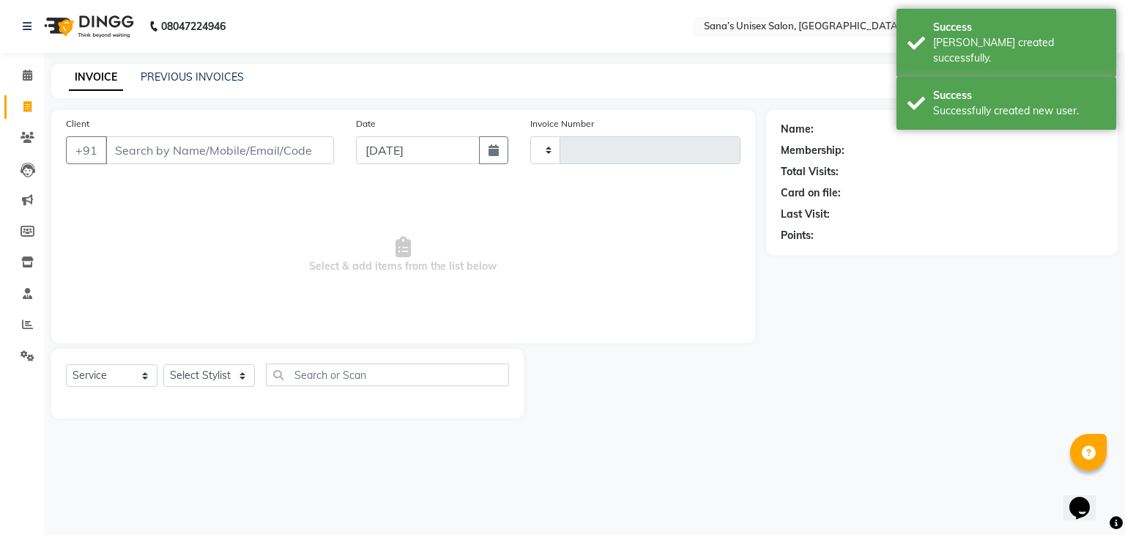
type input "1198"
select select "6091"
click at [162, 74] on link "PREVIOUS INVOICES" at bounding box center [192, 76] width 103 height 13
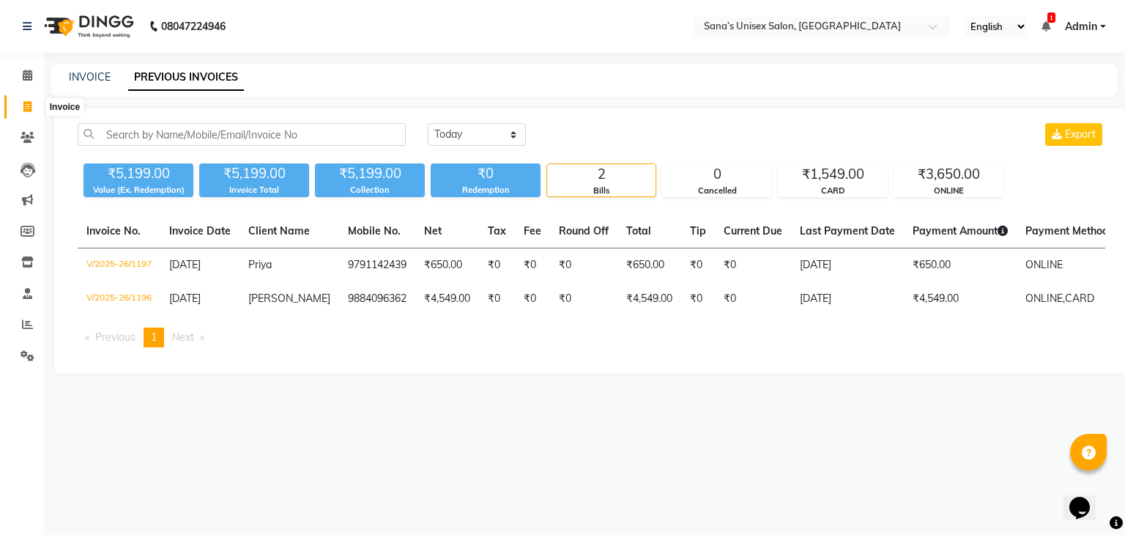
click at [22, 106] on span at bounding box center [28, 107] width 26 height 17
select select "service"
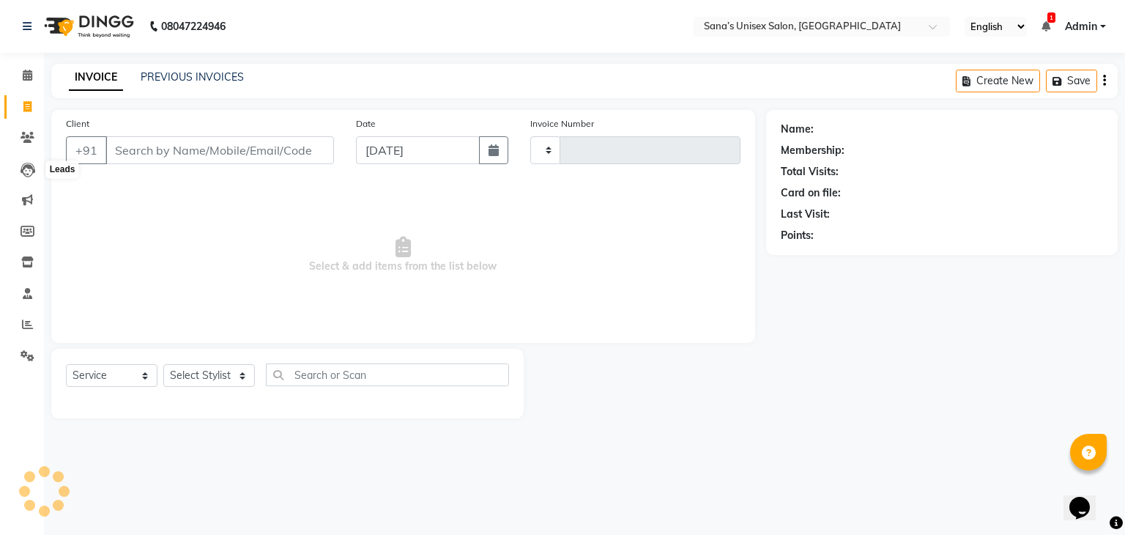
type input "1198"
select select "6091"
click at [26, 83] on link "Calendar" at bounding box center [21, 76] width 35 height 24
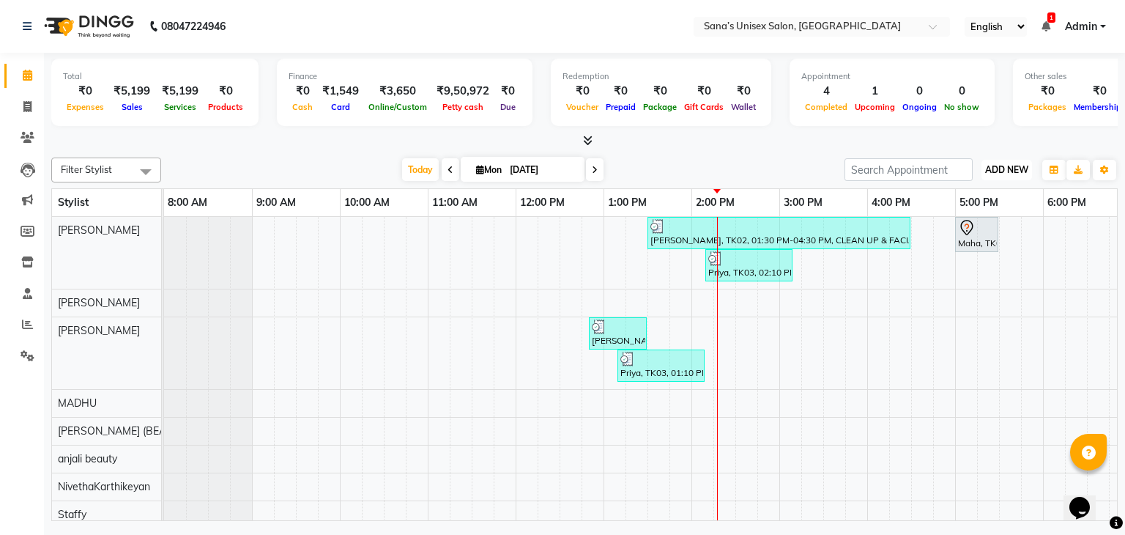
click at [999, 169] on span "ADD NEW" at bounding box center [1006, 169] width 43 height 11
click at [961, 235] on link "Add Expense" at bounding box center [973, 235] width 116 height 19
select select "1"
select select "5077"
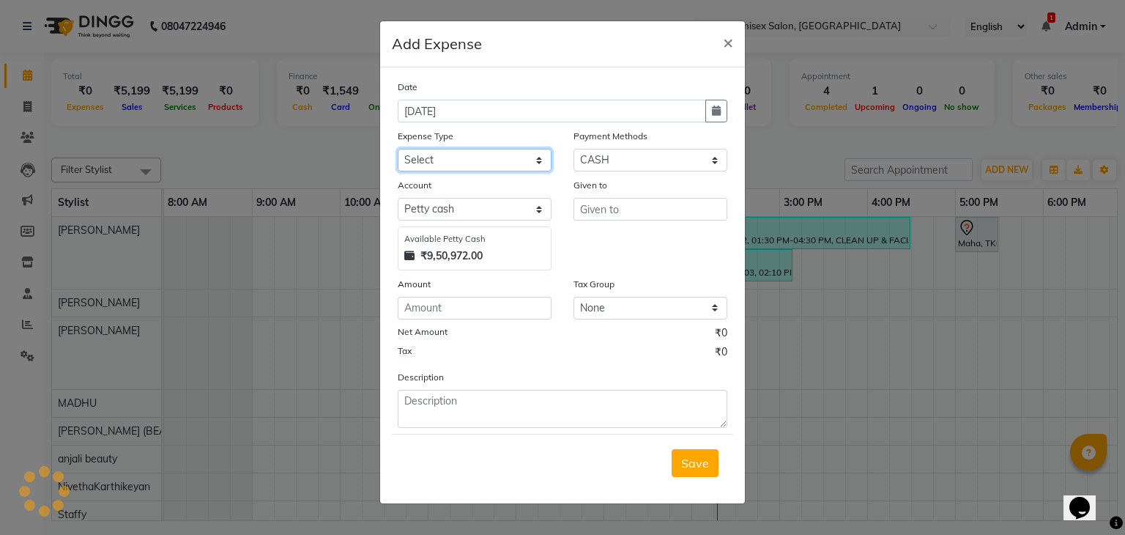
click at [474, 165] on select "Select Advance Salary Bank charges Car maintenance Cash transfer to bank Cash t…" at bounding box center [475, 160] width 154 height 23
select select "17"
click at [398, 150] on select "Select Advance Salary Bank charges Car maintenance Cash transfer to bank Cash t…" at bounding box center [475, 160] width 154 height 23
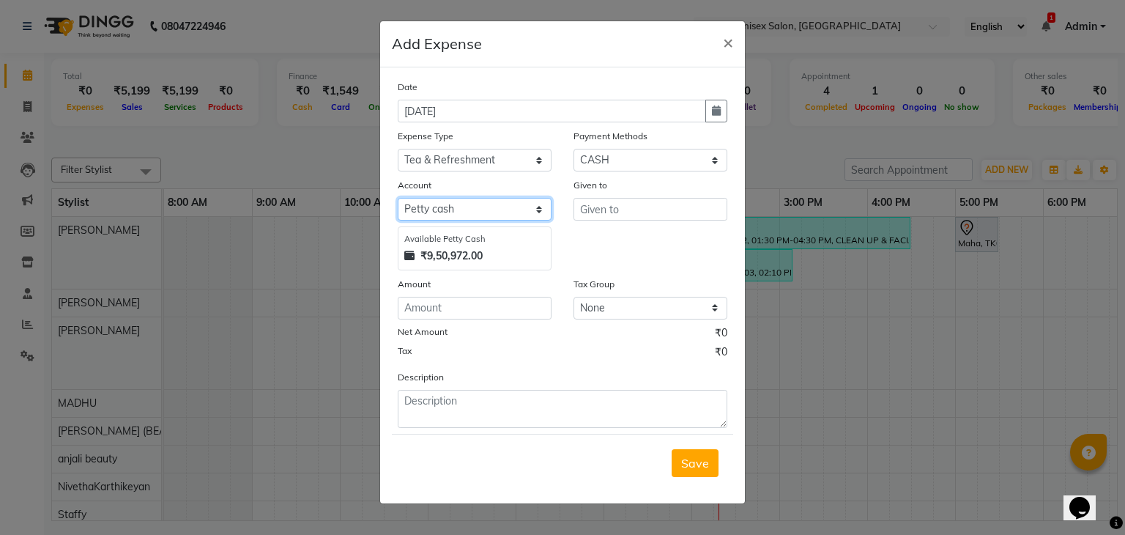
click at [501, 206] on select "Select Petty cash Default account" at bounding box center [475, 209] width 154 height 23
click at [398, 200] on select "Select Petty cash Default account" at bounding box center [475, 209] width 154 height 23
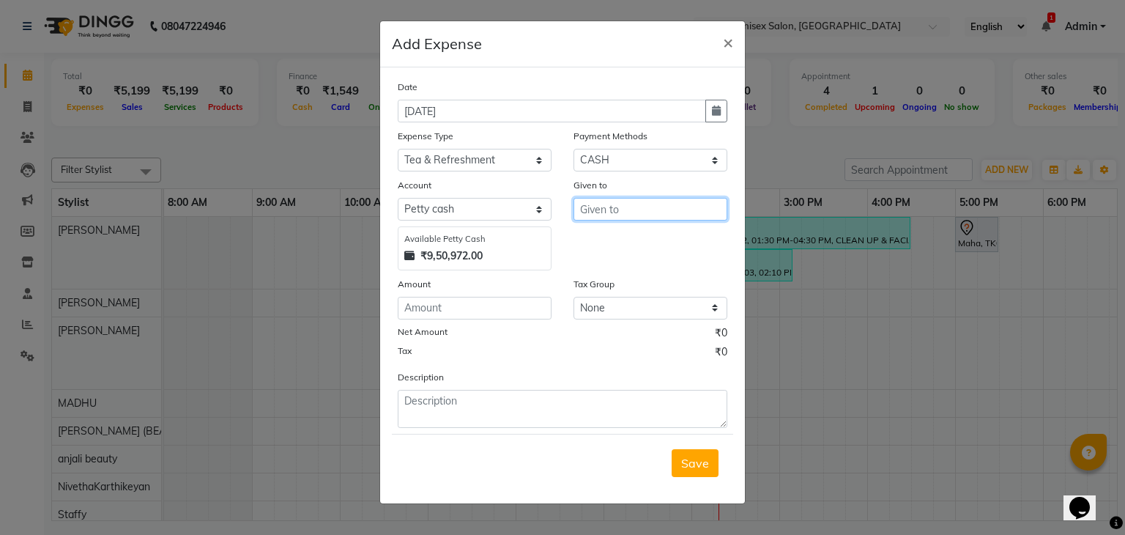
click at [599, 211] on input "text" at bounding box center [650, 209] width 154 height 23
click at [592, 210] on input "text" at bounding box center [650, 209] width 154 height 23
click at [594, 212] on input "text" at bounding box center [650, 209] width 154 height 23
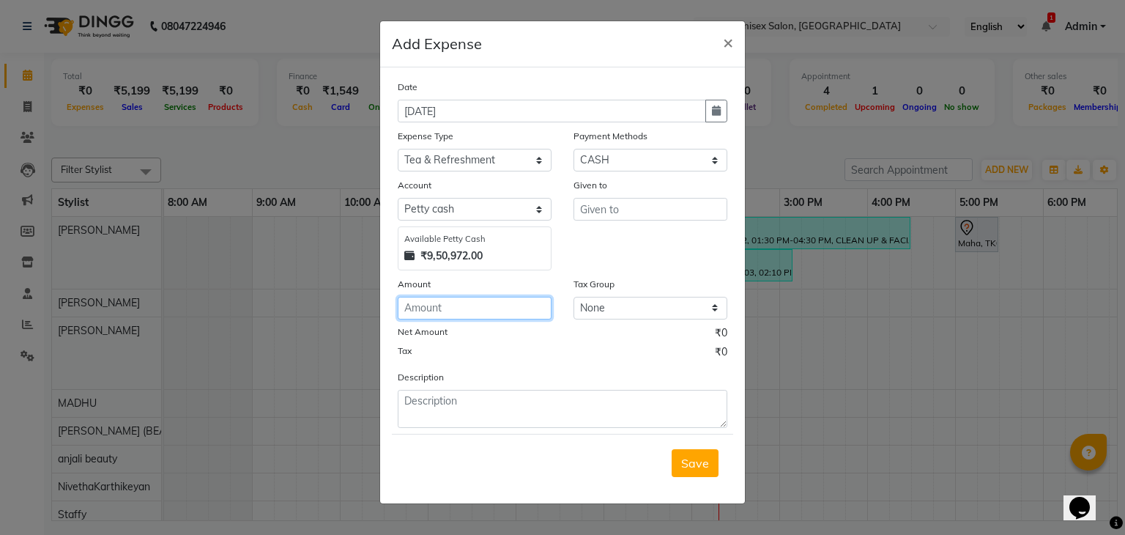
click at [518, 308] on input "number" at bounding box center [475, 308] width 154 height 23
type input "38"
click at [594, 336] on div "Net Amount ₹38.00" at bounding box center [563, 334] width 330 height 19
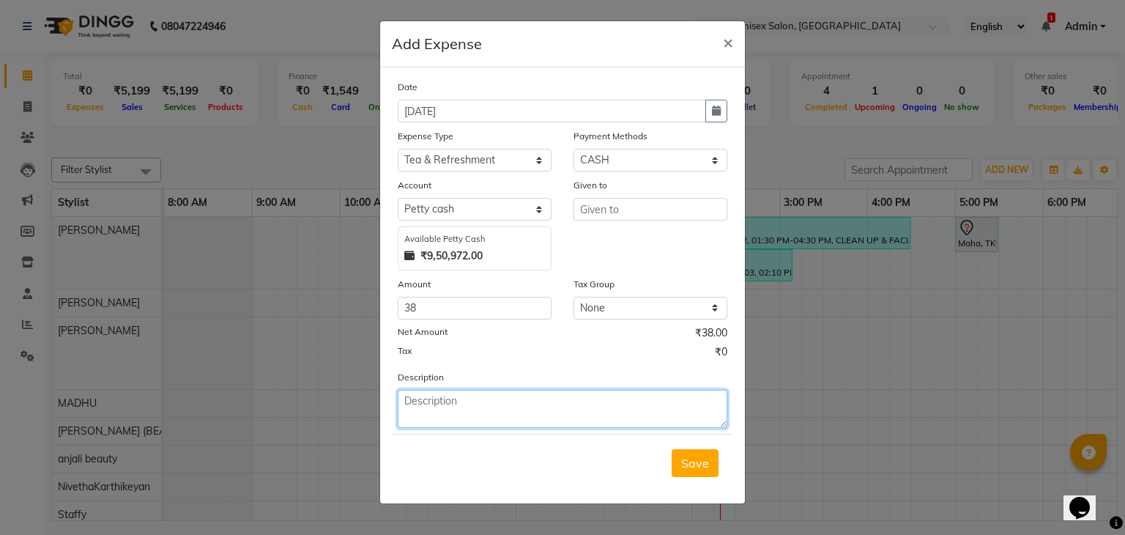
click at [575, 407] on textarea at bounding box center [563, 409] width 330 height 38
type textarea "MILK -1"
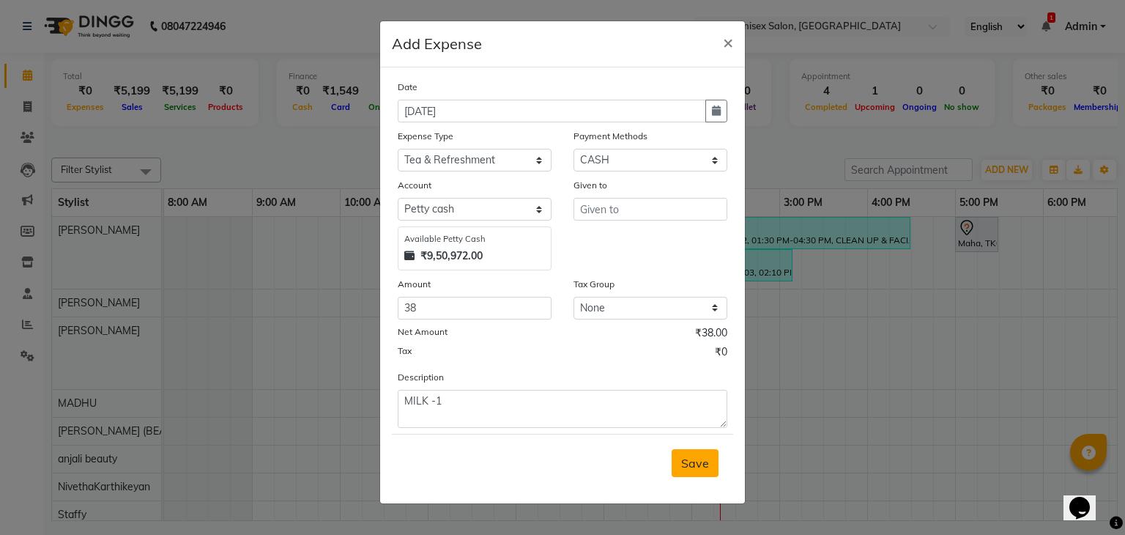
click at [684, 469] on span "Save" at bounding box center [695, 462] width 28 height 15
click at [644, 220] on input "text" at bounding box center [650, 209] width 154 height 23
type input "M"
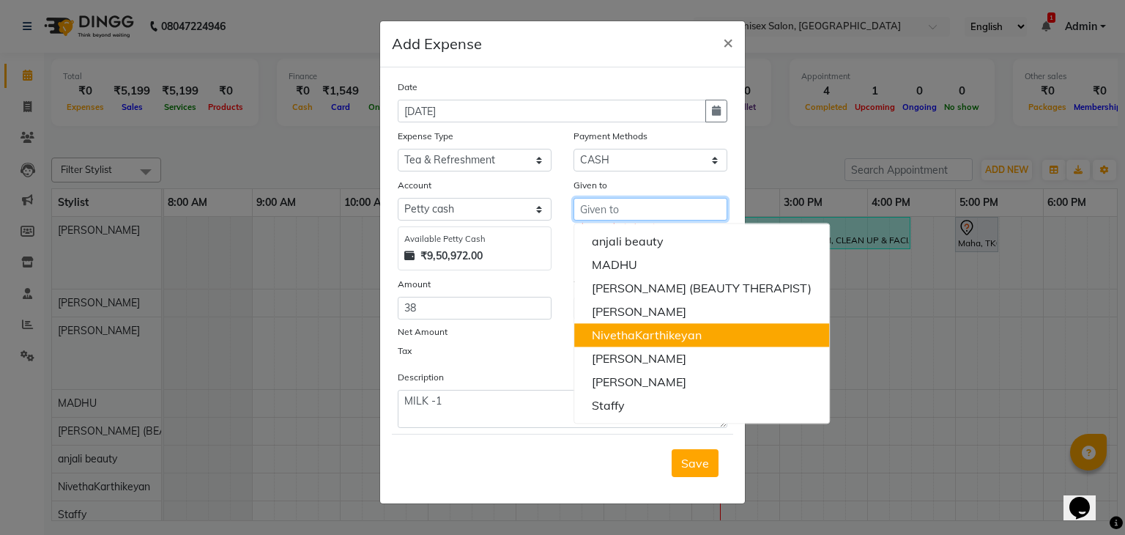
click at [611, 343] on button "NivethaKarthikeyan" at bounding box center [701, 334] width 255 height 23
type input "NivethaKarthikeyan"
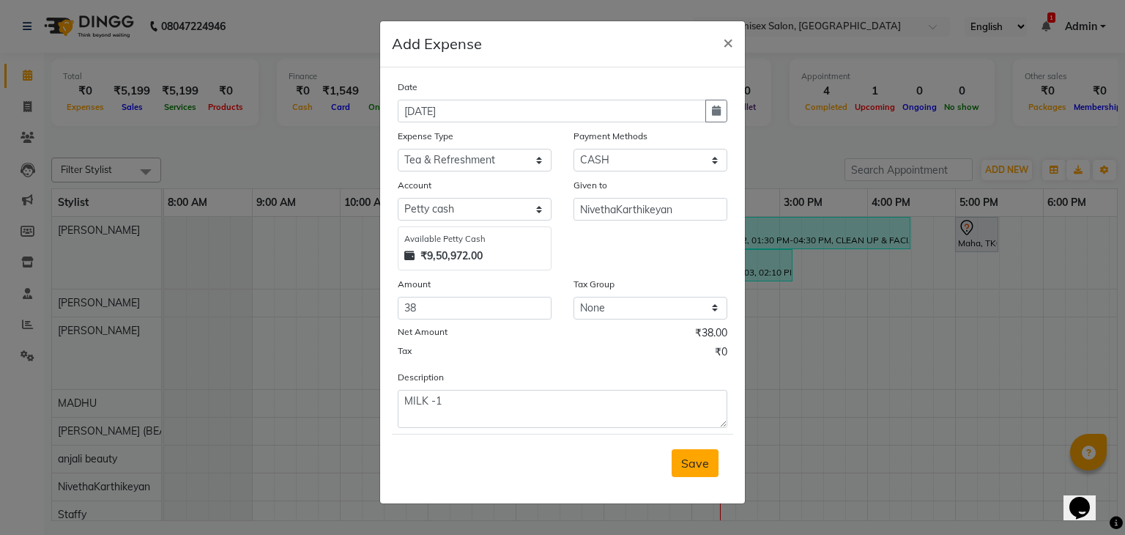
click at [689, 470] on span "Save" at bounding box center [695, 462] width 28 height 15
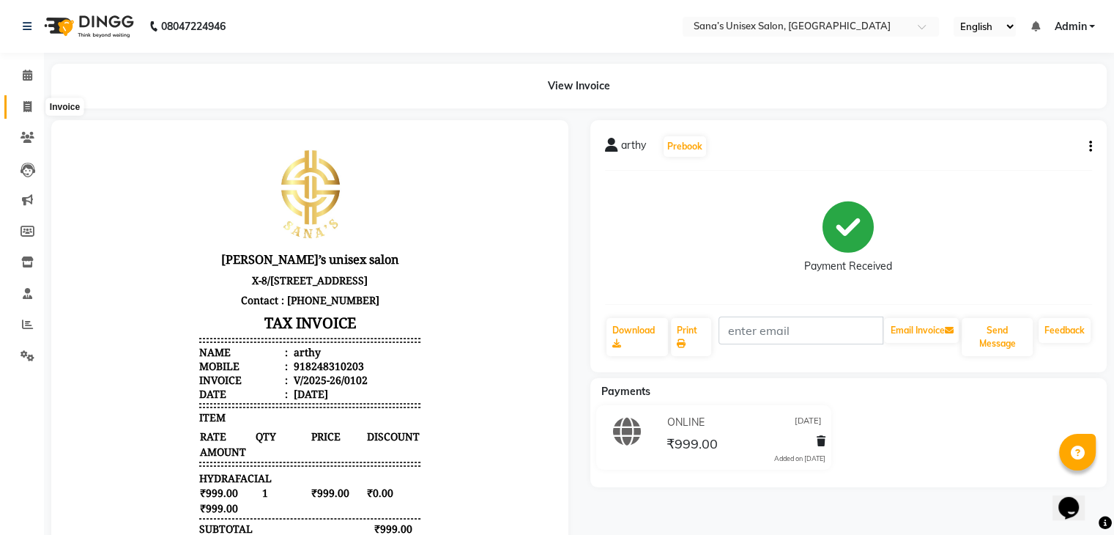
click icon
select select "service"
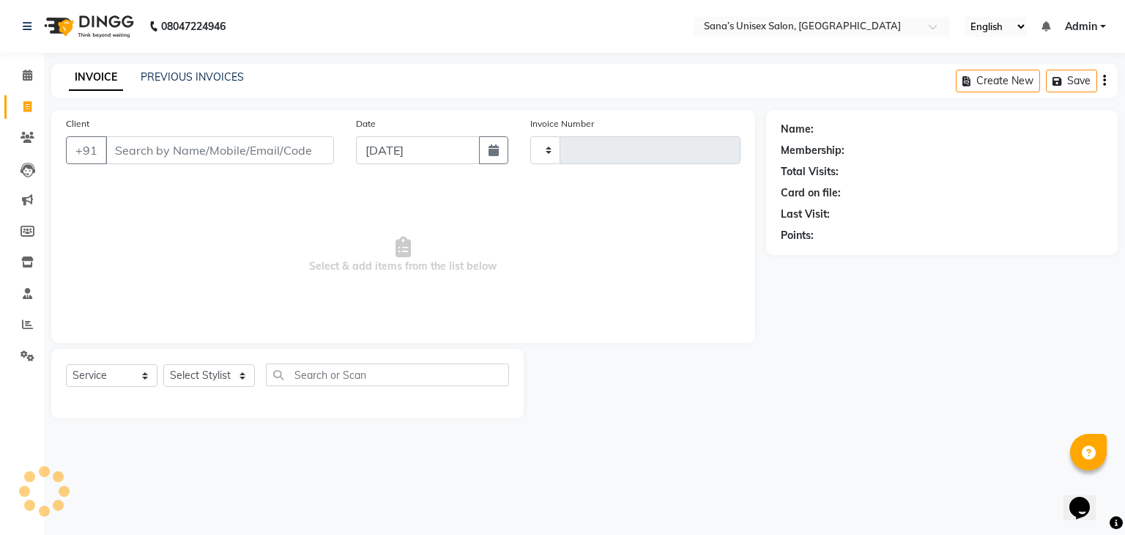
click icon
select select "service"
type input "1196"
select select "6091"
click link "PREVIOUS INVOICES"
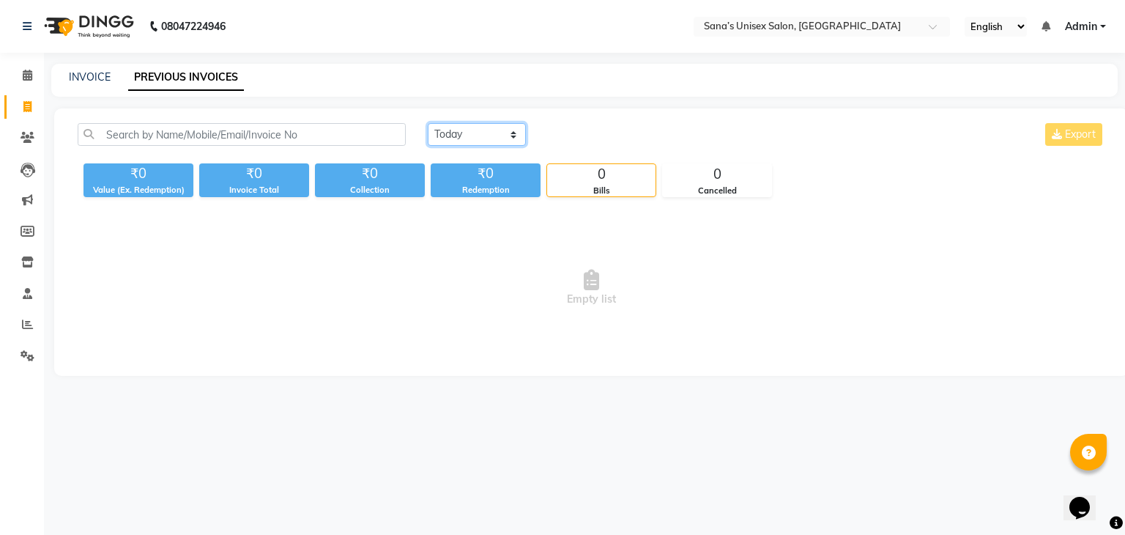
click select "[DATE] [DATE] Custom Range"
select select "range"
click select "[DATE] [DATE] Custom Range"
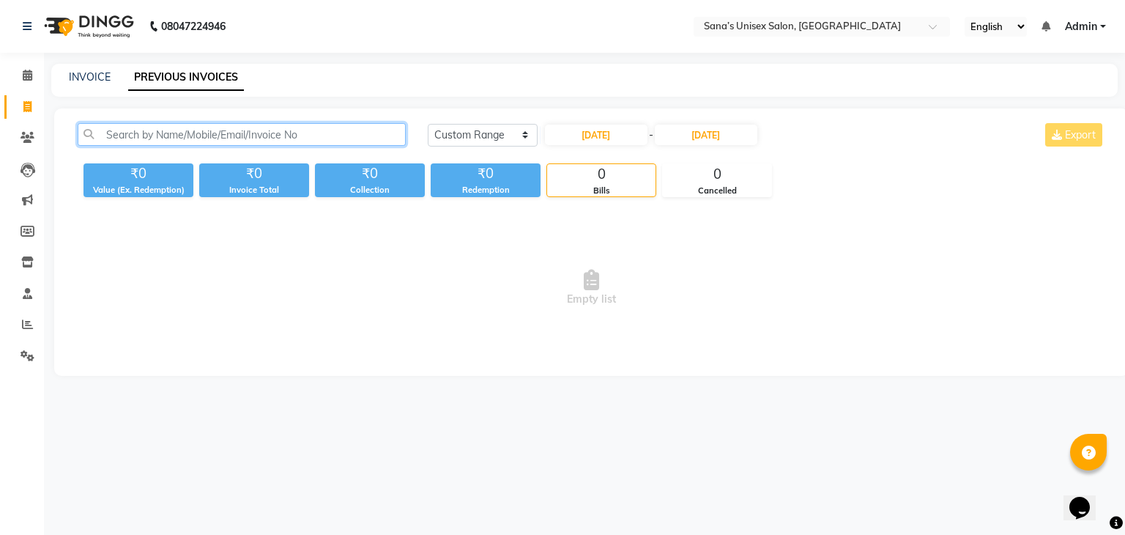
click input "text"
type input "9094566634"
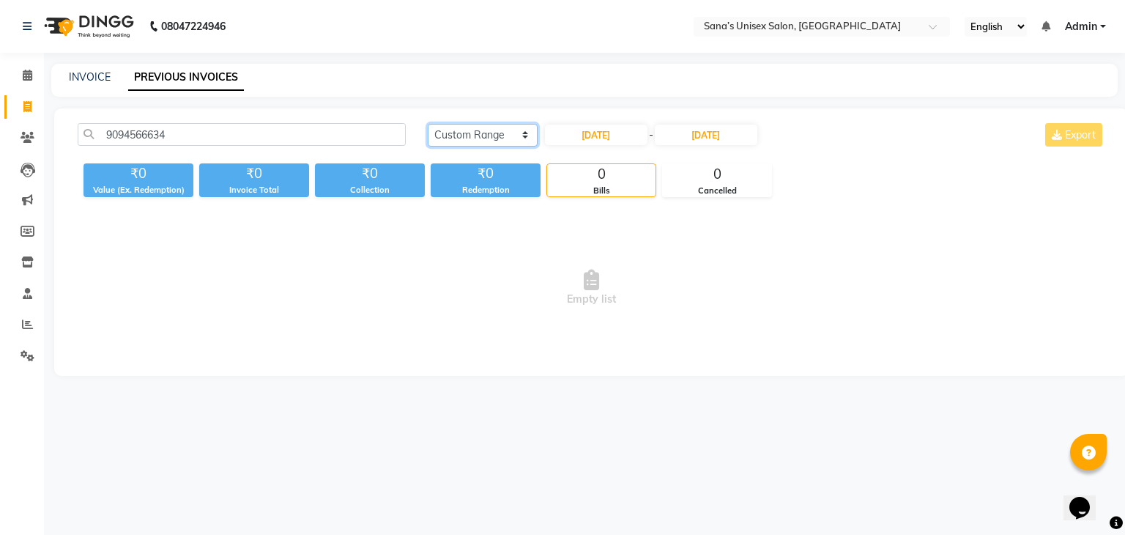
click select "[DATE] [DATE] Custom Range"
select select "[DATE]"
click select "[DATE] [DATE] Custom Range"
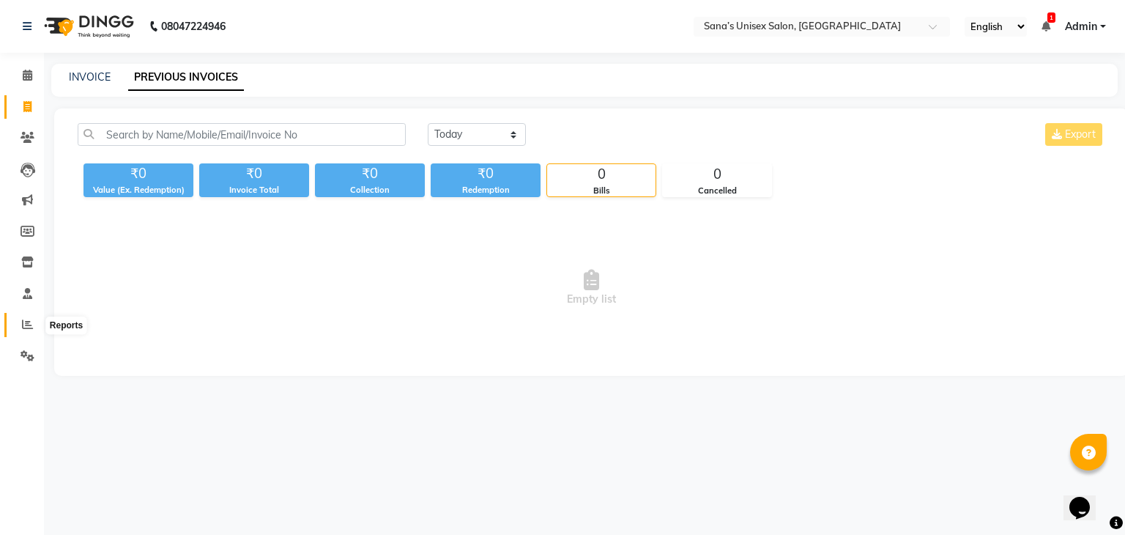
click at [22, 320] on icon at bounding box center [27, 324] width 11 height 11
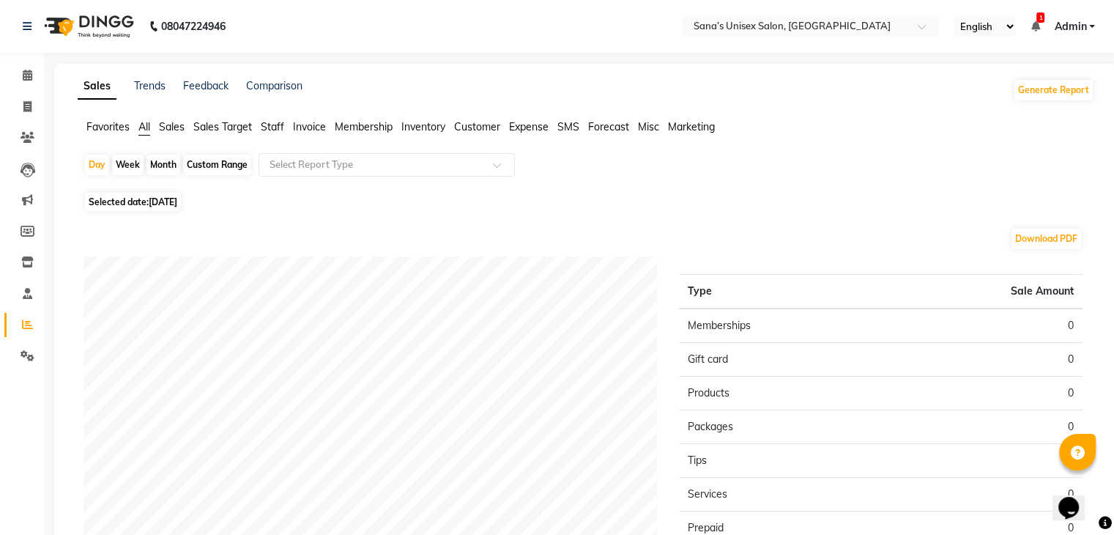
click at [155, 163] on div "Month" at bounding box center [163, 165] width 34 height 21
select select "9"
select select "2025"
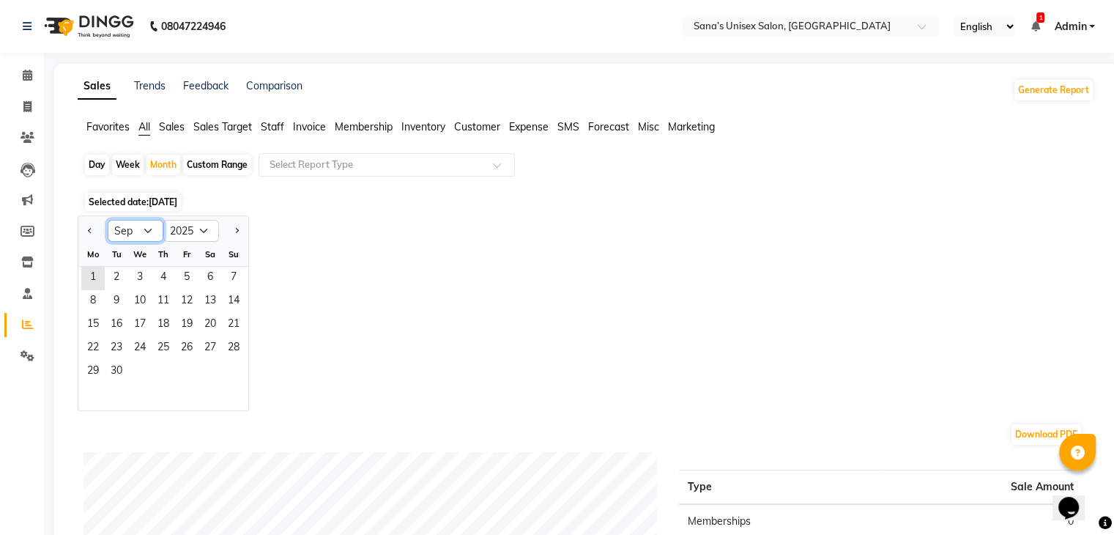
click at [146, 223] on select "Jan Feb Mar Apr May Jun [DATE] Aug Sep Oct Nov Dec" at bounding box center [136, 231] width 56 height 22
select select "7"
click at [108, 220] on select "Jan Feb Mar Apr May Jun Jul Aug Sep Oct Nov Dec" at bounding box center [136, 231] width 56 height 22
click at [120, 285] on span "1" at bounding box center [116, 278] width 23 height 23
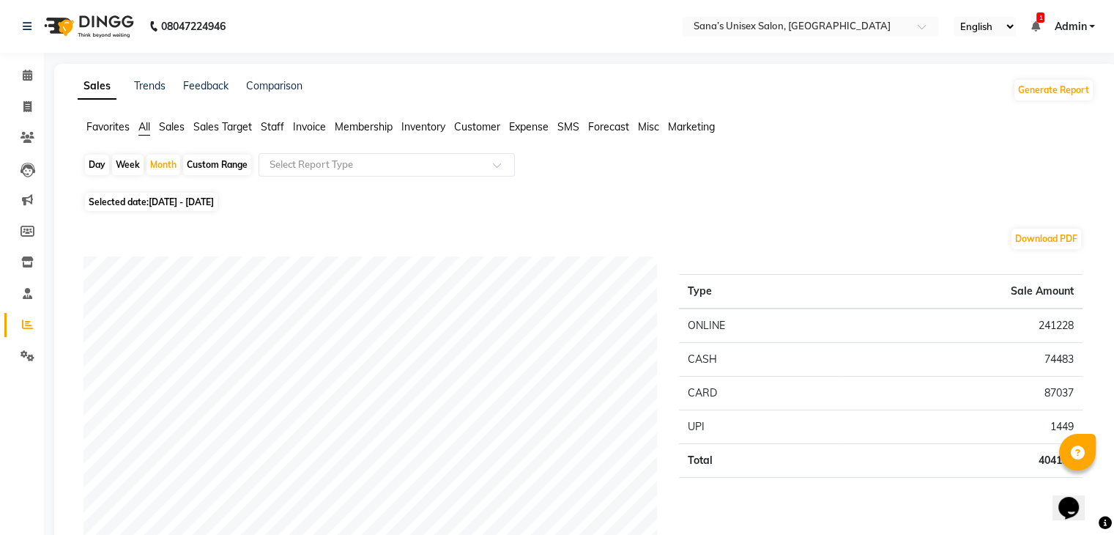
click at [272, 125] on span "Staff" at bounding box center [272, 126] width 23 height 13
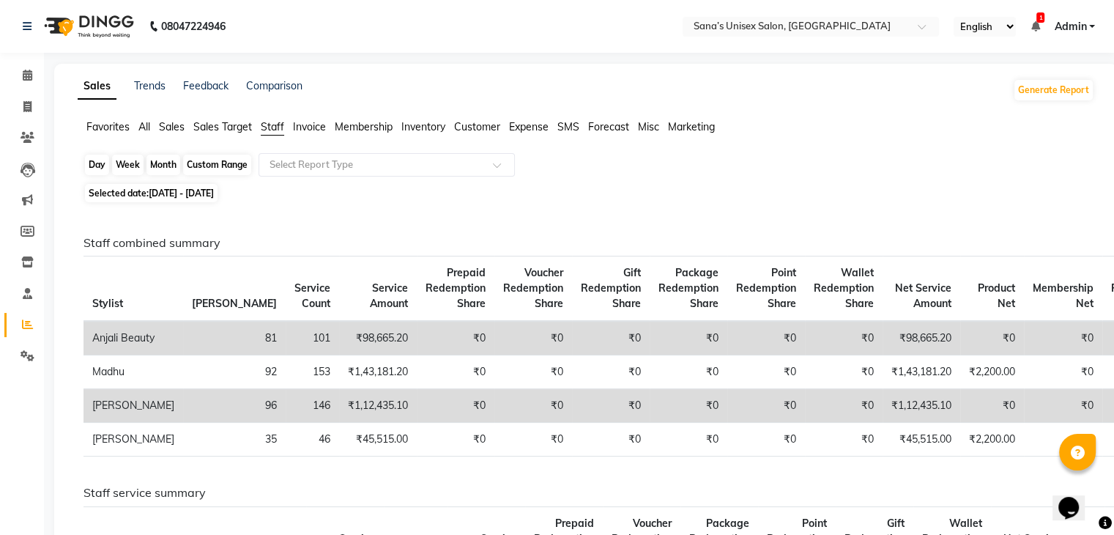
click at [164, 168] on div "Month" at bounding box center [163, 165] width 34 height 21
select select "7"
select select "2025"
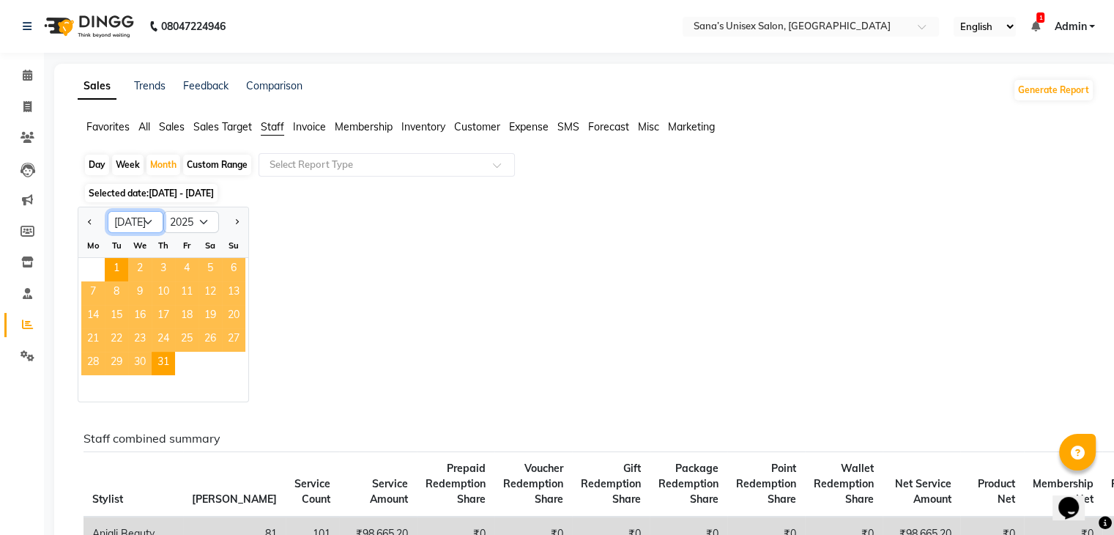
click at [152, 222] on select "Jan Feb Mar Apr May Jun Jul Aug Sep Oct Nov Dec" at bounding box center [136, 222] width 56 height 22
select select "8"
click at [108, 211] on select "Jan Feb Mar Apr May Jun Jul Aug Sep Oct Nov Dec" at bounding box center [136, 222] width 56 height 22
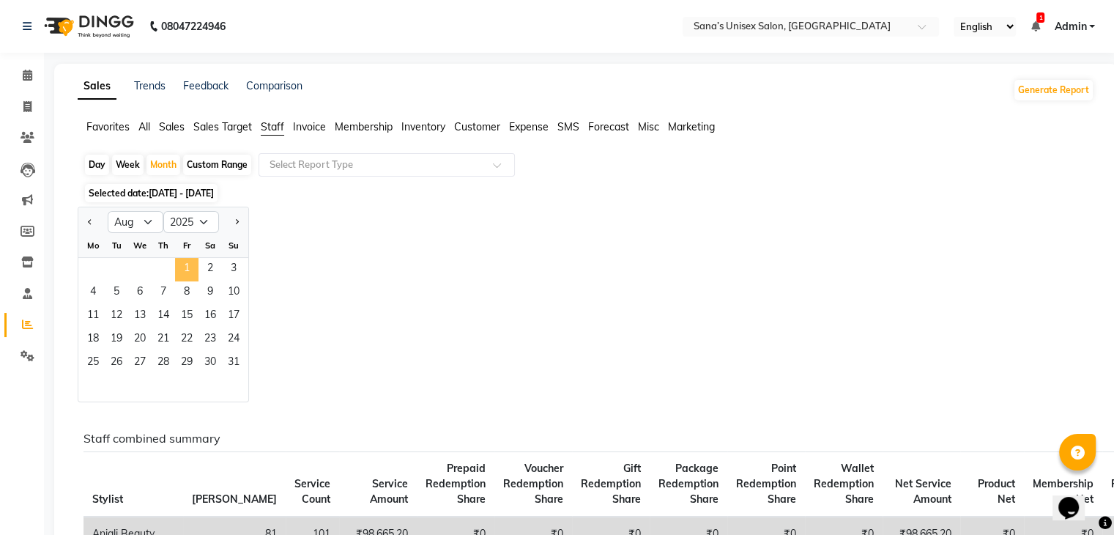
click at [189, 261] on span "1" at bounding box center [186, 269] width 23 height 23
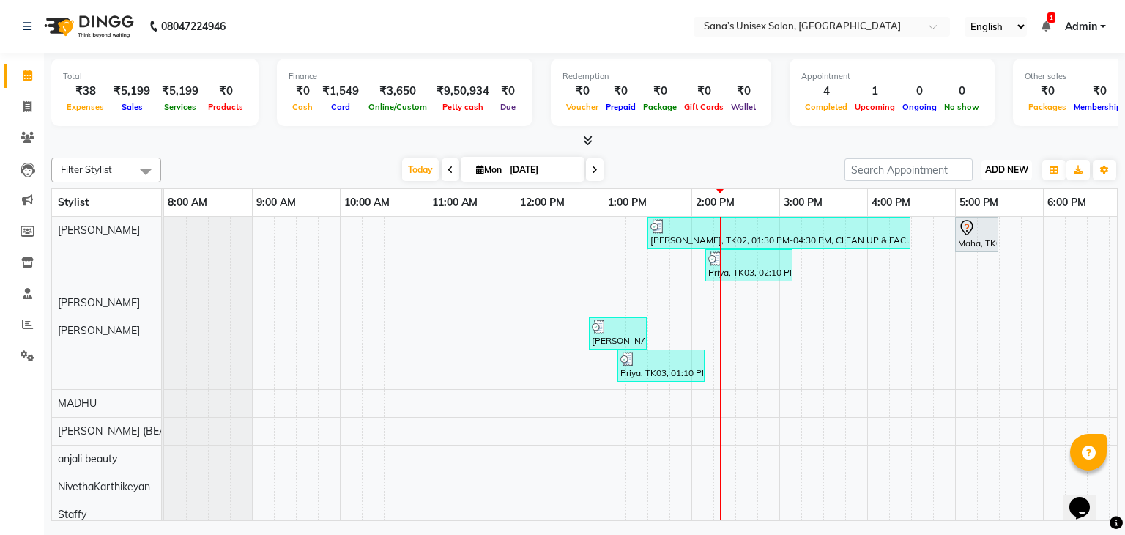
click at [994, 171] on span "ADD NEW" at bounding box center [1006, 169] width 43 height 11
click at [973, 234] on link "Add Expense" at bounding box center [973, 235] width 116 height 19
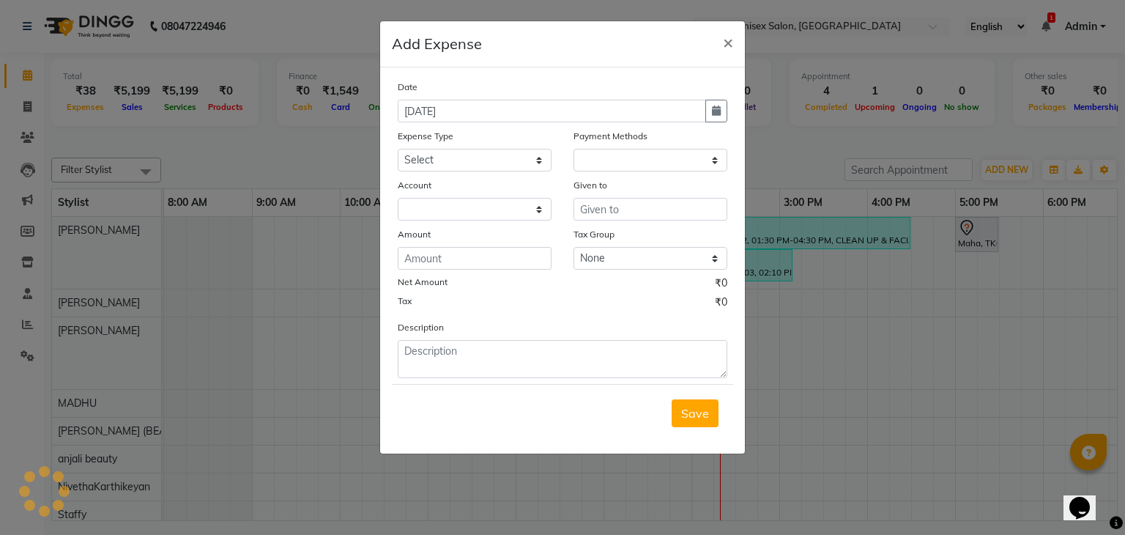
select select "1"
select select "5077"
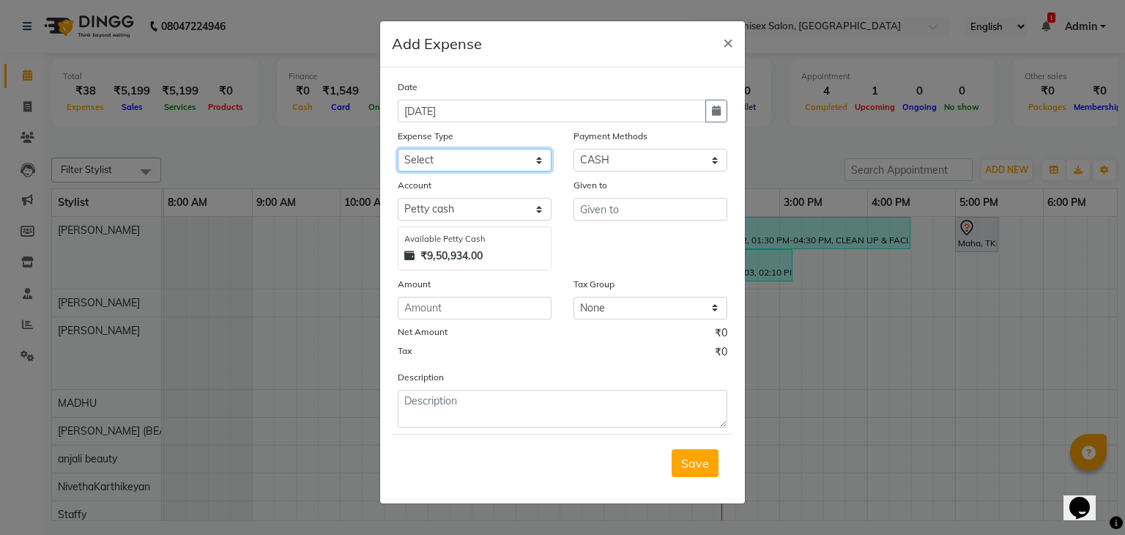
click at [481, 160] on select "Select Advance Salary Bank charges Car maintenance Cash transfer to bank Cash t…" at bounding box center [475, 160] width 154 height 23
select select "8"
click at [398, 150] on select "Select Advance Salary Bank charges Car maintenance Cash transfer to bank Cash t…" at bounding box center [475, 160] width 154 height 23
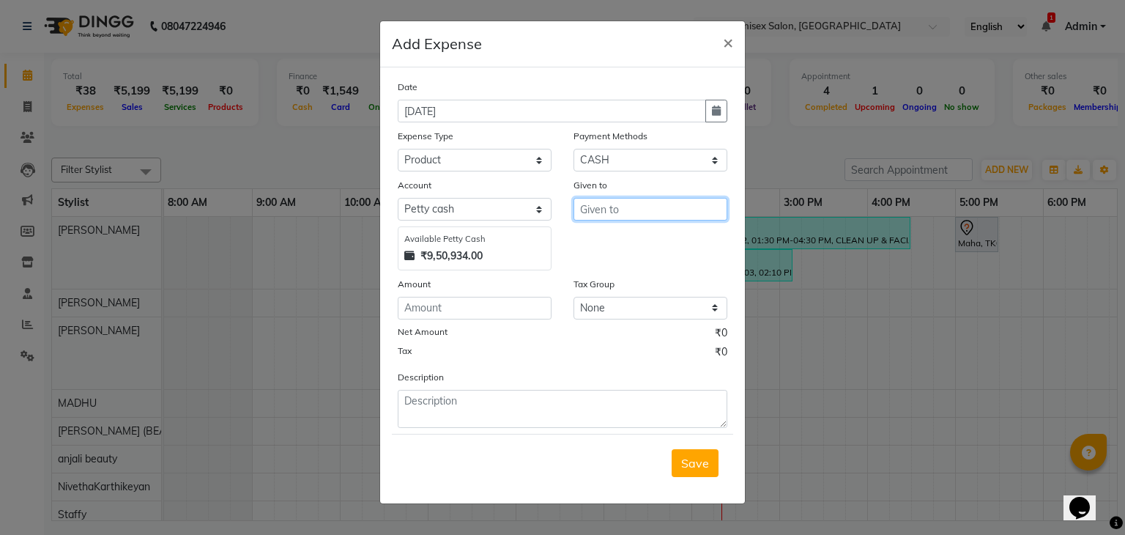
click at [644, 217] on input "text" at bounding box center [650, 209] width 154 height 23
type input "SS HYGINE"
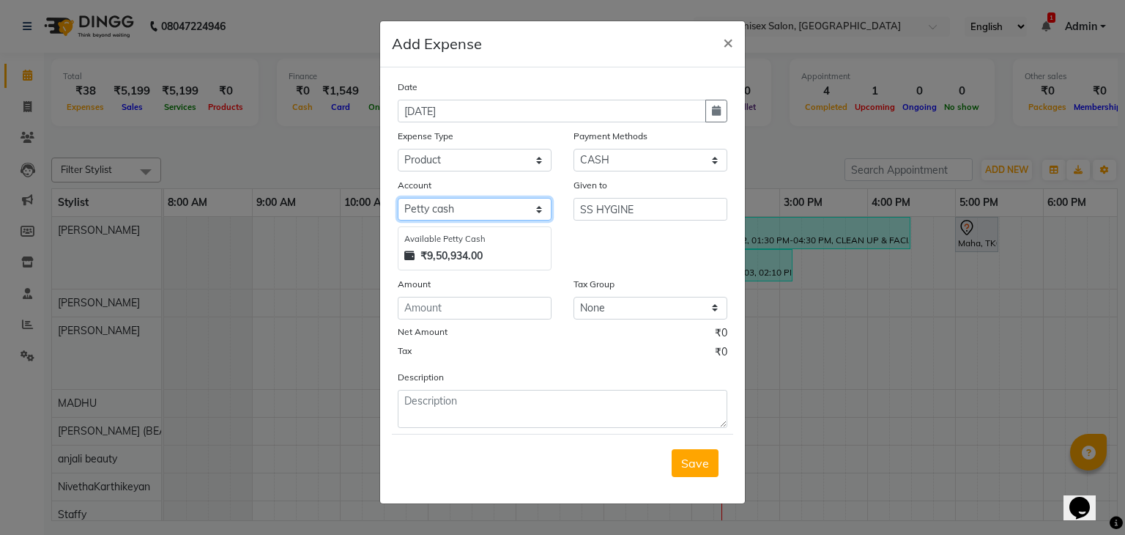
click at [474, 214] on select "Select [PERSON_NAME] cash Default account" at bounding box center [475, 209] width 154 height 23
select select "5078"
click at [398, 200] on select "Select [PERSON_NAME] cash Default account" at bounding box center [475, 209] width 154 height 23
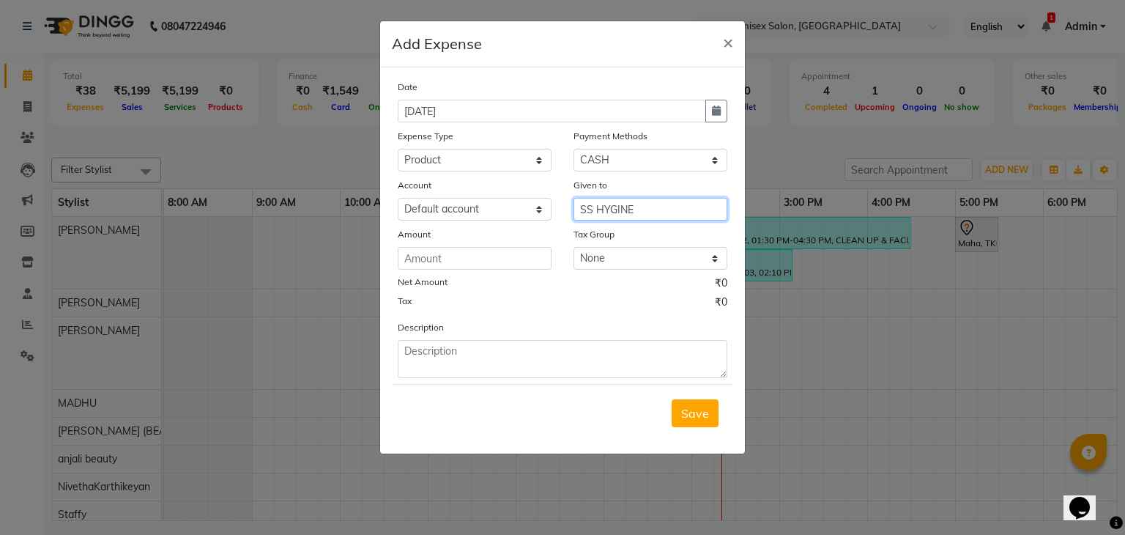
click at [631, 212] on input "SS HYGINE" at bounding box center [650, 209] width 154 height 23
type input "SS HYGINE TISSUE [PERSON_NAME]"
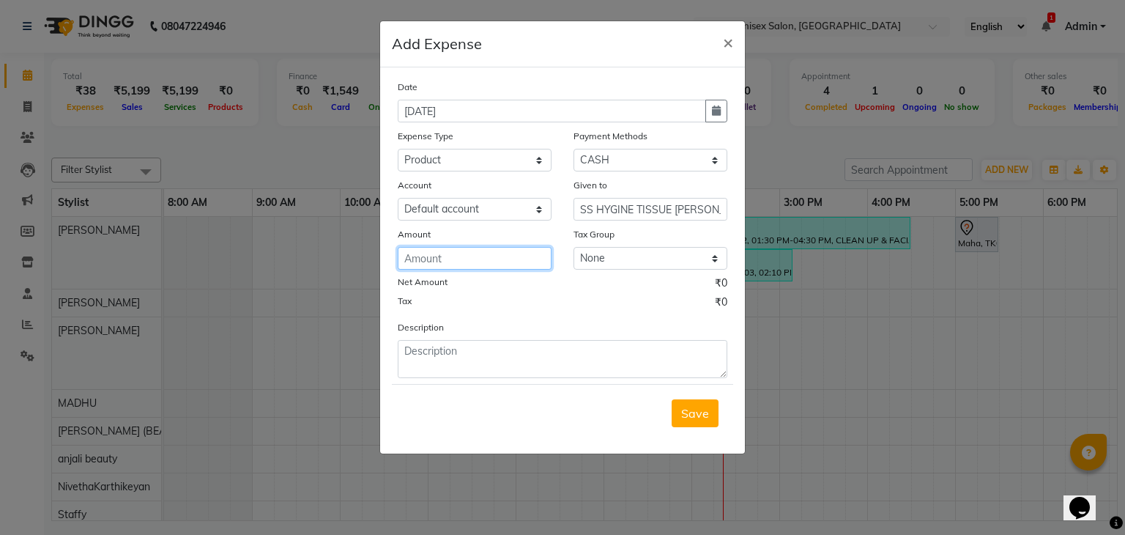
click at [506, 268] on input "number" at bounding box center [475, 258] width 154 height 23
type input "1795"
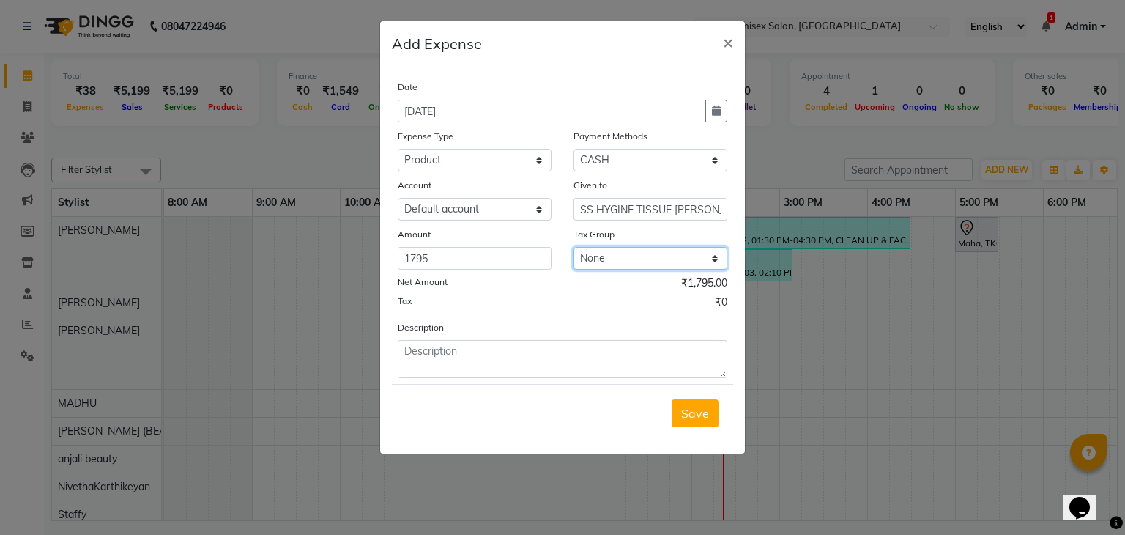
click at [586, 258] on select "None GST" at bounding box center [650, 258] width 154 height 23
select select "2639"
click at [573, 250] on select "None GST" at bounding box center [650, 258] width 154 height 23
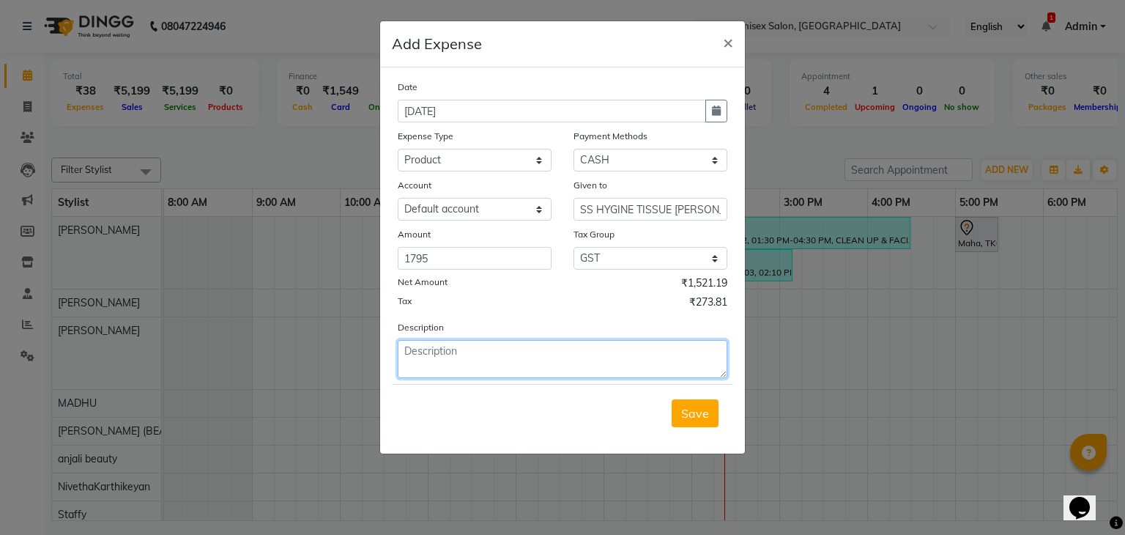
click at [666, 354] on textarea at bounding box center [563, 359] width 330 height 38
click at [681, 360] on textarea at bounding box center [563, 359] width 330 height 38
type textarea "TISSUE"
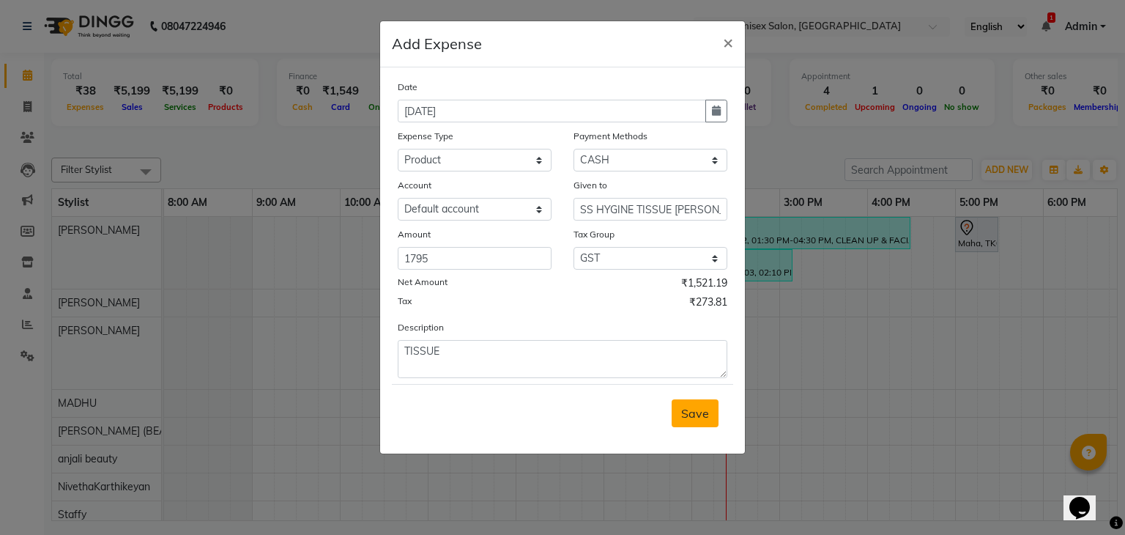
click at [691, 414] on span "Save" at bounding box center [695, 413] width 28 height 15
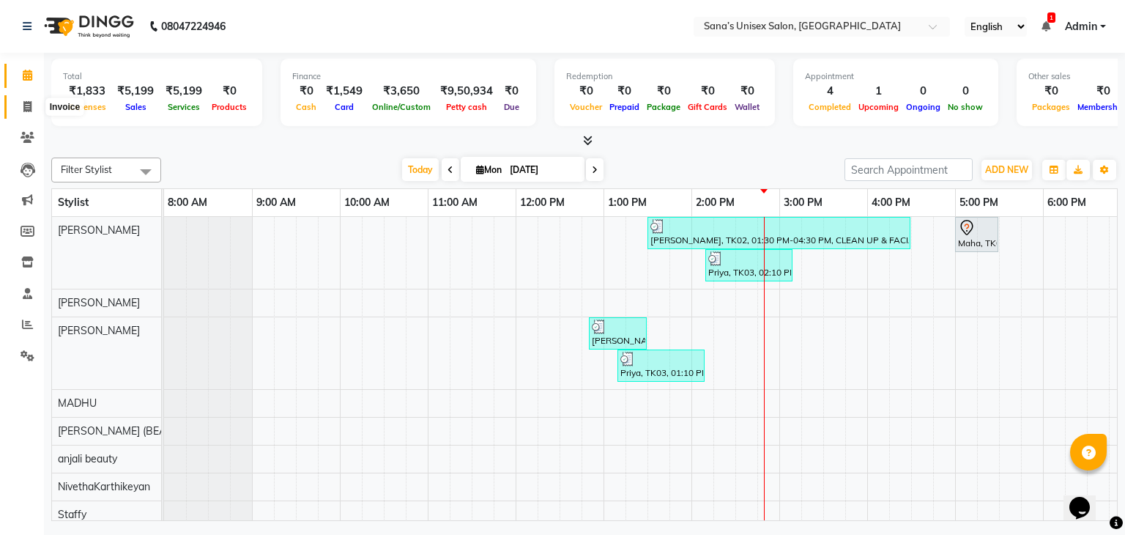
click at [23, 107] on icon at bounding box center [27, 106] width 8 height 11
select select "service"
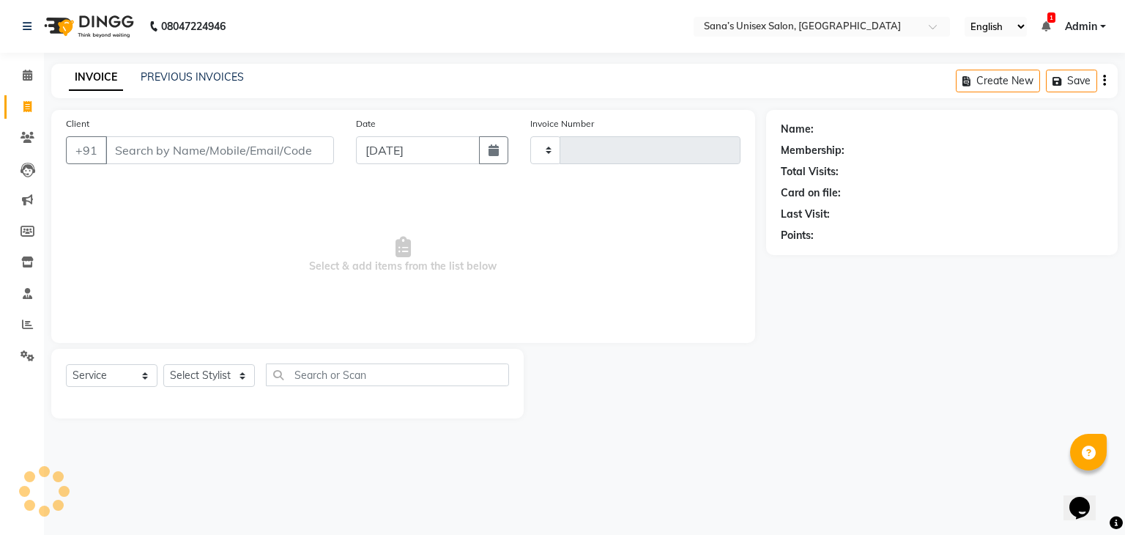
type input "1198"
select select "6091"
click at [224, 78] on link "PREVIOUS INVOICES" at bounding box center [192, 76] width 103 height 13
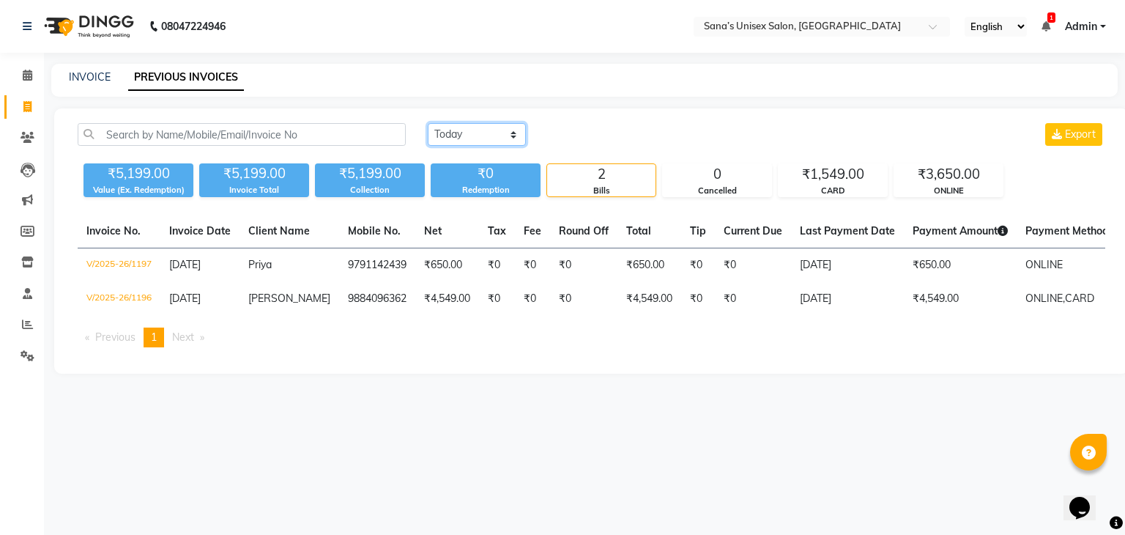
click at [465, 127] on select "[DATE] [DATE] Custom Range" at bounding box center [477, 134] width 98 height 23
select select "range"
click at [428, 123] on select "[DATE] [DATE] Custom Range" at bounding box center [477, 134] width 98 height 23
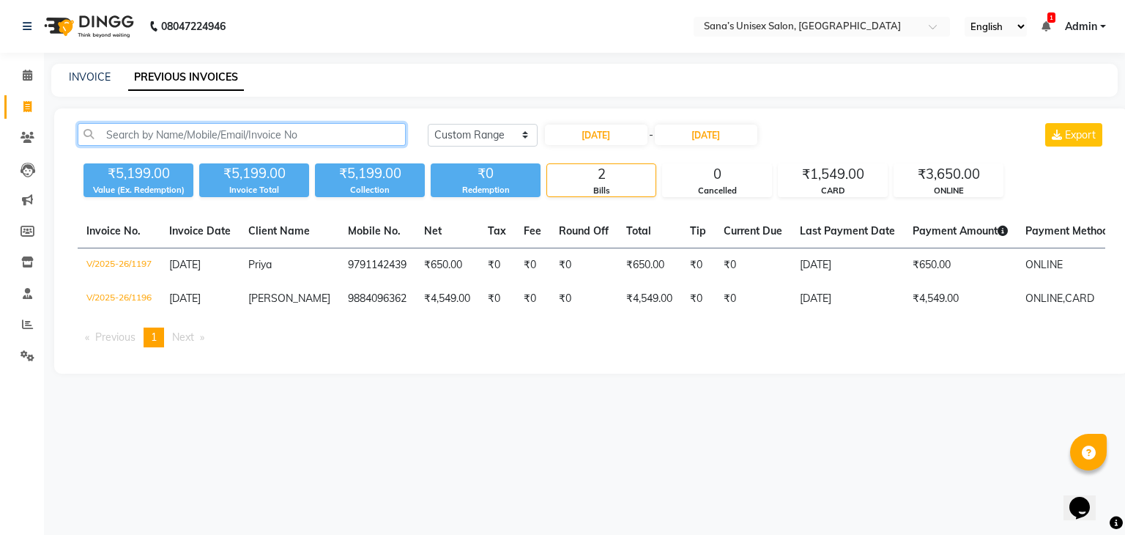
click at [332, 141] on input "text" at bounding box center [242, 134] width 328 height 23
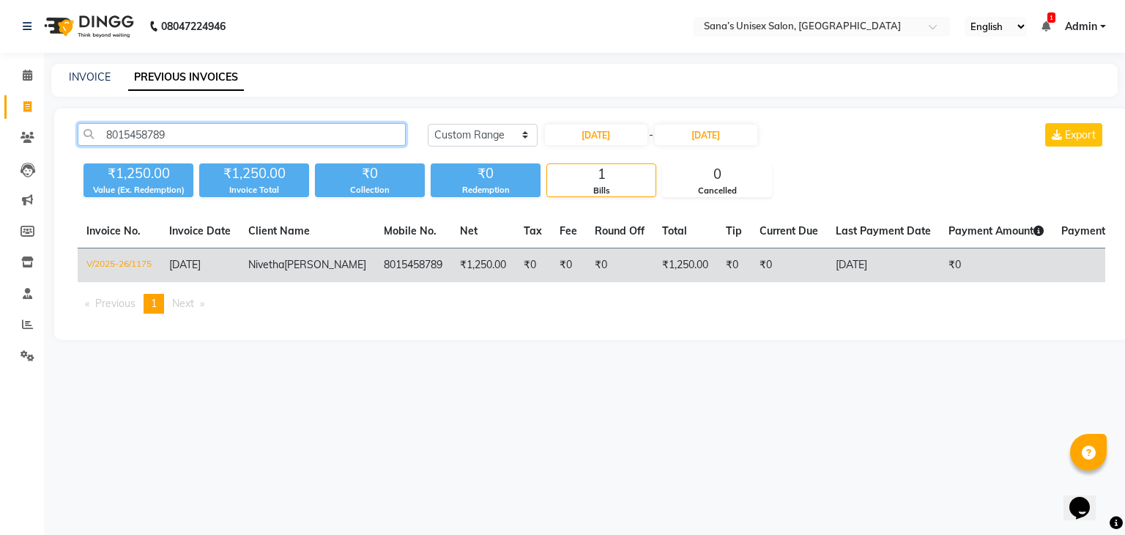
type input "8015458789"
click at [375, 270] on td "8015458789" at bounding box center [413, 265] width 76 height 34
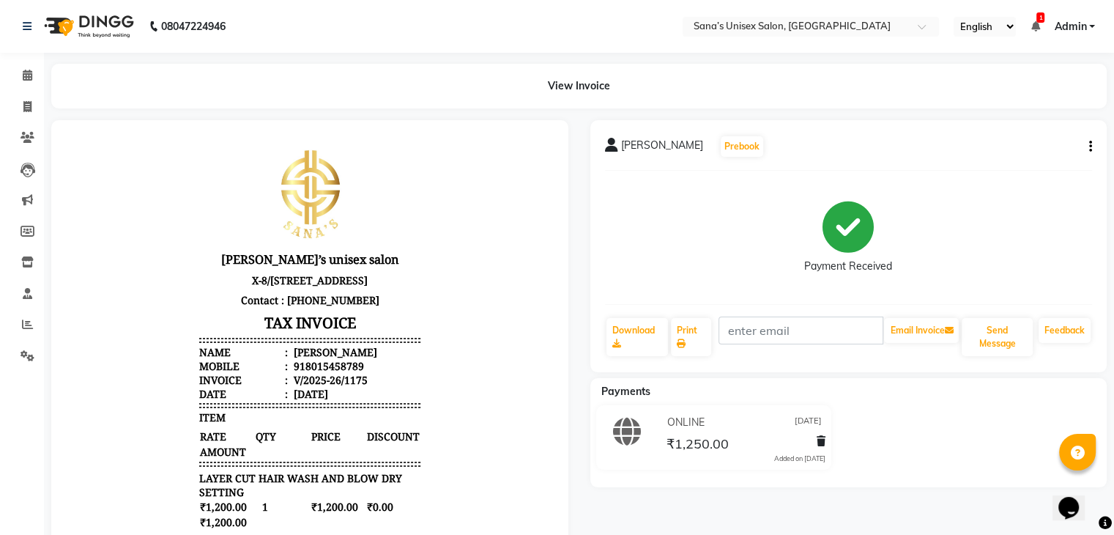
click at [817, 518] on div "[PERSON_NAME] Prebook Payment Received Download Print Email Invoice Send Messag…" at bounding box center [848, 421] width 539 height 603
click at [19, 108] on span at bounding box center [28, 107] width 26 height 17
select select "service"
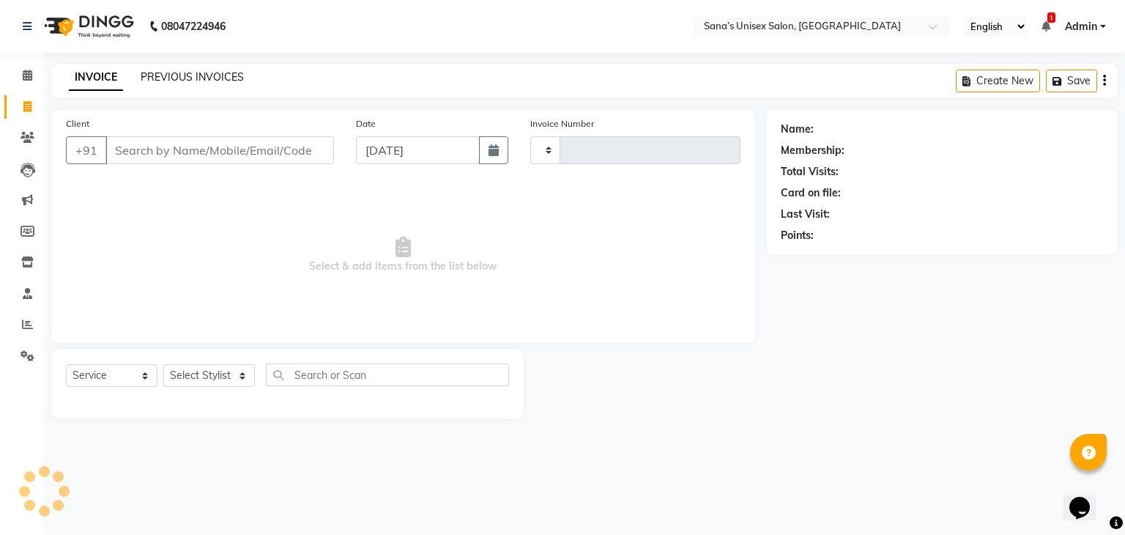
click at [205, 82] on link "PREVIOUS INVOICES" at bounding box center [192, 76] width 103 height 13
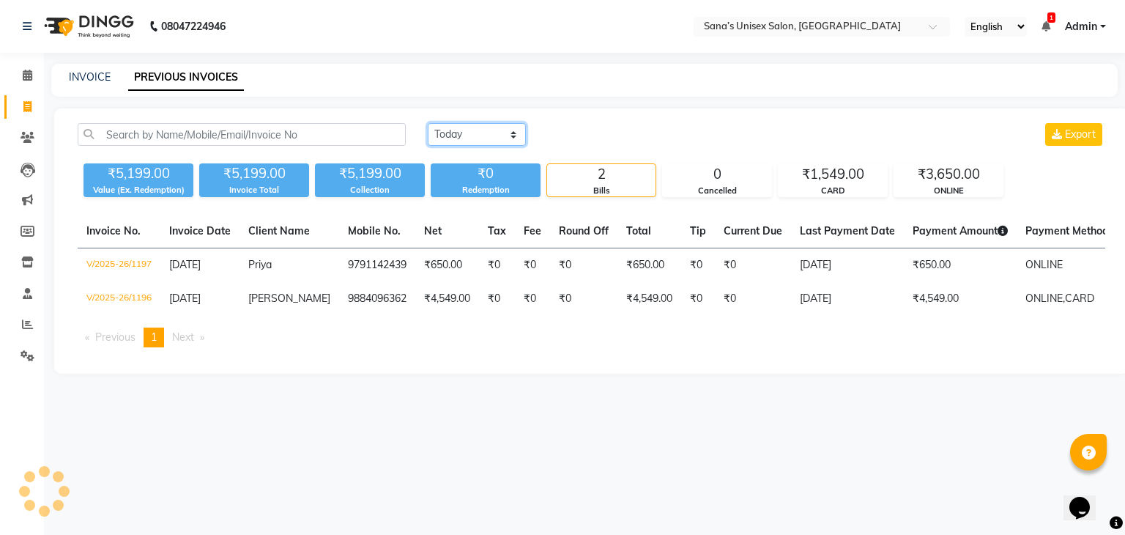
click at [490, 133] on select "[DATE] [DATE] Custom Range" at bounding box center [477, 134] width 98 height 23
click at [492, 133] on select "[DATE] [DATE] Custom Range" at bounding box center [477, 134] width 98 height 23
select select "range"
click at [428, 123] on select "[DATE] [DATE] Custom Range" at bounding box center [477, 134] width 98 height 23
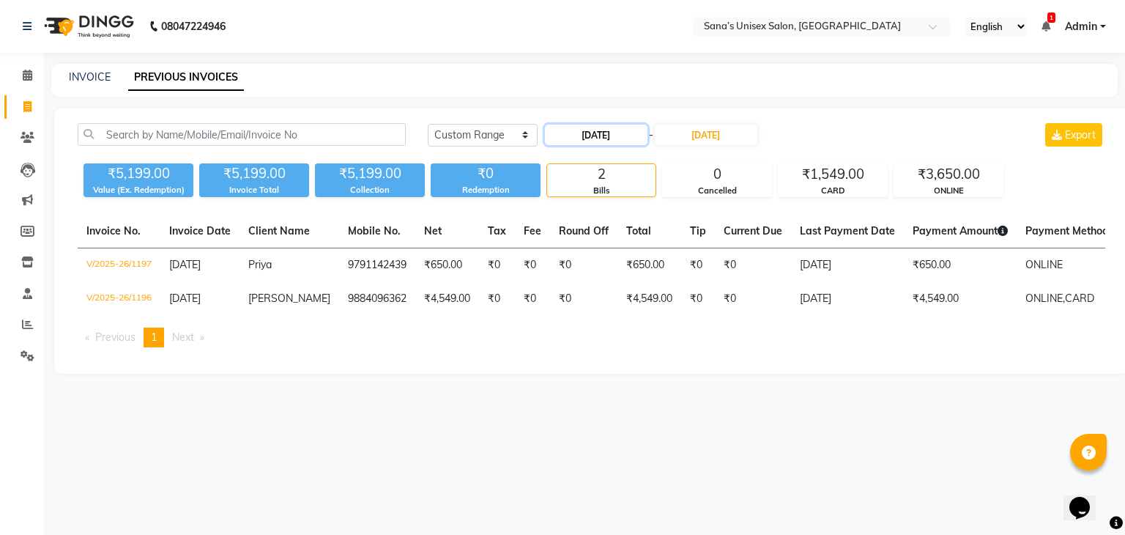
click at [559, 141] on input "[DATE]" at bounding box center [596, 134] width 103 height 21
select select "9"
select select "2025"
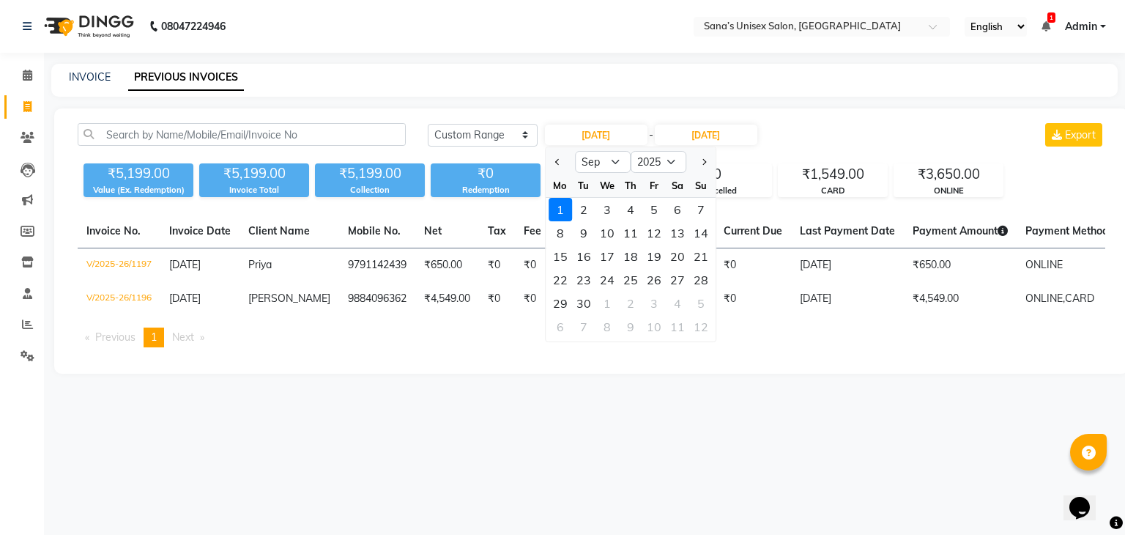
click at [564, 207] on div "1" at bounding box center [559, 209] width 23 height 23
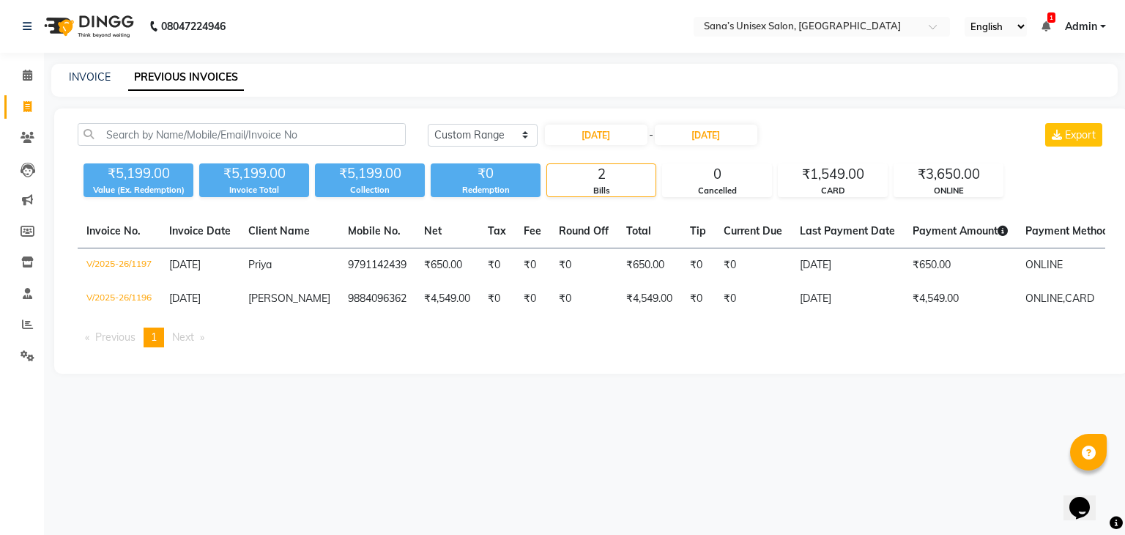
click at [492, 411] on div "08047224946 Select Location × Sana’s Unisex Salon, Ashok Nagar English ENGLISH …" at bounding box center [562, 267] width 1125 height 535
click at [487, 135] on select "[DATE] [DATE] Custom Range" at bounding box center [483, 135] width 110 height 23
click at [488, 126] on select "[DATE] [DATE] Custom Range" at bounding box center [483, 135] width 110 height 23
select select "[DATE]"
click at [428, 124] on select "[DATE] [DATE] Custom Range" at bounding box center [483, 135] width 110 height 23
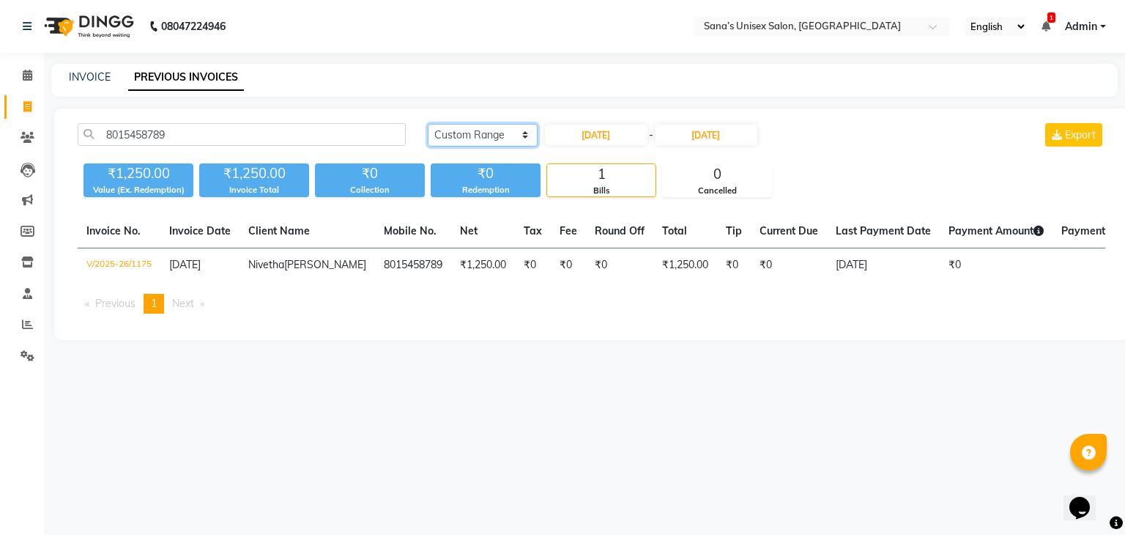
click at [431, 140] on select "[DATE] [DATE] Custom Range" at bounding box center [483, 135] width 110 height 23
select select "[DATE]"
click at [428, 124] on select "[DATE] [DATE] Custom Range" at bounding box center [483, 135] width 110 height 23
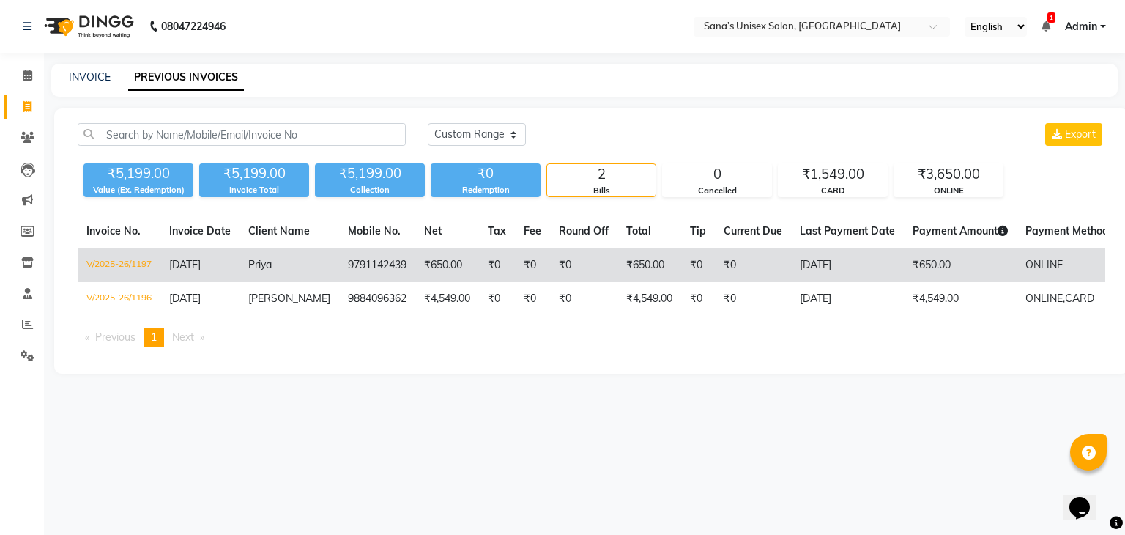
click at [691, 258] on td "₹0" at bounding box center [698, 265] width 34 height 34
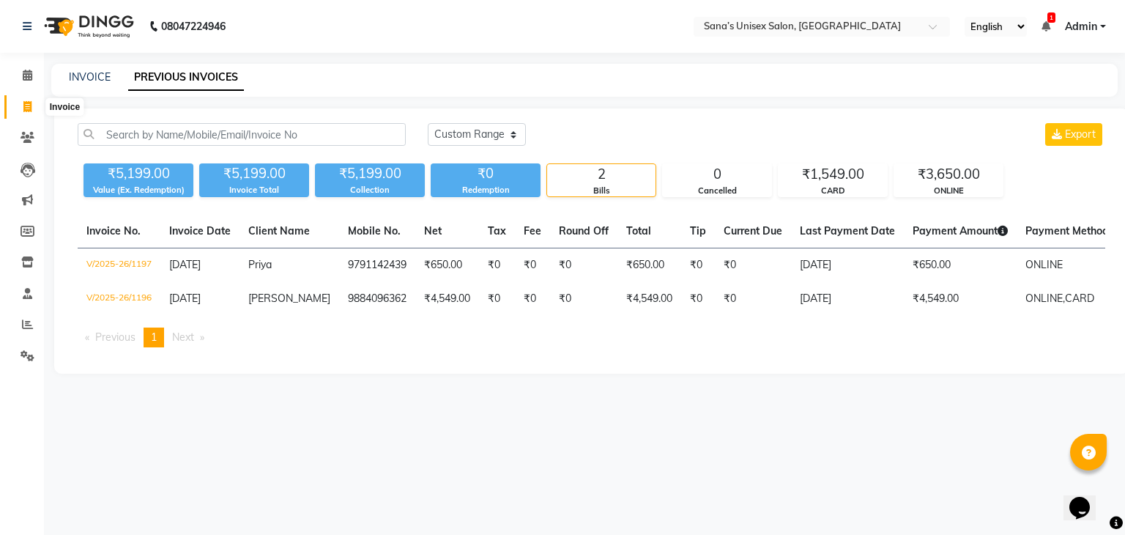
click at [29, 109] on icon at bounding box center [27, 106] width 8 height 11
select select "service"
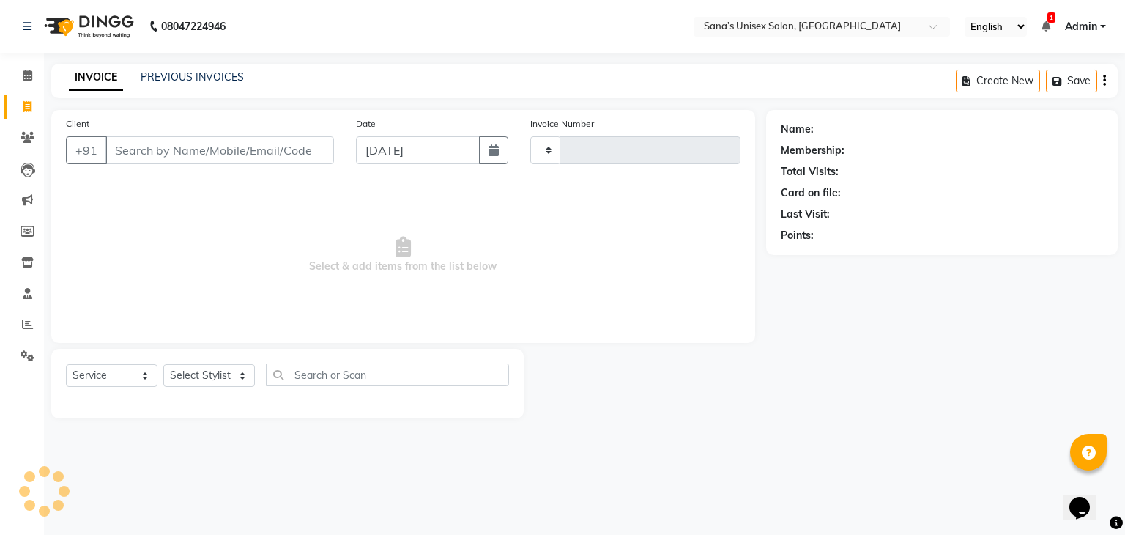
type input "1198"
select select "6091"
click at [164, 72] on link "PREVIOUS INVOICES" at bounding box center [192, 76] width 103 height 13
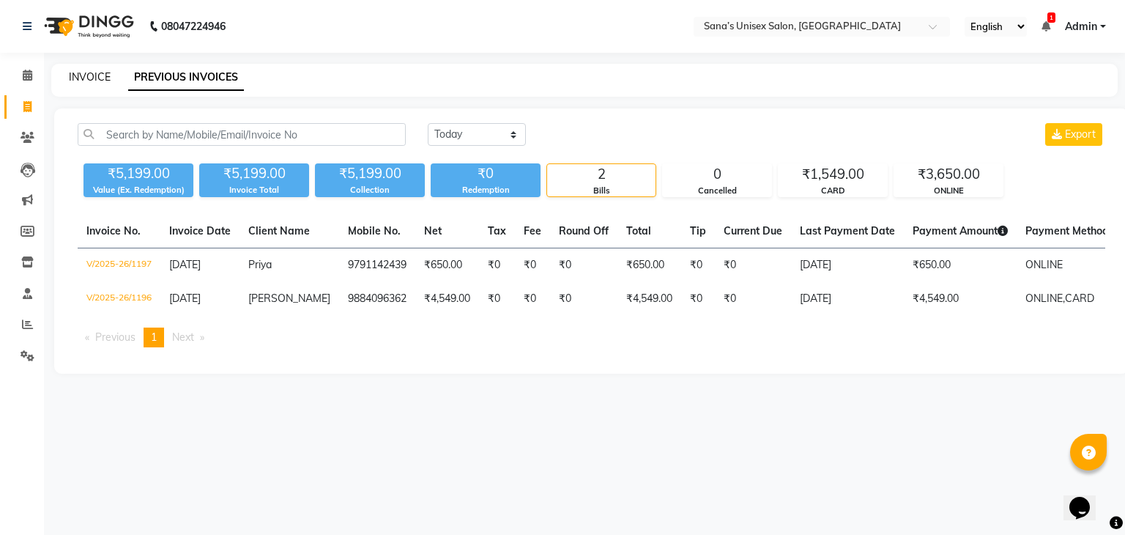
click at [95, 78] on link "INVOICE" at bounding box center [90, 76] width 42 height 13
select select "service"
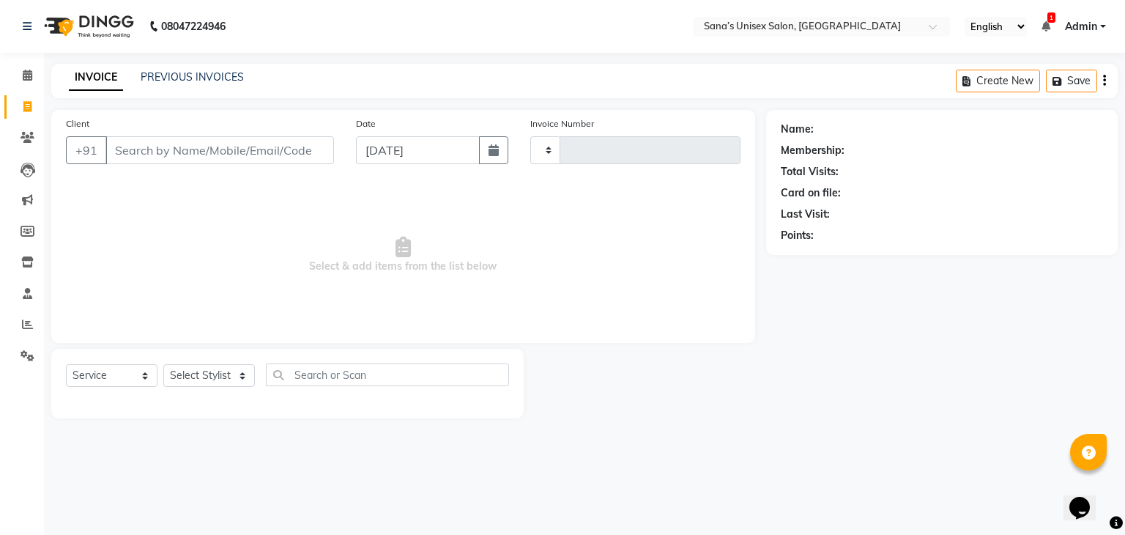
type input "1198"
select select "6091"
click at [215, 382] on select "Select Stylist anjali beauty MADHU [PERSON_NAME] (BEAUTY THERAPIST) [PERSON_NAM…" at bounding box center [218, 375] width 111 height 23
drag, startPoint x: 256, startPoint y: 431, endPoint x: 255, endPoint y: 420, distance: 11.0
click at [256, 431] on main "INVOICE PREVIOUS INVOICES Create New Save Client +91 Date [DATE] Invoice Number…" at bounding box center [584, 252] width 1081 height 376
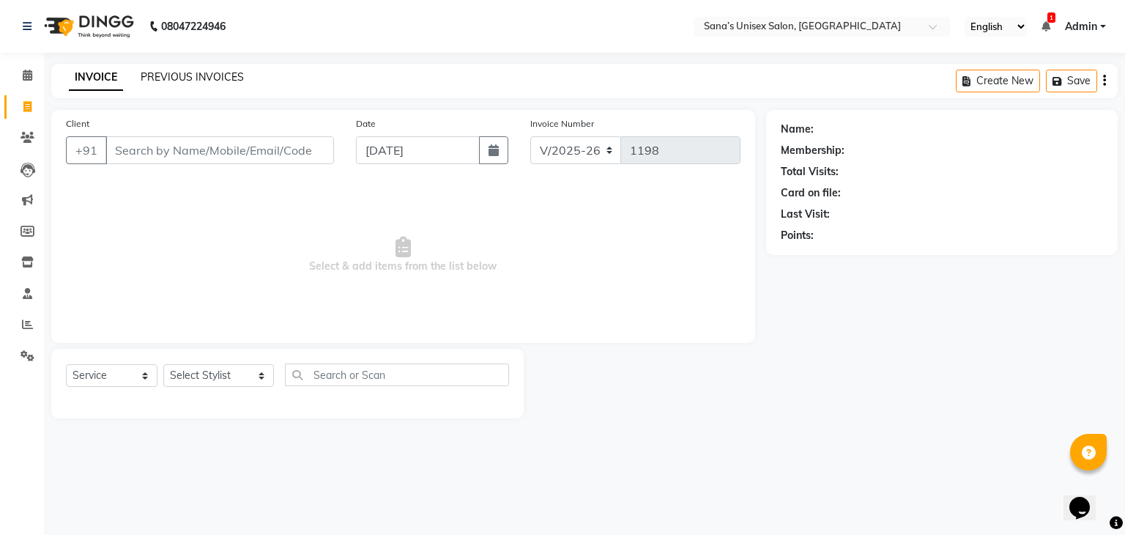
click at [145, 78] on link "PREVIOUS INVOICES" at bounding box center [192, 76] width 103 height 13
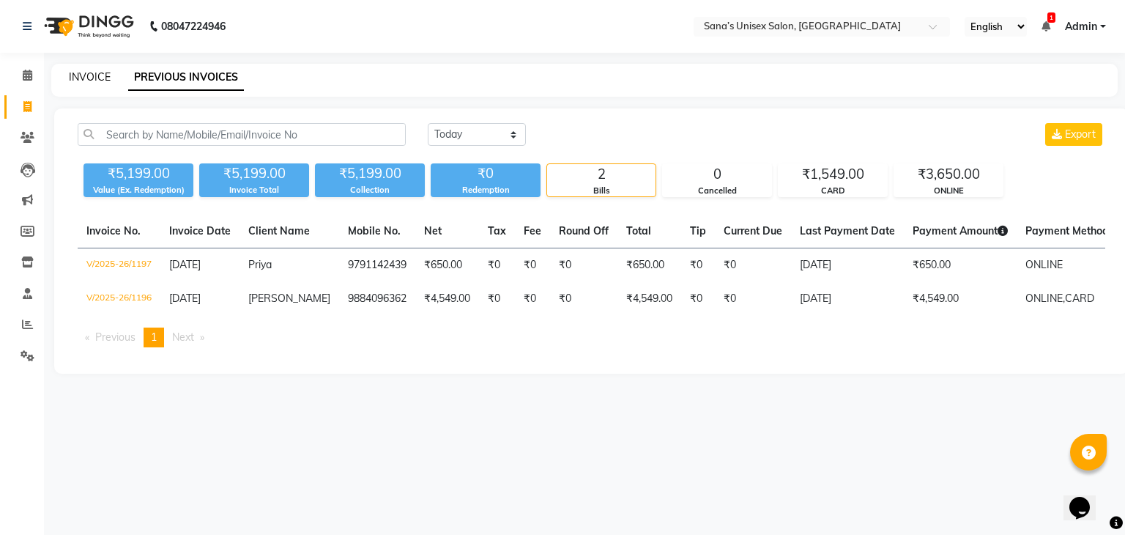
click at [96, 77] on link "INVOICE" at bounding box center [90, 76] width 42 height 13
select select "service"
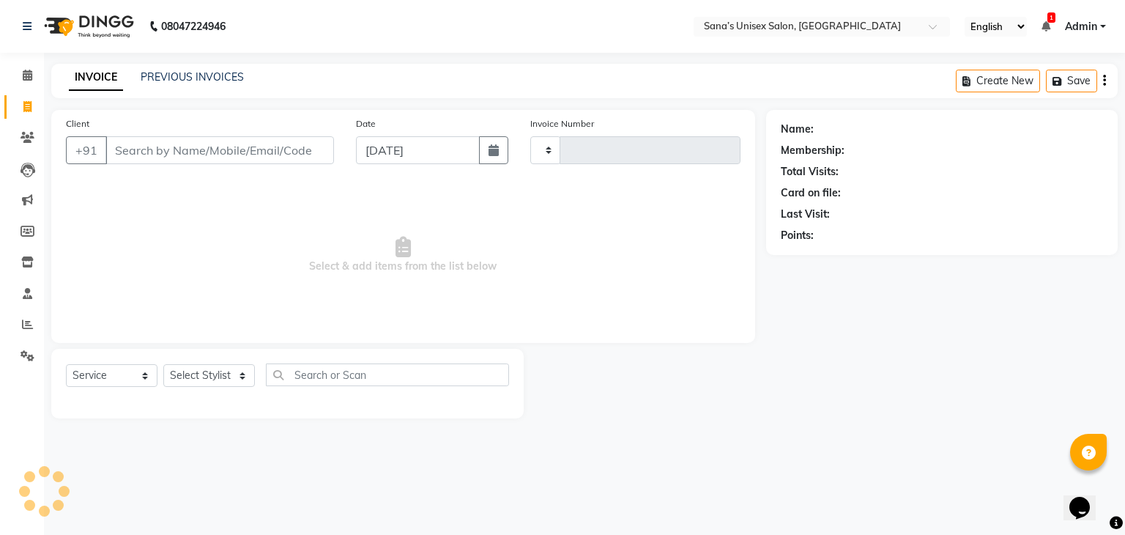
type input "1198"
select select "6091"
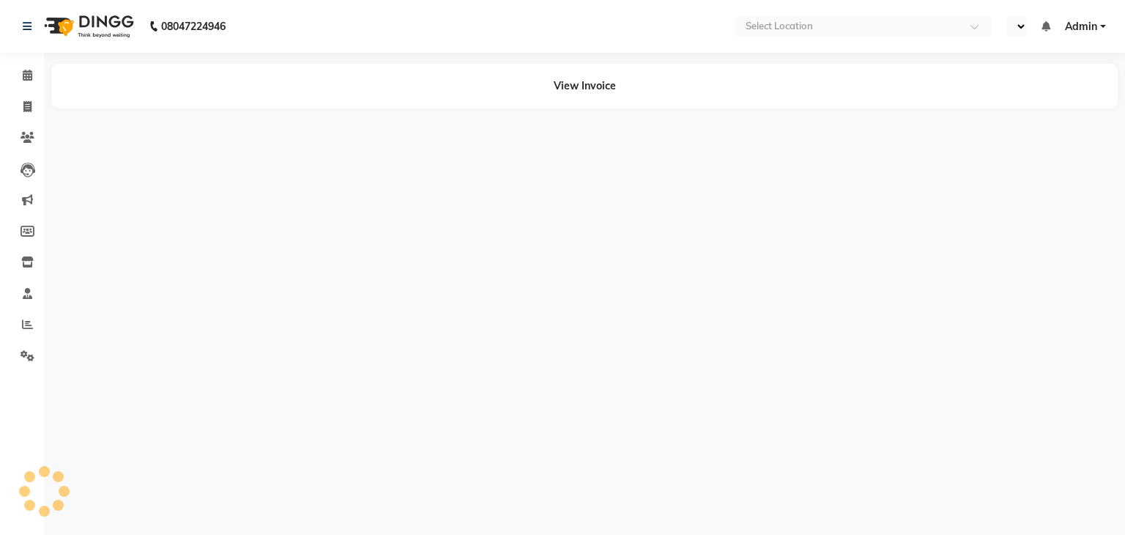
select select "en"
